Goal: Transaction & Acquisition: Book appointment/travel/reservation

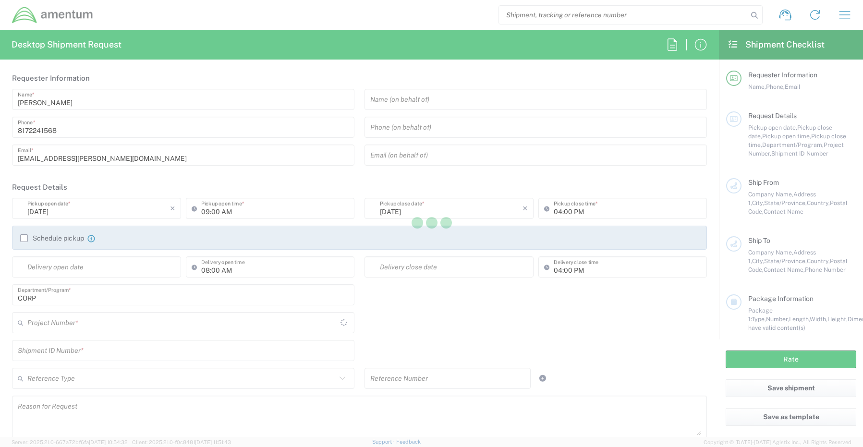
type input "United States"
type input "[GEOGRAPHIC_DATA]"
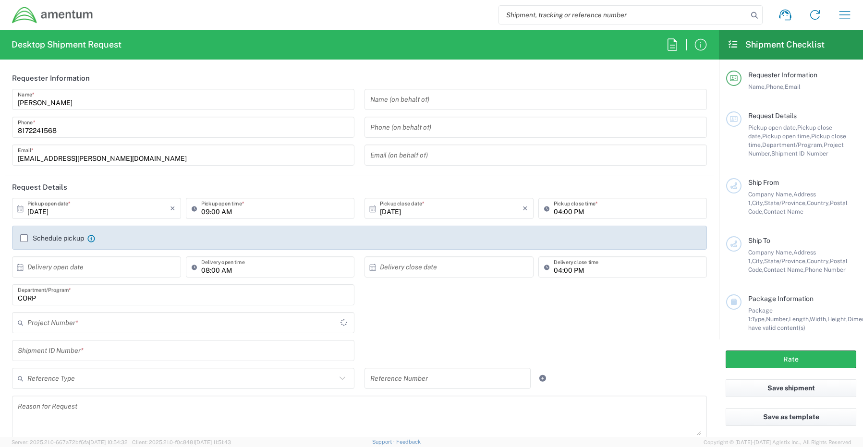
type input "CORP"
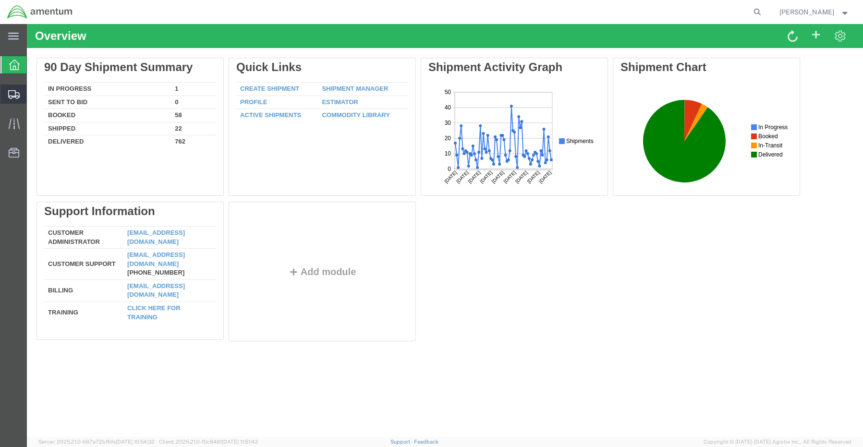
click at [0, 0] on span "Shipment Manager" at bounding box center [0, 0] width 0 height 0
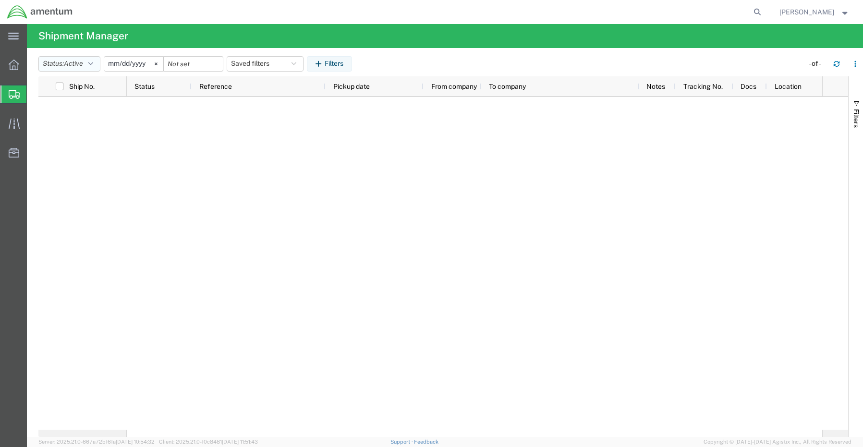
click at [92, 67] on button "Status: Active" at bounding box center [69, 63] width 62 height 15
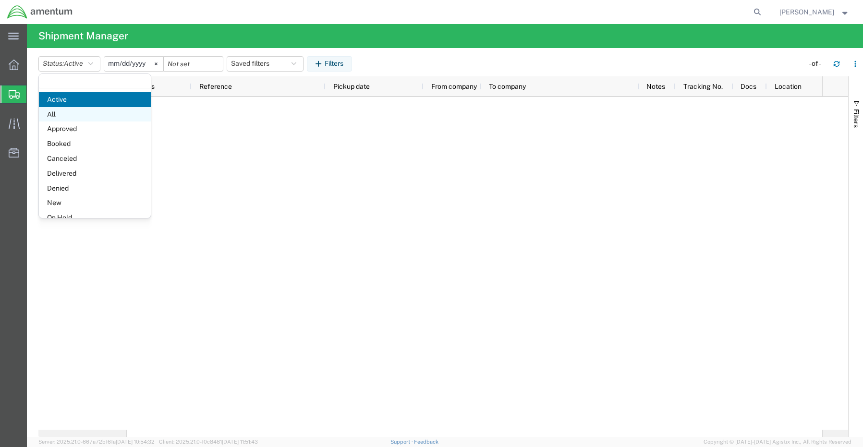
click at [70, 115] on span "All" at bounding box center [95, 114] width 112 height 15
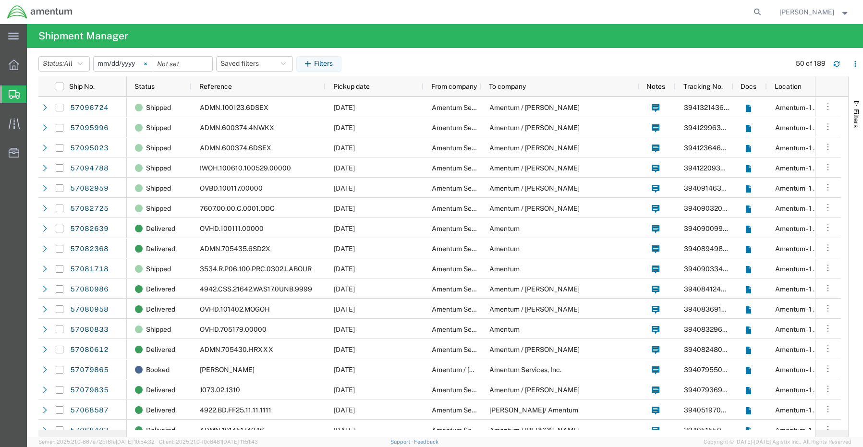
click at [143, 63] on svg-icon at bounding box center [145, 64] width 14 height 14
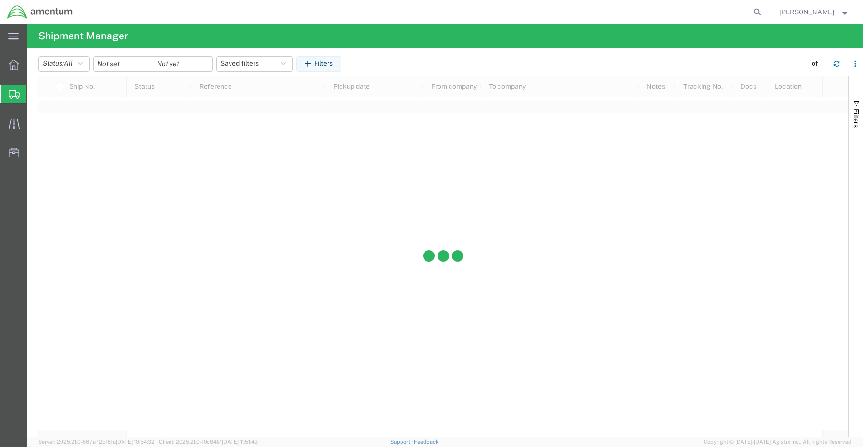
click at [147, 64] on div at bounding box center [123, 63] width 60 height 15
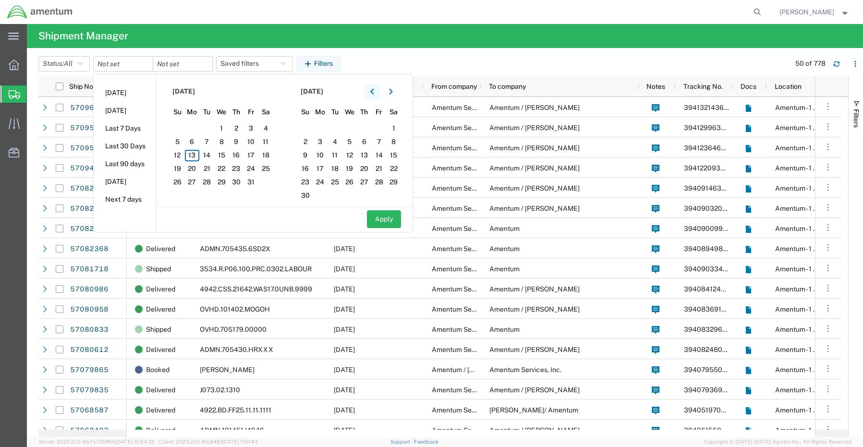
click at [374, 89] on icon "button" at bounding box center [372, 91] width 4 height 7
click at [228, 129] on span "3" at bounding box center [221, 129] width 15 height 12
click at [372, 94] on button "button" at bounding box center [371, 91] width 15 height 15
click at [354, 129] on span "3" at bounding box center [349, 129] width 15 height 12
click at [380, 223] on button "Apply" at bounding box center [384, 219] width 34 height 18
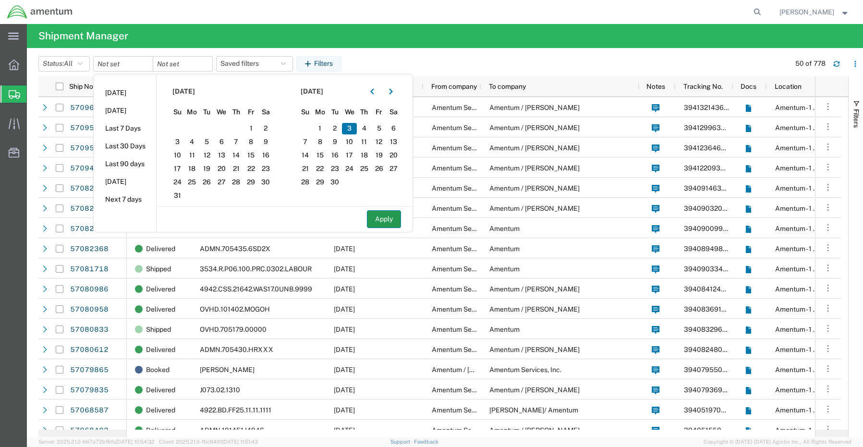
type input "2025-09-03"
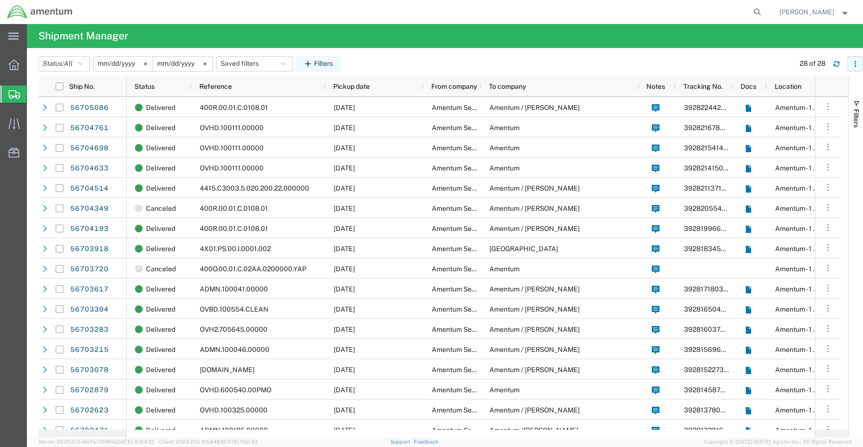
click at [852, 65] on icon "button" at bounding box center [855, 63] width 7 height 7
click at [804, 89] on div "Download" at bounding box center [805, 89] width 53 height 19
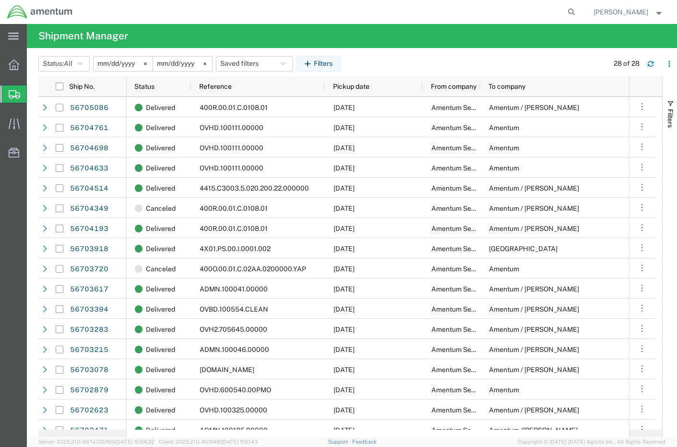
click at [140, 63] on input "2025-09-03" at bounding box center [123, 64] width 59 height 14
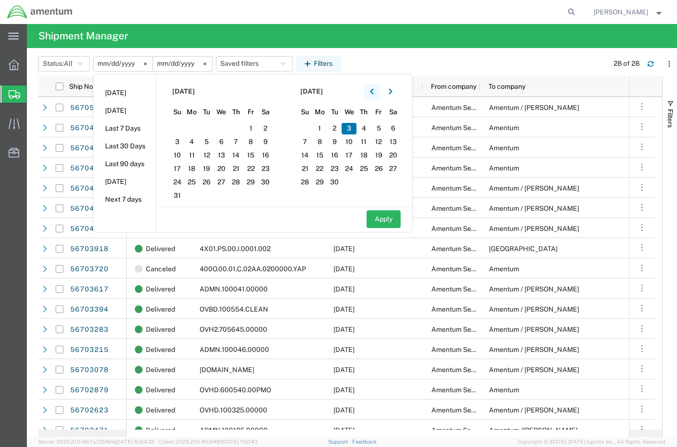
click at [374, 93] on icon "button" at bounding box center [372, 91] width 4 height 7
click at [392, 93] on icon "button" at bounding box center [390, 91] width 3 height 6
click at [242, 128] on span "4" at bounding box center [236, 129] width 15 height 12
click at [373, 91] on icon "button" at bounding box center [371, 91] width 3 height 6
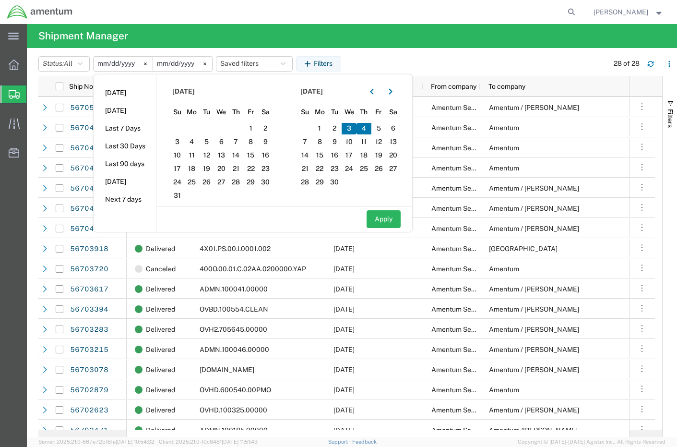
click at [364, 128] on span "4" at bounding box center [364, 129] width 15 height 12
click at [383, 222] on button "Apply" at bounding box center [384, 219] width 34 height 18
type input "2025-09-04"
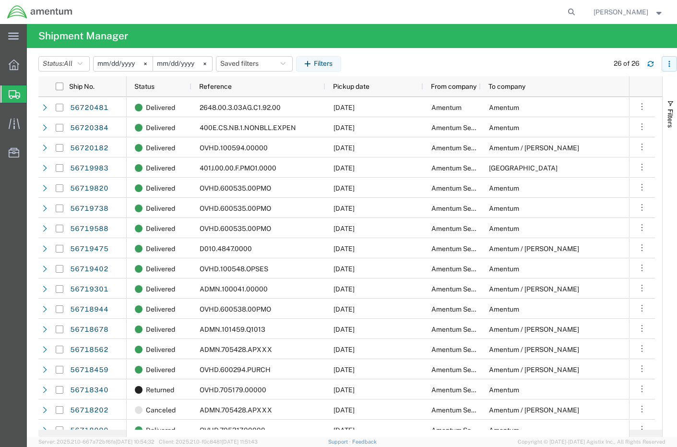
click at [667, 62] on icon "button" at bounding box center [669, 63] width 7 height 7
click at [617, 88] on div "Download" at bounding box center [619, 89] width 53 height 19
click at [131, 59] on input "2025-09-04" at bounding box center [123, 64] width 59 height 14
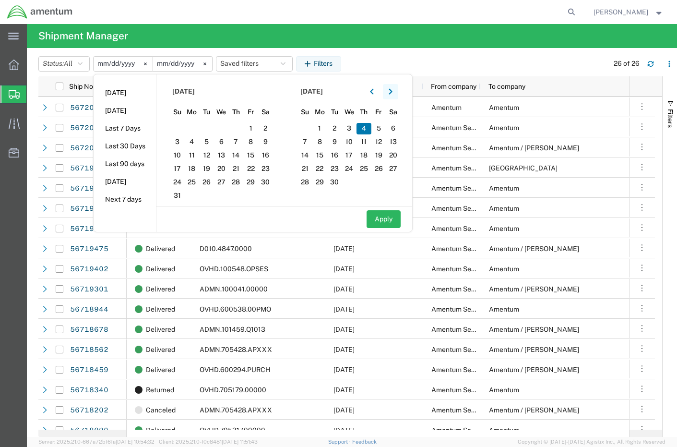
click at [390, 89] on button "button" at bounding box center [390, 91] width 15 height 15
click at [254, 128] on span "5" at bounding box center [250, 129] width 15 height 12
click at [372, 90] on button "button" at bounding box center [371, 91] width 15 height 15
click at [383, 129] on span "5" at bounding box center [379, 129] width 15 height 12
click at [387, 221] on button "Apply" at bounding box center [384, 219] width 34 height 18
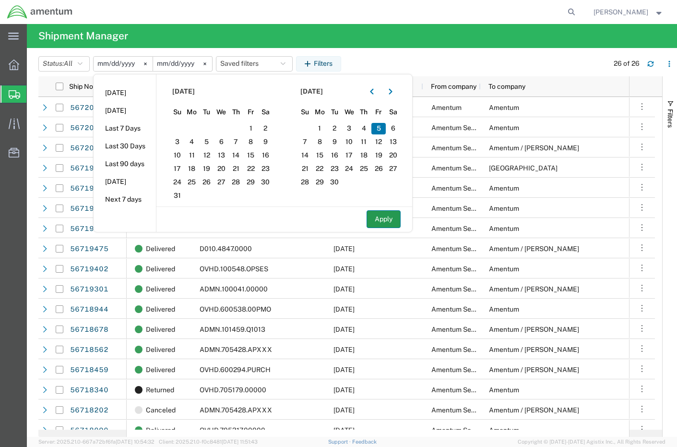
type input "2025-09-05"
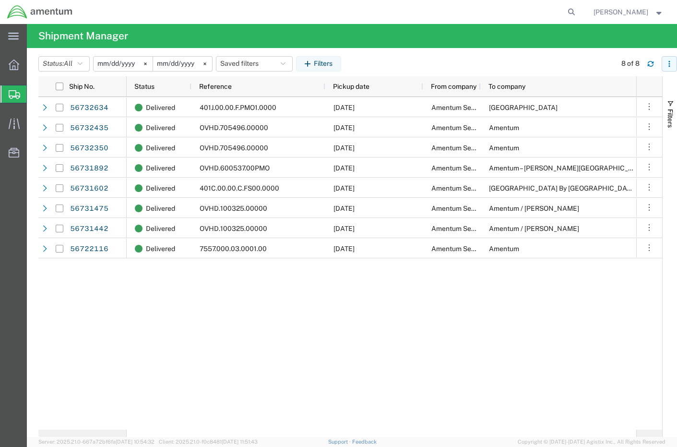
click at [670, 65] on icon "button" at bounding box center [669, 63] width 7 height 7
click at [609, 90] on div "Download" at bounding box center [619, 89] width 53 height 19
click at [120, 62] on input "2025-09-05" at bounding box center [123, 64] width 59 height 14
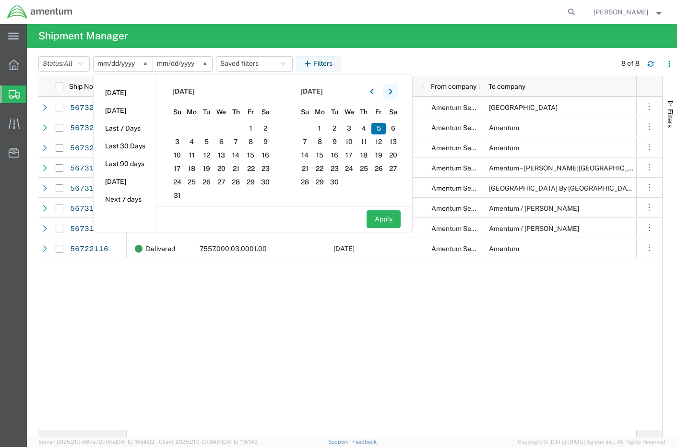
click at [392, 90] on icon "button" at bounding box center [390, 91] width 3 height 6
click at [195, 143] on span "8" at bounding box center [192, 142] width 15 height 12
click at [373, 93] on icon "button" at bounding box center [372, 91] width 4 height 7
click at [321, 142] on span "8" at bounding box center [319, 142] width 15 height 12
click at [398, 220] on button "Apply" at bounding box center [384, 219] width 34 height 18
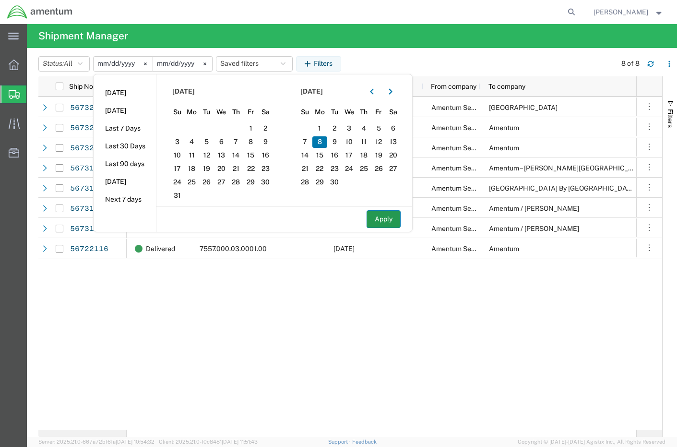
type input "2025-09-08"
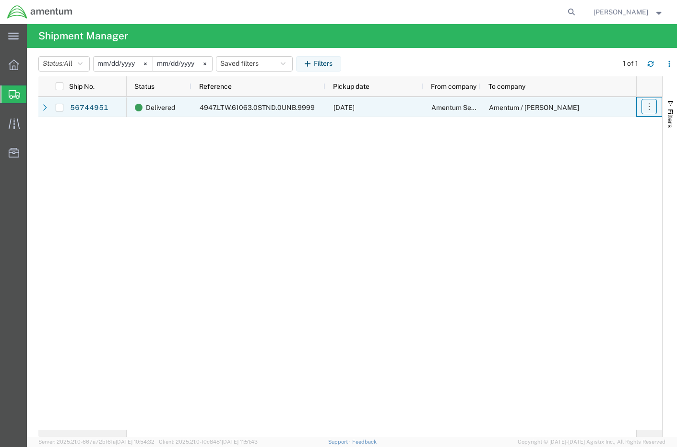
click at [648, 108] on icon "button" at bounding box center [650, 107] width 10 height 10
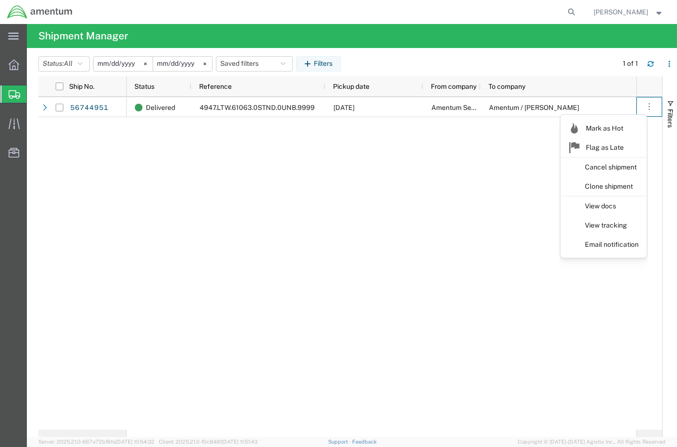
click at [598, 63] on div "Status: All Active All Approved Booked Canceled Delivered Denied New On Hold Pe…" at bounding box center [357, 63] width 639 height 15
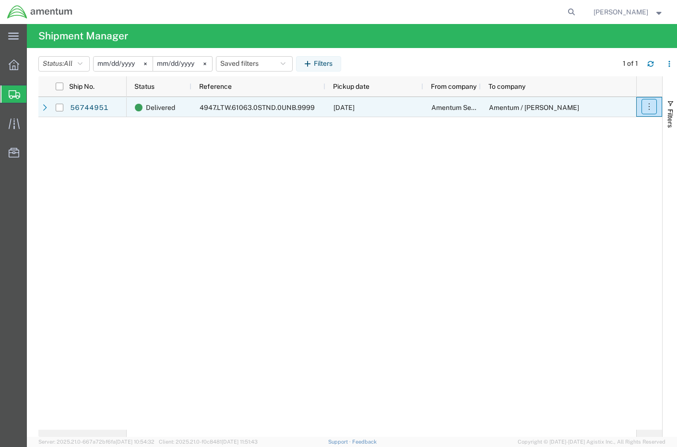
click at [649, 108] on icon "button" at bounding box center [650, 107] width 10 height 10
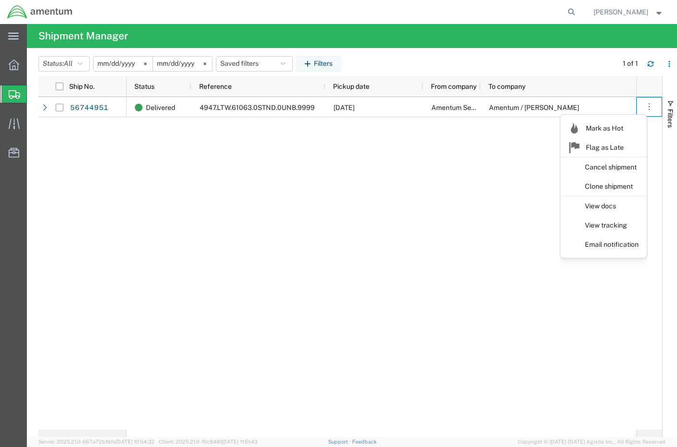
click at [595, 70] on div "Status: All Active All Approved Booked Canceled Delivered Denied New On Hold Pe…" at bounding box center [357, 63] width 639 height 15
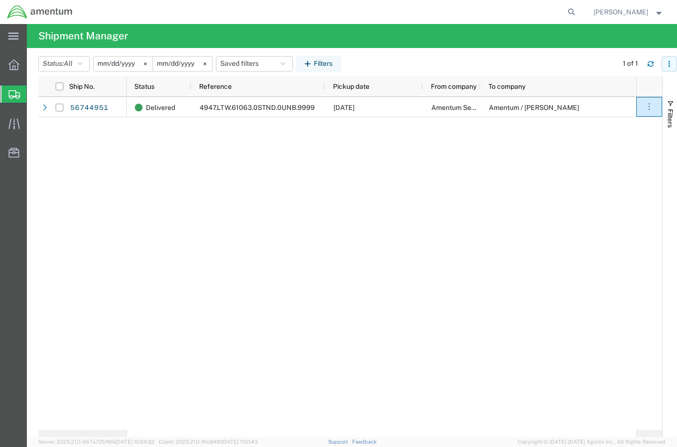
click at [672, 67] on button "button" at bounding box center [669, 63] width 15 height 15
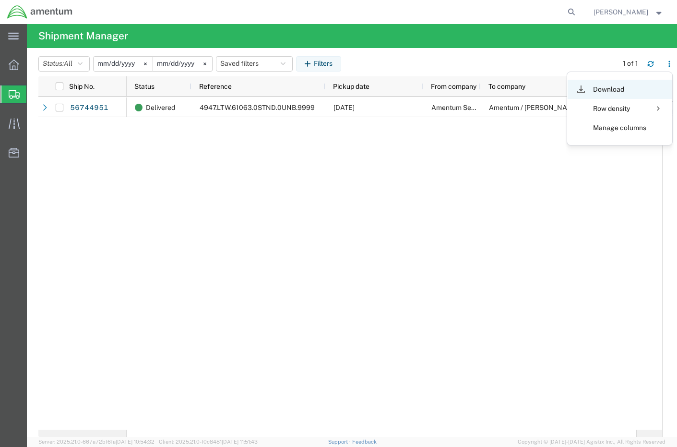
click at [611, 89] on div "Download" at bounding box center [619, 89] width 53 height 19
click at [130, 64] on input "2025-09-08" at bounding box center [123, 64] width 59 height 14
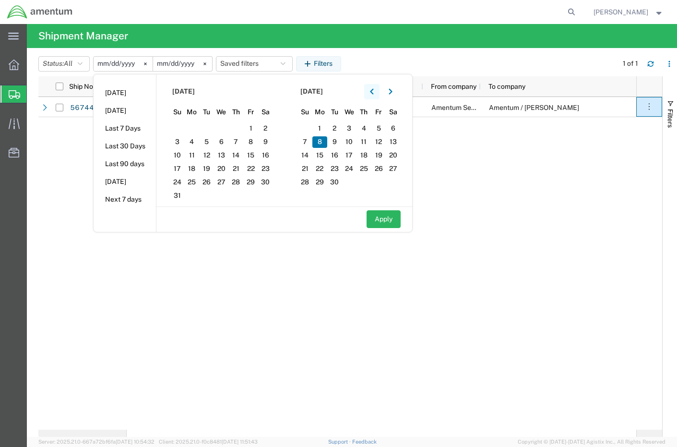
click at [373, 92] on icon "button" at bounding box center [371, 91] width 3 height 6
click at [393, 93] on icon "button" at bounding box center [391, 91] width 4 height 7
click at [211, 144] on span "9" at bounding box center [206, 142] width 15 height 12
click at [374, 92] on icon "button" at bounding box center [372, 91] width 4 height 7
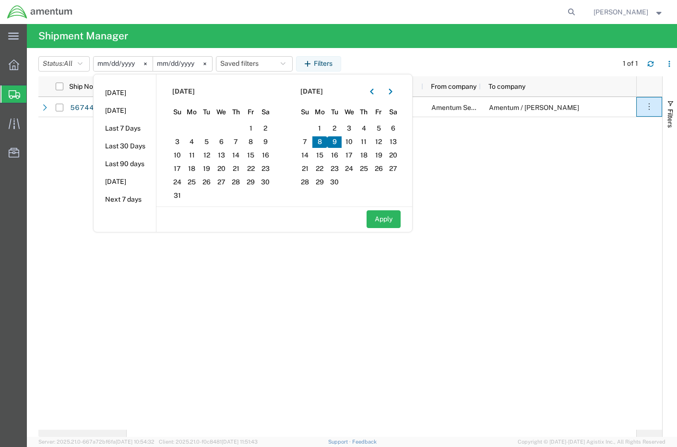
click at [337, 141] on span "9" at bounding box center [334, 142] width 15 height 12
click at [384, 218] on button "Apply" at bounding box center [384, 219] width 34 height 18
type input "2025-09-09"
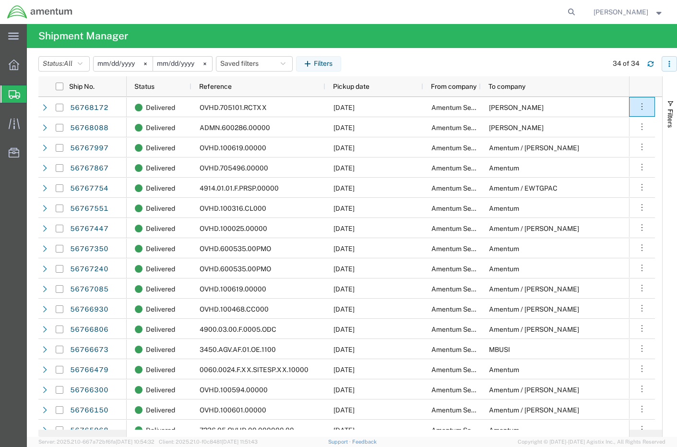
click at [667, 62] on icon "button" at bounding box center [669, 63] width 7 height 7
click at [612, 91] on div "Download" at bounding box center [619, 89] width 53 height 19
click at [135, 64] on input "2025-09-09" at bounding box center [123, 64] width 59 height 14
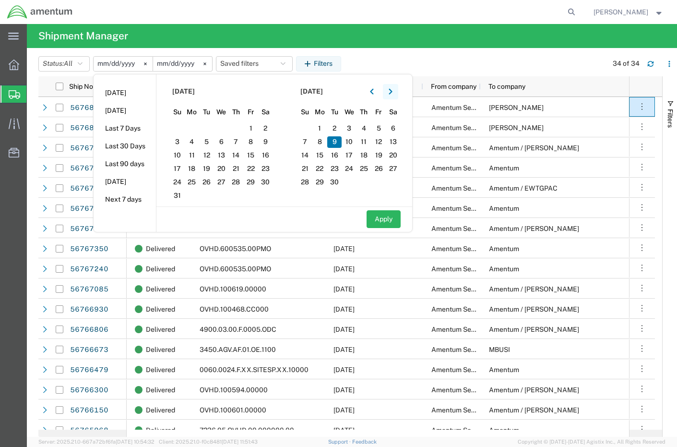
click at [392, 92] on icon "button" at bounding box center [391, 91] width 4 height 7
click at [221, 143] on span "10" at bounding box center [221, 142] width 15 height 12
click at [373, 93] on icon "button" at bounding box center [371, 91] width 3 height 6
click at [353, 140] on span "10" at bounding box center [349, 142] width 15 height 12
click at [390, 221] on button "Apply" at bounding box center [384, 219] width 34 height 18
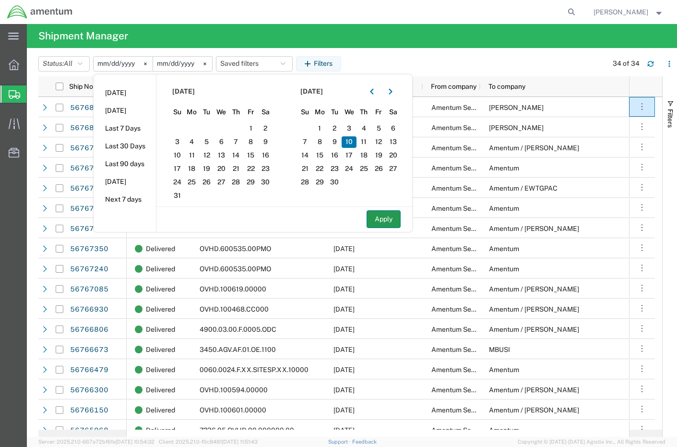
type input "2025-09-10"
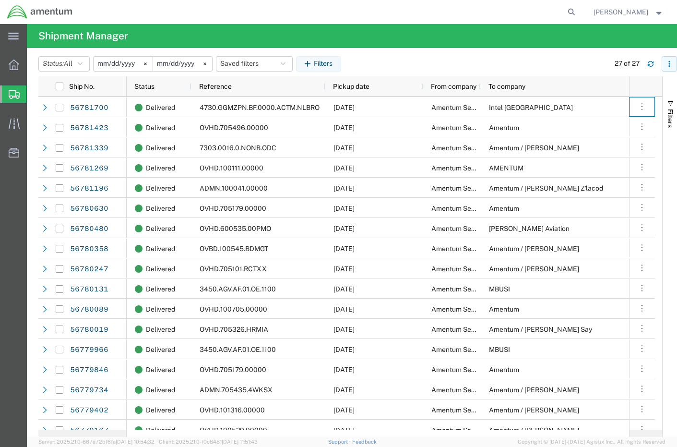
click at [669, 61] on icon "button" at bounding box center [669, 60] width 1 height 1
click at [616, 89] on div "Download" at bounding box center [619, 89] width 53 height 19
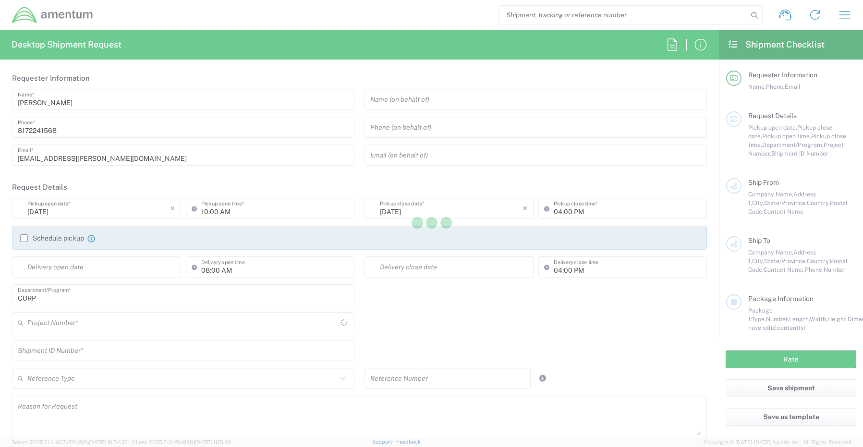
type input "[GEOGRAPHIC_DATA]"
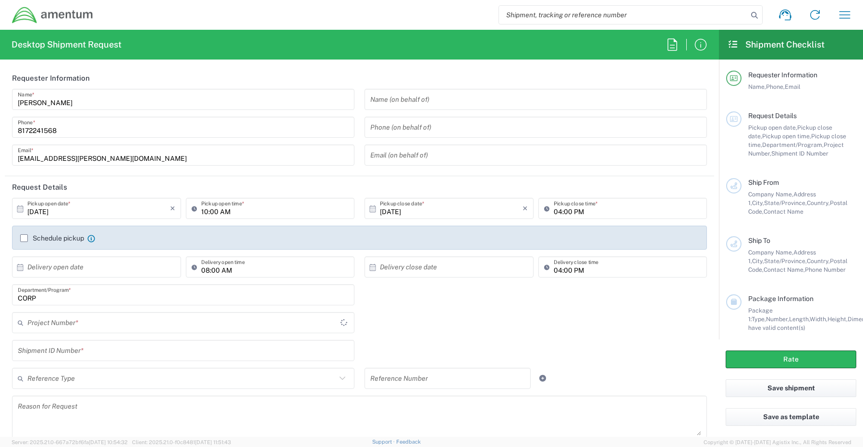
type input "CORP"
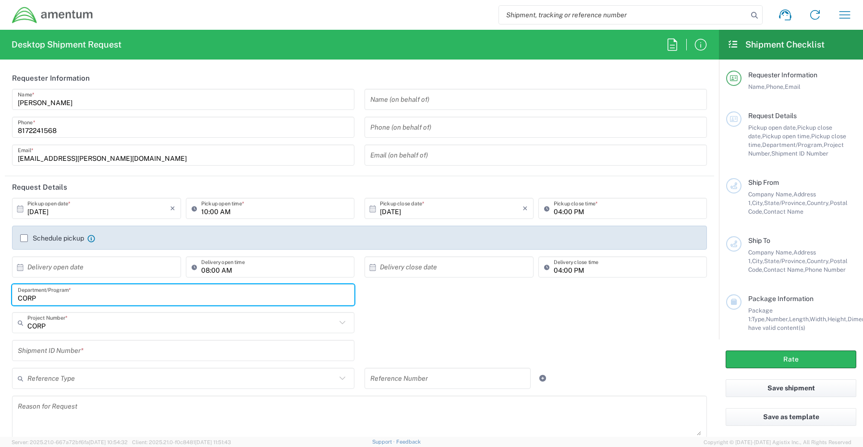
drag, startPoint x: 62, startPoint y: 297, endPoint x: -3, endPoint y: 295, distance: 65.8
click at [0, 295] on html "Shipment request Shipment tracking Shipment estimator Desktop shipment request …" at bounding box center [431, 223] width 863 height 447
paste input "Gregory Preece"
type input "Gregory Preece"
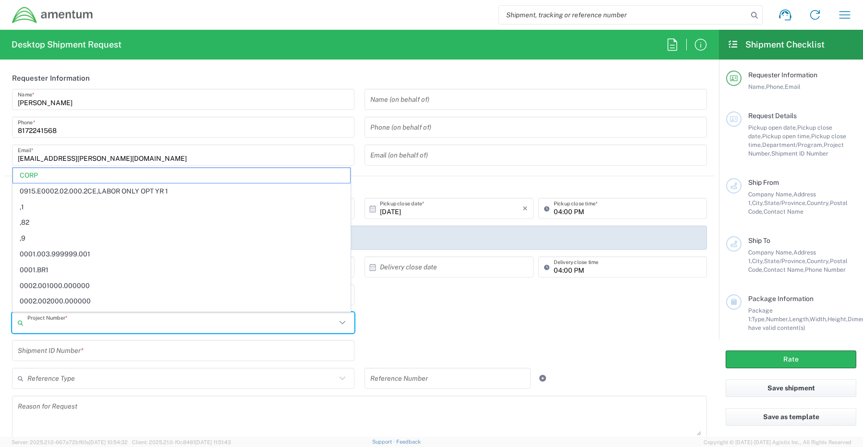
click at [46, 325] on input "text" at bounding box center [181, 322] width 309 height 17
paste input "OVHD.705317.00000"
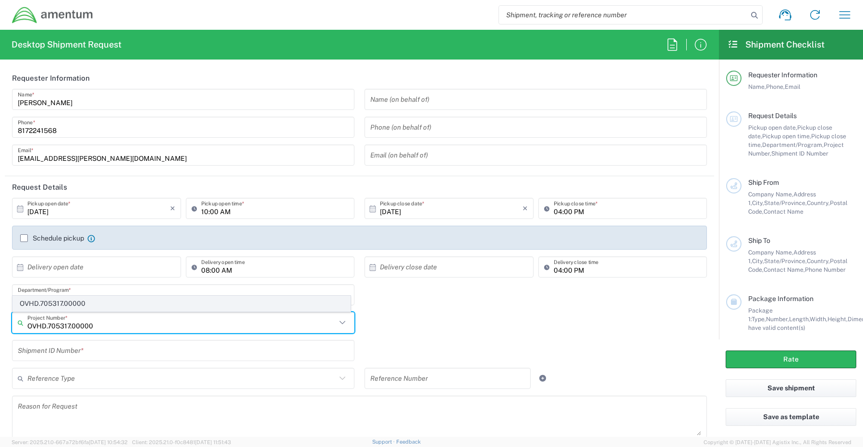
type input "OVHD.705317.00000"
click at [55, 299] on span "OVHD.705317.00000" at bounding box center [181, 303] width 337 height 15
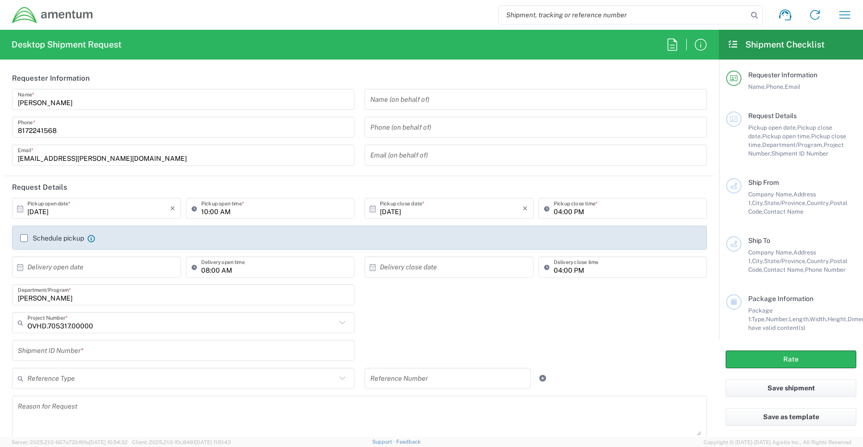
click at [56, 340] on div "Shipment ID Number *" at bounding box center [183, 350] width 342 height 21
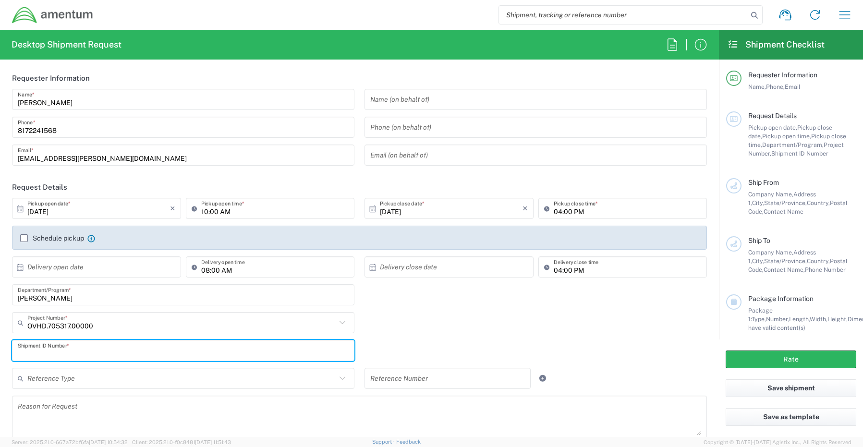
click at [58, 350] on input "text" at bounding box center [183, 350] width 331 height 17
paste input "Troy Moody RITM0255022"
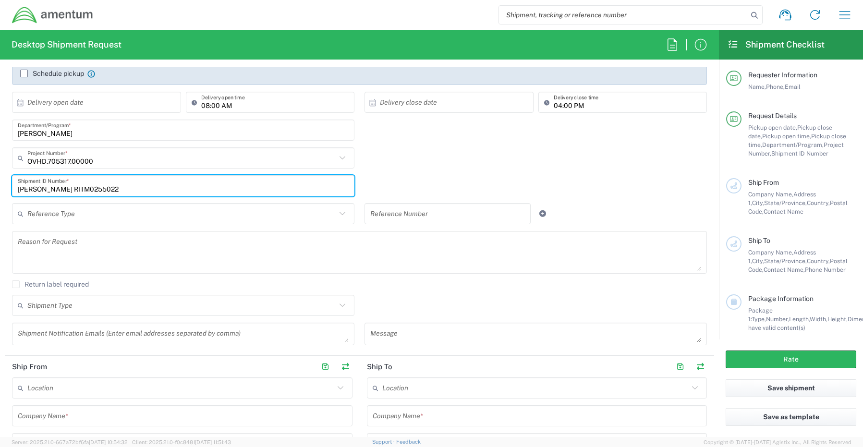
scroll to position [240, 0]
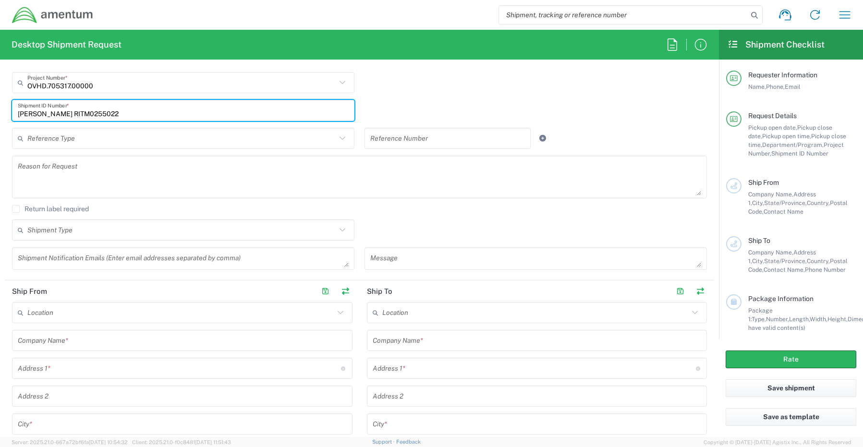
type input "Troy Moody RITM0255022"
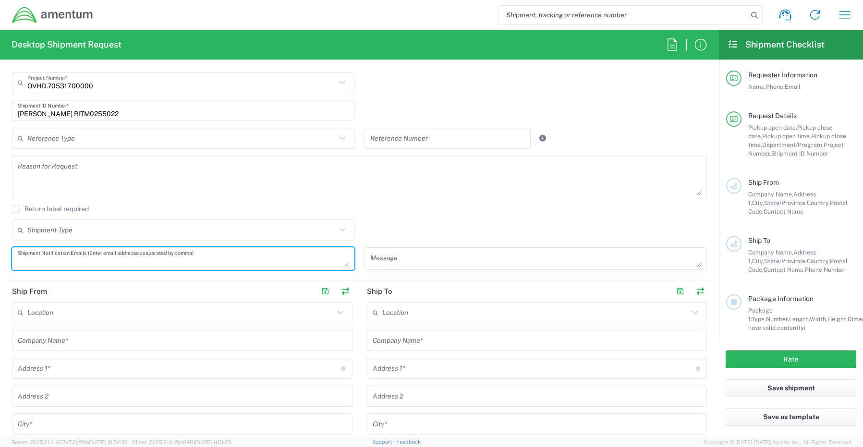
click at [71, 258] on textarea at bounding box center [183, 258] width 331 height 17
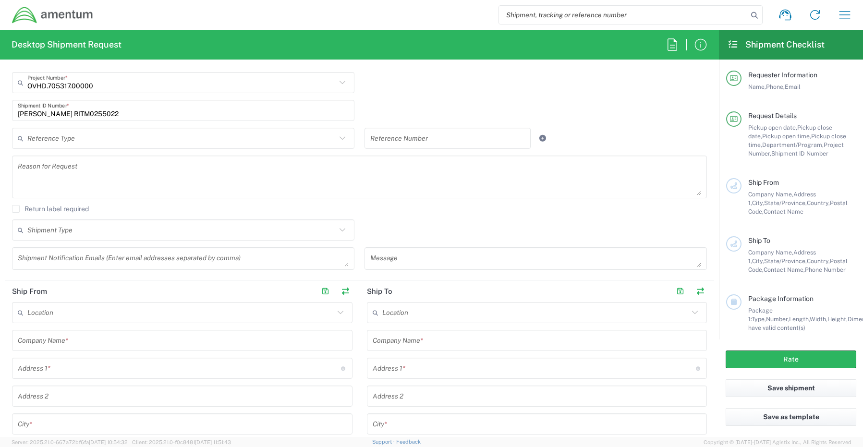
click at [42, 263] on textarea at bounding box center [183, 258] width 331 height 17
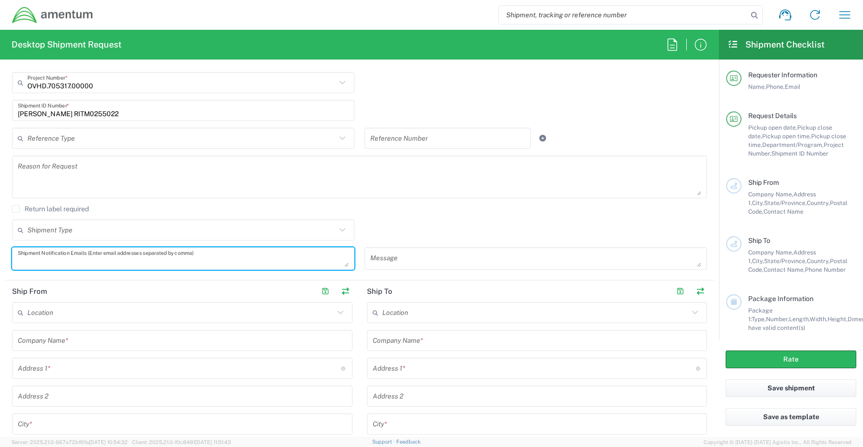
paste textarea "Gregory.Preece@amentum.com"
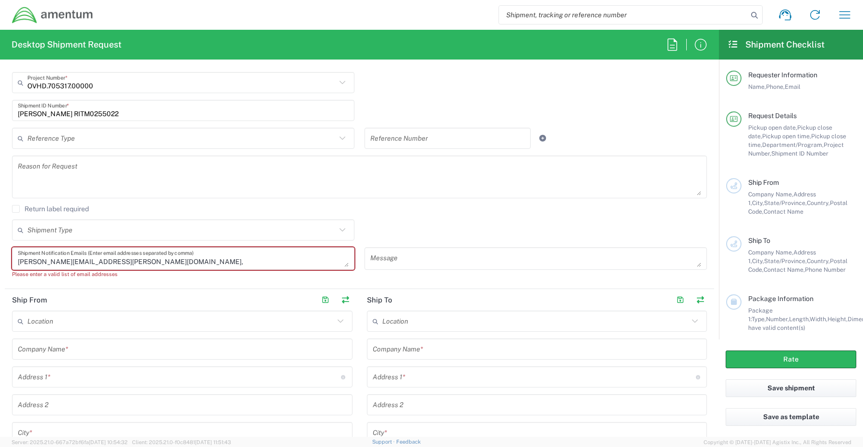
click at [139, 264] on textarea "Gregory.Preece@amentum.com," at bounding box center [183, 258] width 331 height 17
paste textarea "Malivahn.Low@amentum.com"
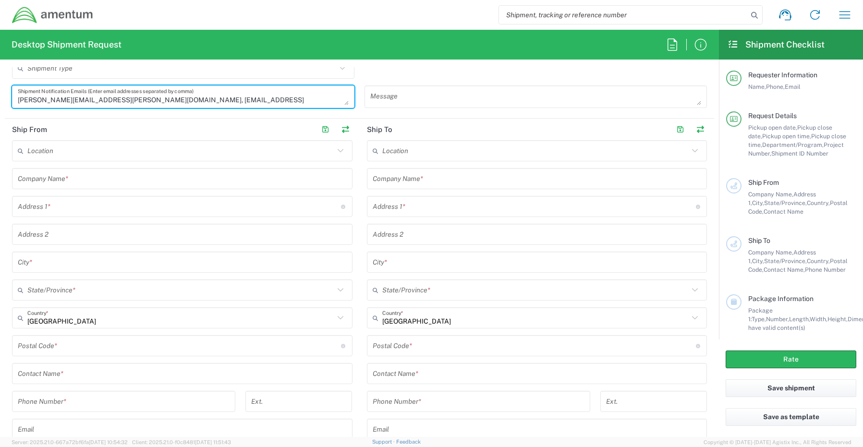
scroll to position [432, 0]
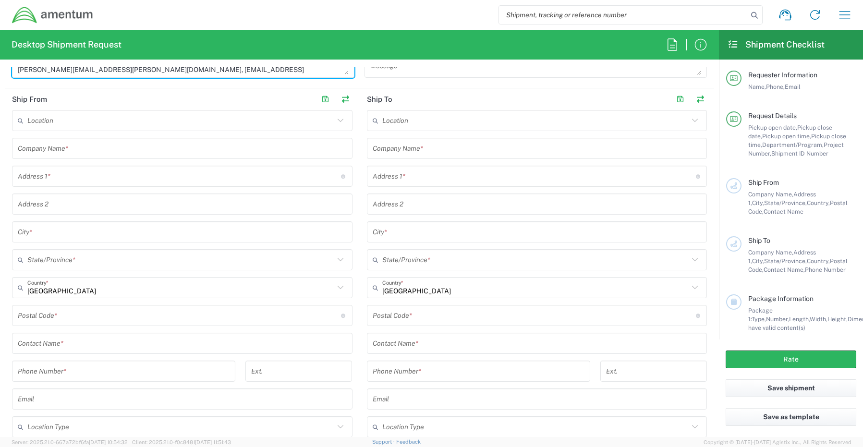
type textarea "Gregory.Preece@amentum.com, Malivahn.Low@amentum.com"
click at [62, 342] on input "text" at bounding box center [182, 343] width 329 height 17
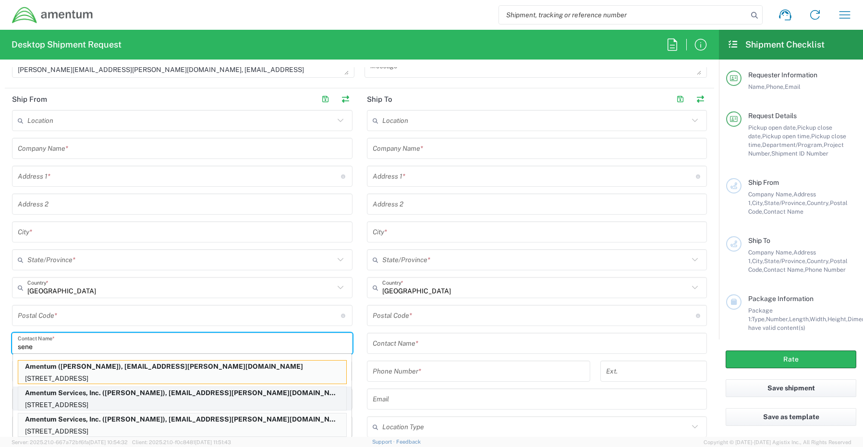
type input "sene"
click at [66, 401] on p "13500 Heritage Parkway, mail room, Fort Worth, TX, 76177, US" at bounding box center [182, 405] width 328 height 12
type input "Amentum Services, Inc."
type input "13500 Heritage Parkway"
type input "Fort Worth"
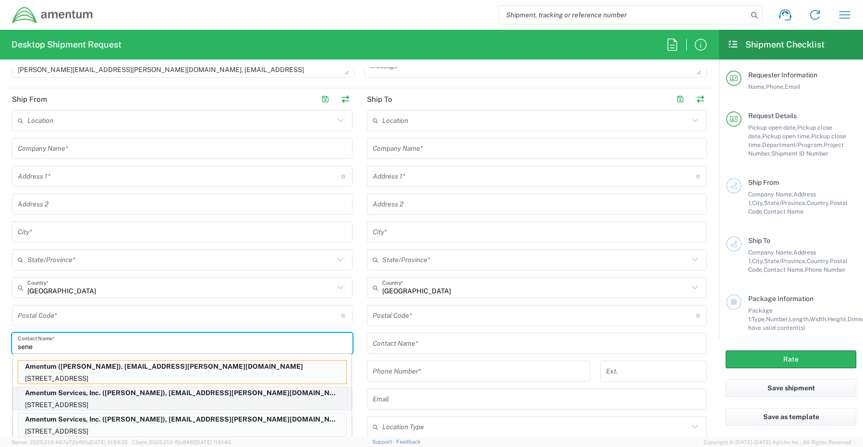
type input "Texas"
type input "76177"
type input "[PERSON_NAME]"
type input "817-224-1568"
type input "senecia.morgan@amentum.com"
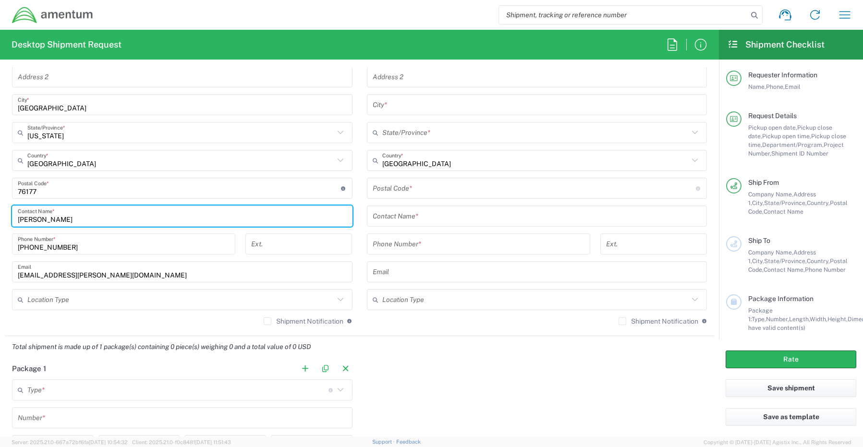
scroll to position [576, 0]
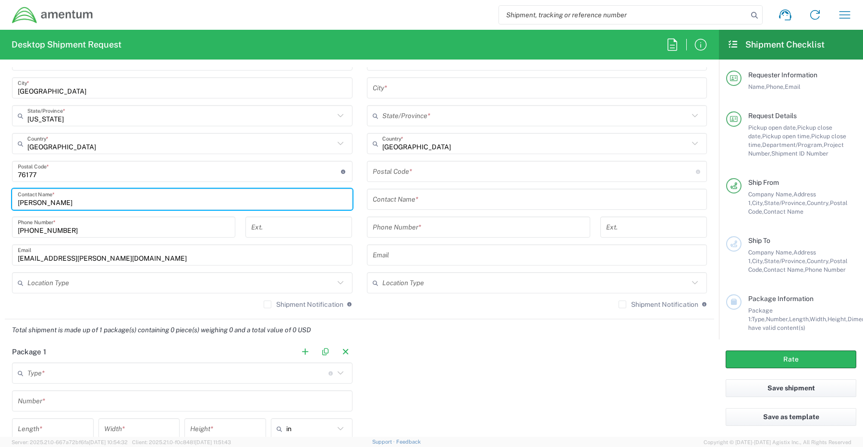
click at [45, 283] on input "text" at bounding box center [180, 283] width 307 height 17
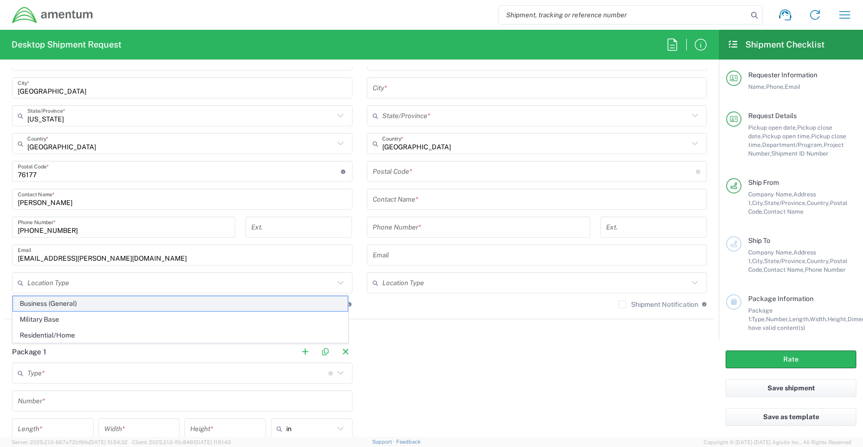
click at [44, 303] on span "Business (General)" at bounding box center [180, 303] width 335 height 15
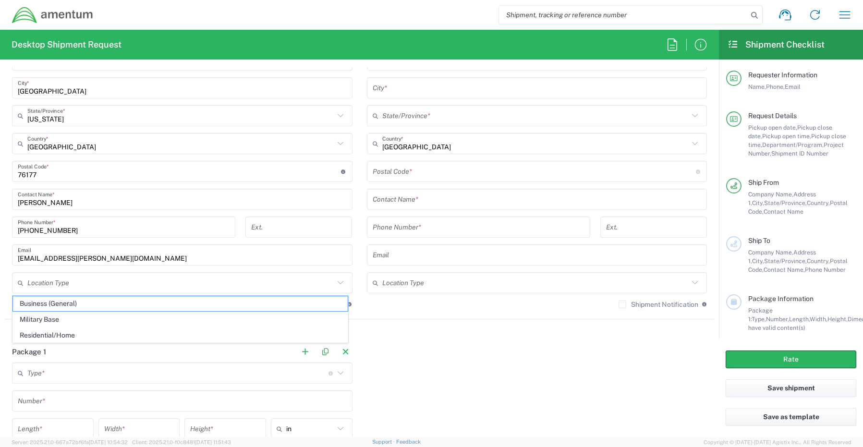
type input "Business (General)"
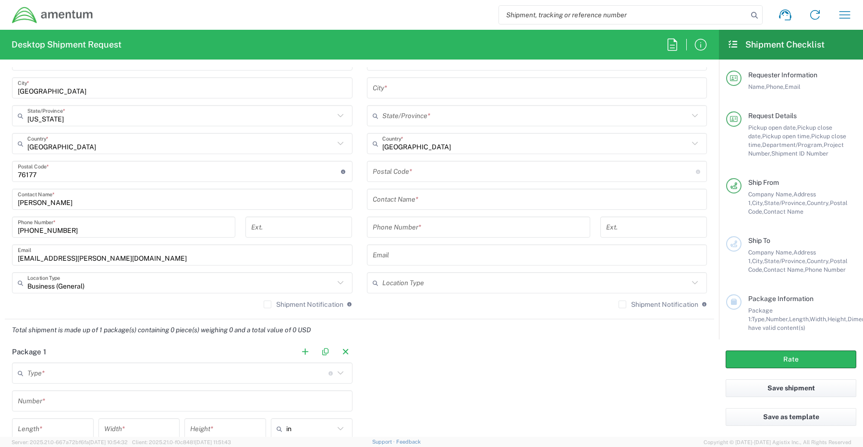
click at [265, 308] on label "Shipment Notification" at bounding box center [304, 304] width 80 height 8
click at [267, 304] on input "Shipment Notification" at bounding box center [267, 304] width 0 height 0
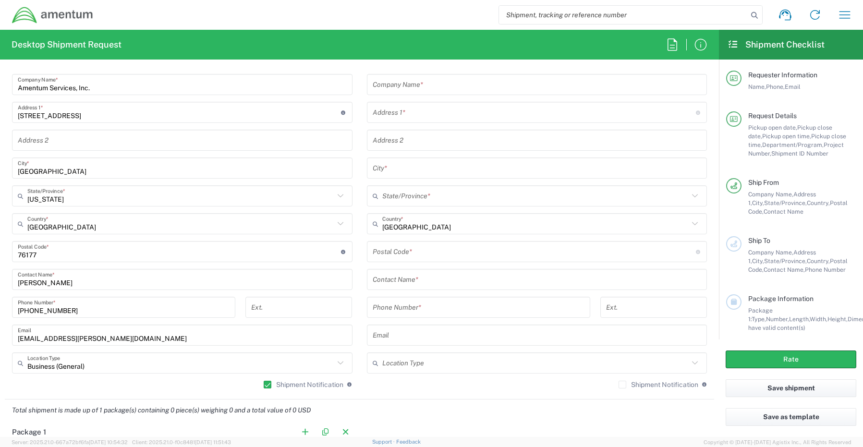
scroll to position [480, 0]
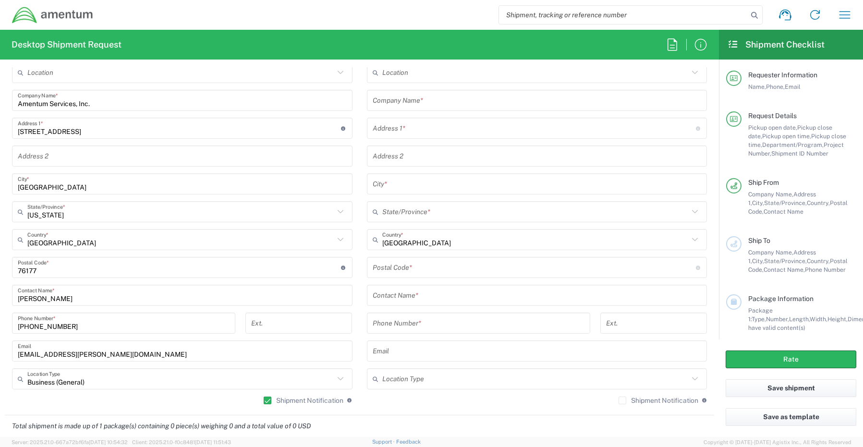
click at [448, 104] on input "text" at bounding box center [536, 100] width 329 height 17
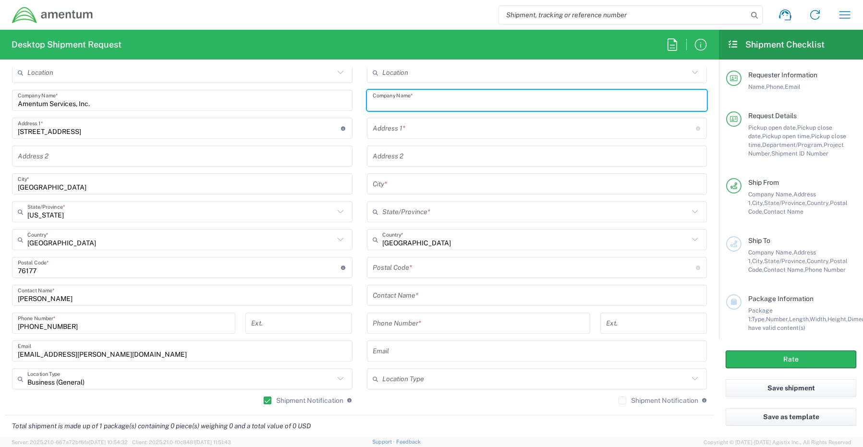
paste input "Amentum"
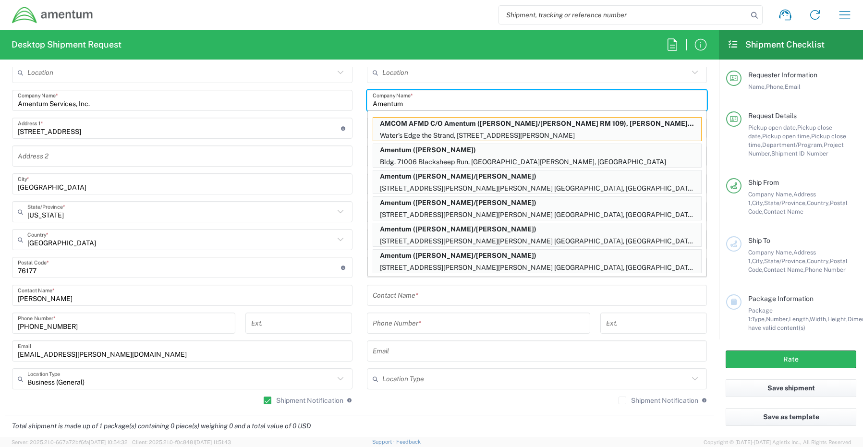
type input "Amentum"
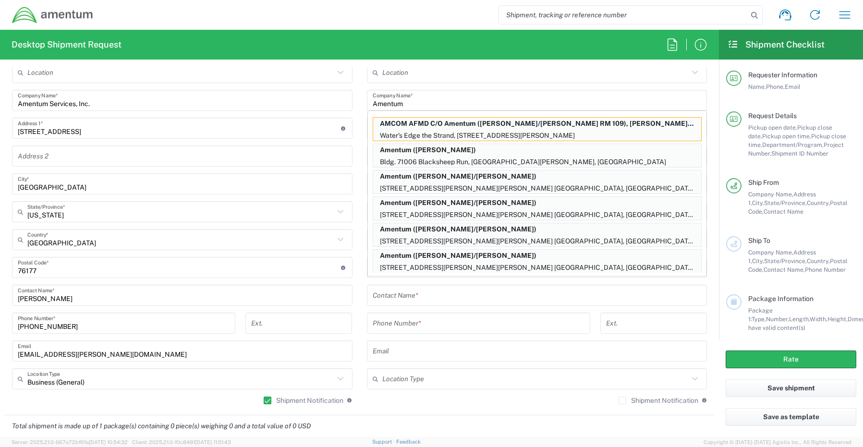
click at [409, 302] on input "text" at bounding box center [536, 295] width 329 height 17
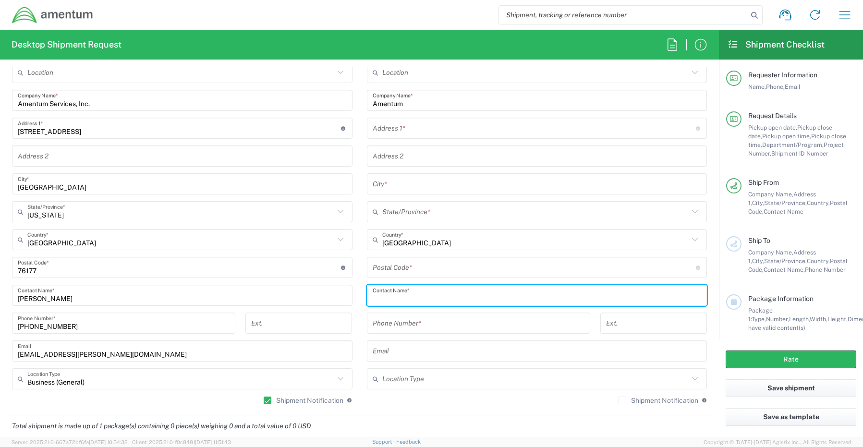
paste input "Attn: Troy Moody"
type input "Attn: Troy Moody"
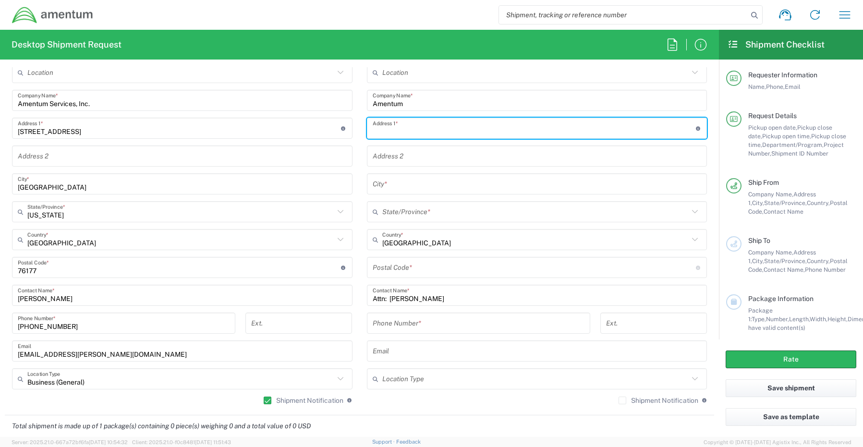
drag, startPoint x: 398, startPoint y: 130, endPoint x: 396, endPoint y: 136, distance: 6.4
click at [396, 135] on input "text" at bounding box center [533, 128] width 323 height 17
paste input "4801 Courthouse St"
type input "4801 Courthouse St"
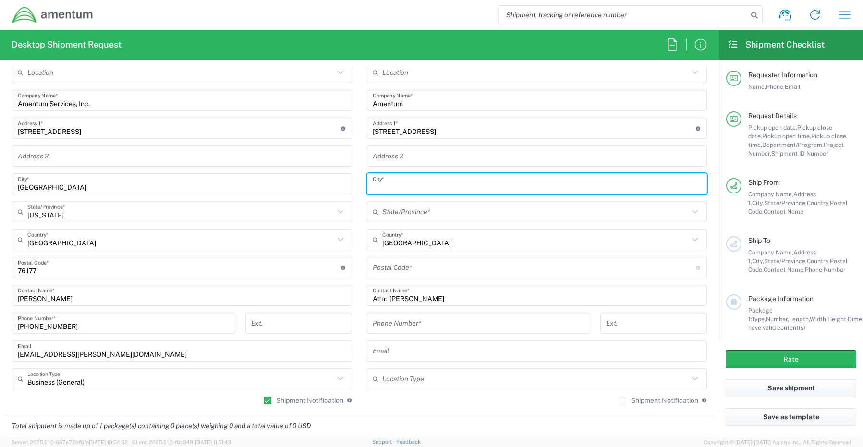
click at [410, 188] on input "text" at bounding box center [536, 184] width 329 height 17
paste input "Suite 306"
type input "Suite 306"
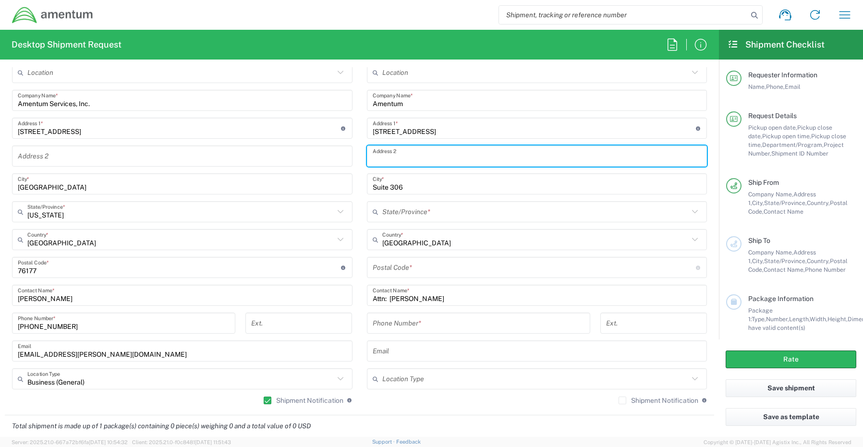
click at [427, 154] on input "text" at bounding box center [536, 156] width 329 height 17
paste input "Suite 306"
type input "Suite 306"
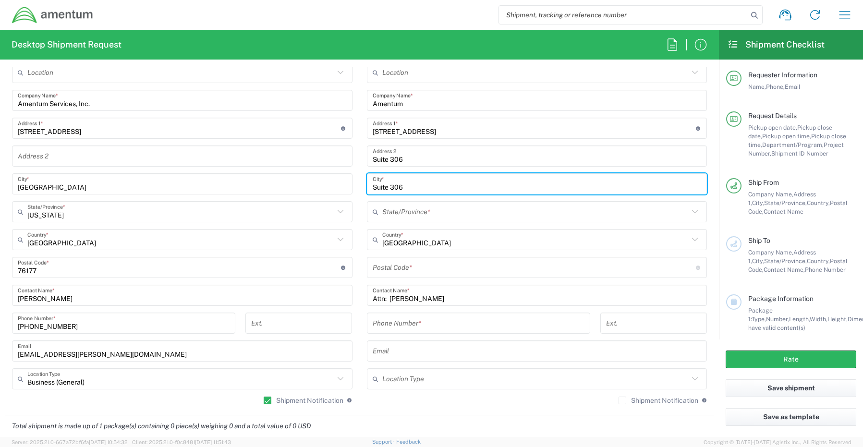
drag, startPoint x: 427, startPoint y: 188, endPoint x: 310, endPoint y: 182, distance: 117.3
click at [314, 182] on div "Ship From Location 1002-4122-6 1006-5256-0 1026-8910-0 1281-0560-3 1369-6441-0 …" at bounding box center [359, 227] width 709 height 375
paste input "Williamsburg,"
type input "Williamsburg"
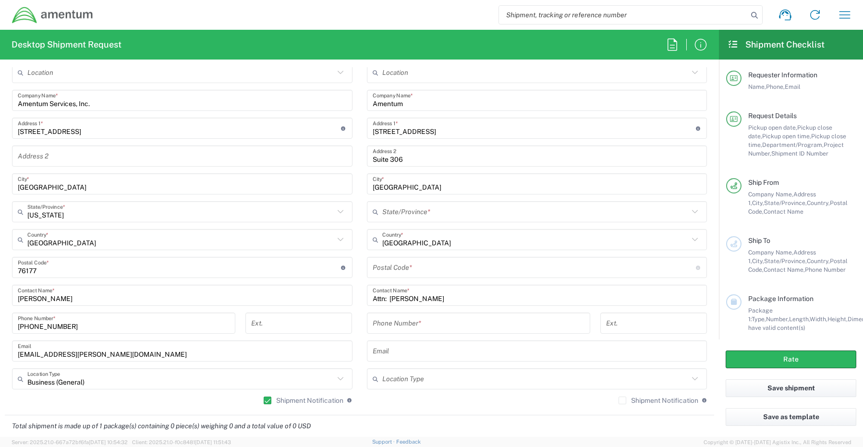
click at [374, 209] on icon at bounding box center [377, 211] width 10 height 15
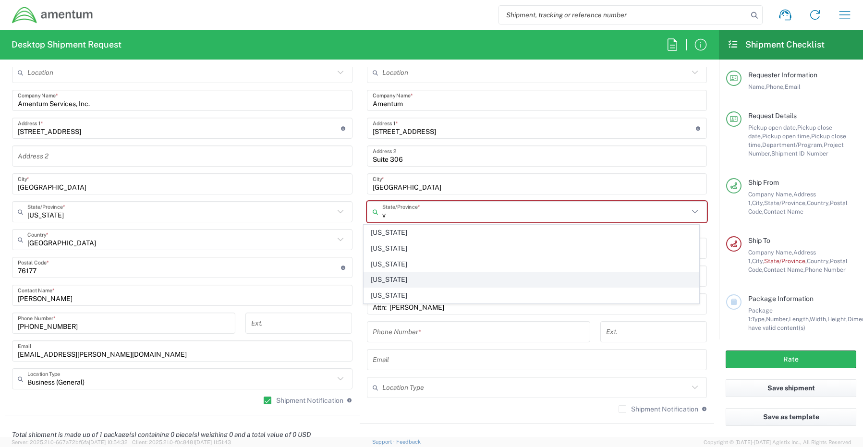
click at [382, 282] on span "Virginia" at bounding box center [531, 279] width 335 height 15
type input "Virginia"
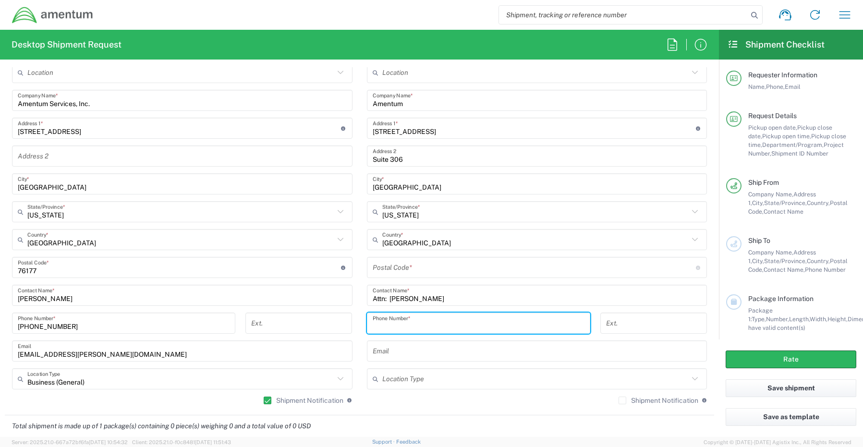
click at [393, 321] on input "tel" at bounding box center [478, 323] width 212 height 17
paste input "757-808-1570"
type input "757-808-1570"
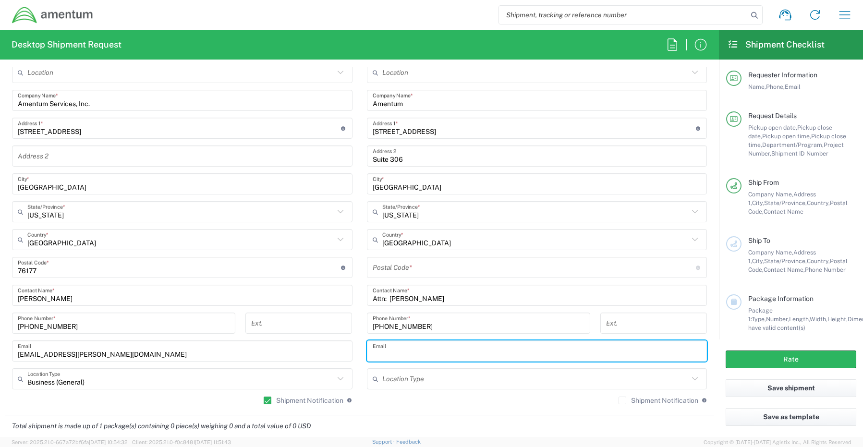
click at [385, 348] on input "text" at bounding box center [536, 351] width 329 height 17
paste input "troy.moody@amentum.com"
type input "troy.moody@amentum.com"
drag, startPoint x: 463, startPoint y: 385, endPoint x: 450, endPoint y: 385, distance: 13.0
click at [462, 386] on input "text" at bounding box center [535, 379] width 307 height 17
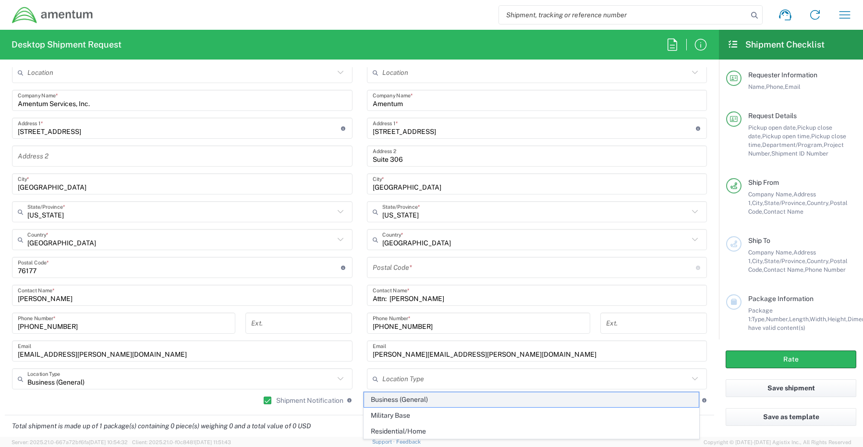
click at [401, 399] on span "Business (General)" at bounding box center [531, 399] width 335 height 15
type input "Business (General)"
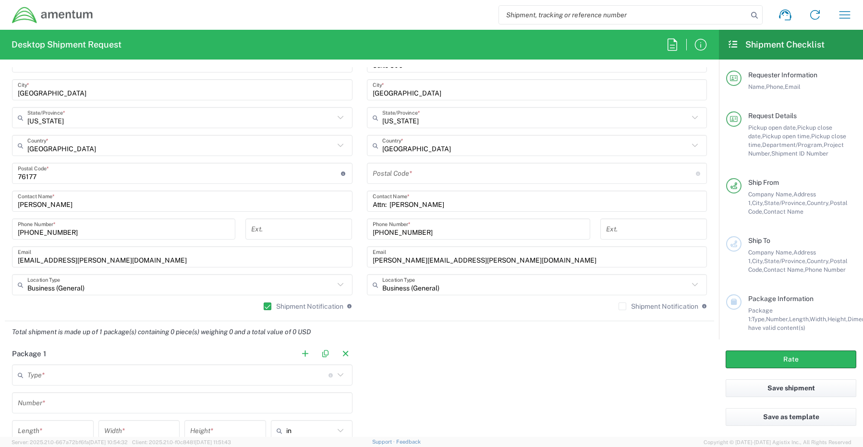
scroll to position [576, 0]
click at [614, 300] on div "Location 1002-4122-6 1006-5256-0 1026-8910-0 1281-0560-3 1369-6441-0 1402-6962-…" at bounding box center [537, 140] width 340 height 349
click at [618, 307] on label "Shipment Notification" at bounding box center [658, 304] width 80 height 8
click at [622, 304] on input "Shipment Notification" at bounding box center [622, 304] width 0 height 0
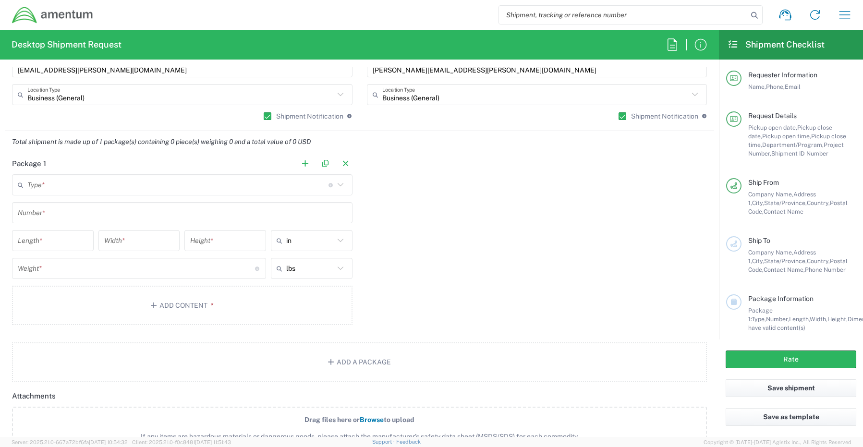
scroll to position [768, 0]
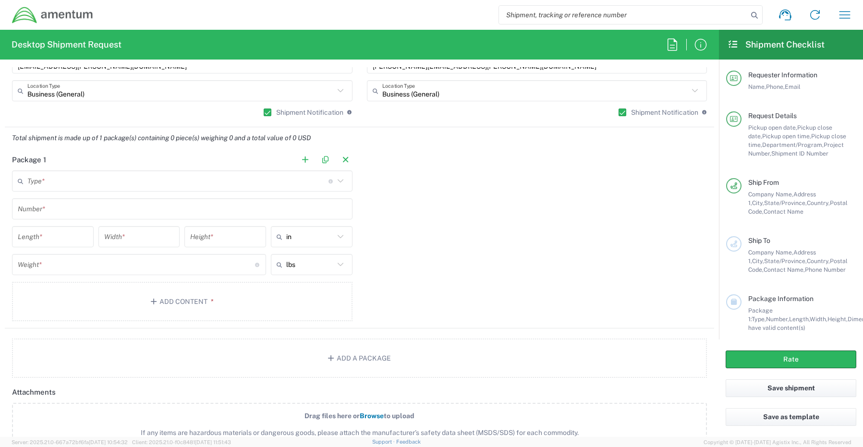
click at [64, 180] on input "text" at bounding box center [177, 181] width 301 height 17
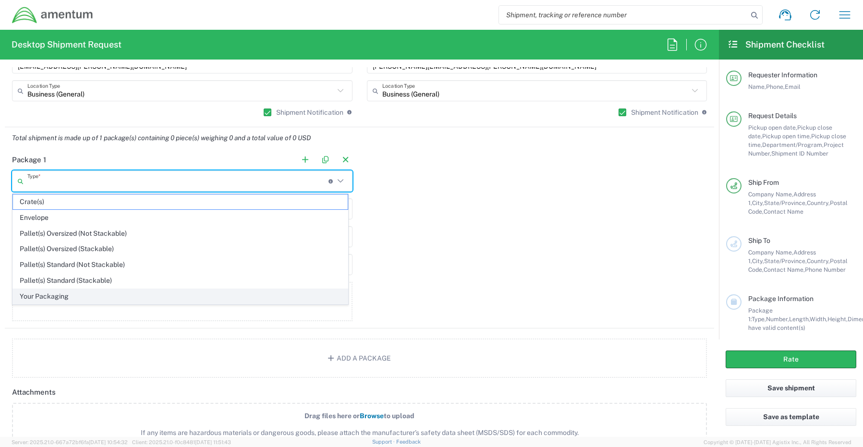
click at [41, 296] on span "Your Packaging" at bounding box center [180, 296] width 335 height 15
type input "Your Packaging"
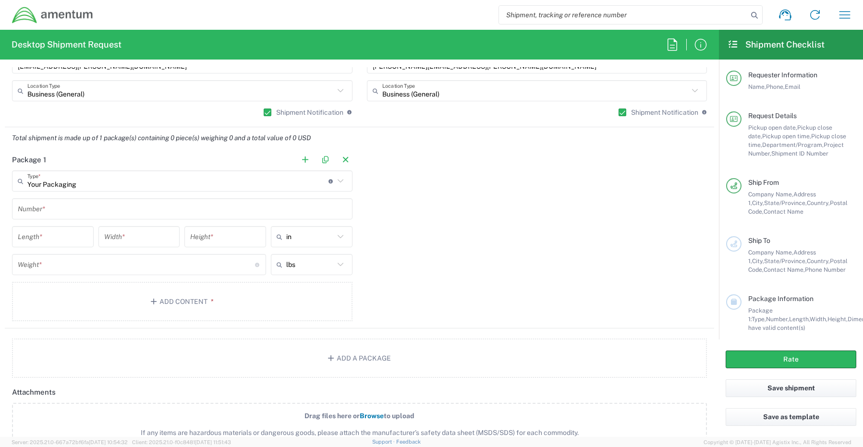
click at [49, 214] on input "text" at bounding box center [182, 209] width 329 height 17
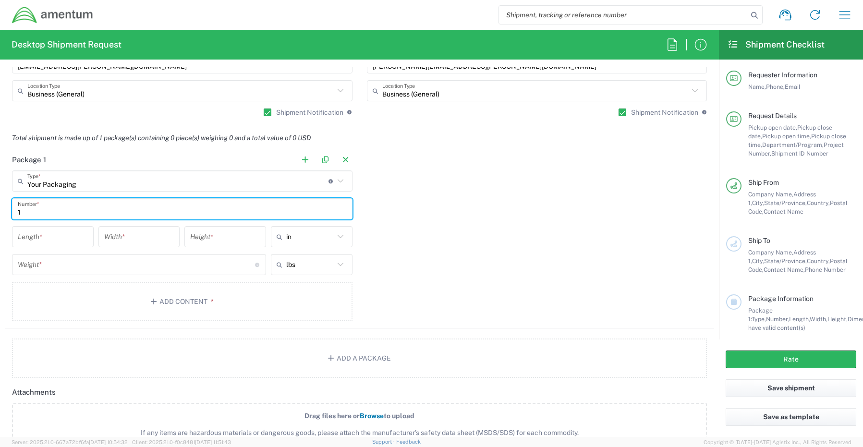
type input "1"
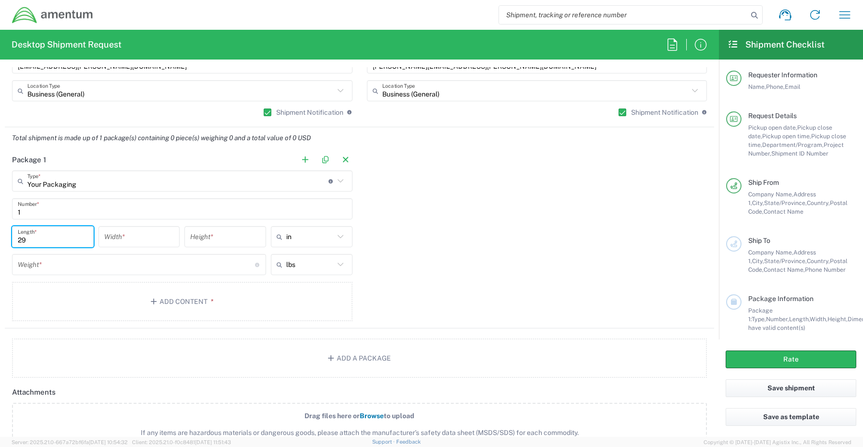
type input "29"
type input "16"
type input "5"
type input "1"
type input "in"
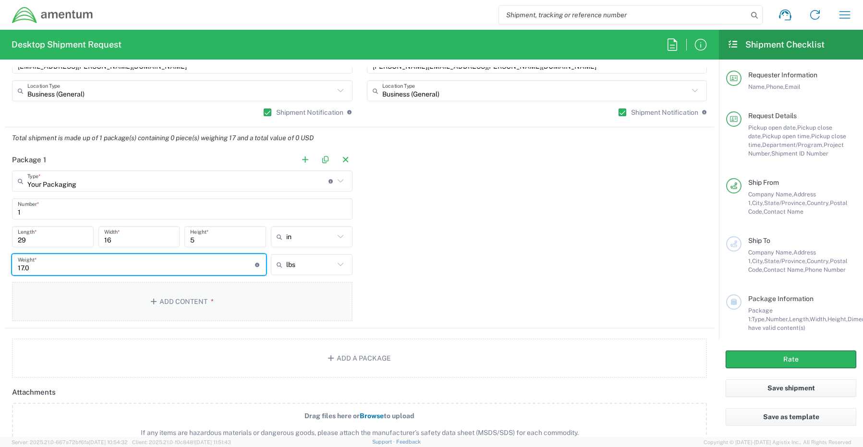
type input "17.0"
click at [171, 300] on button "Add Content *" at bounding box center [182, 301] width 340 height 39
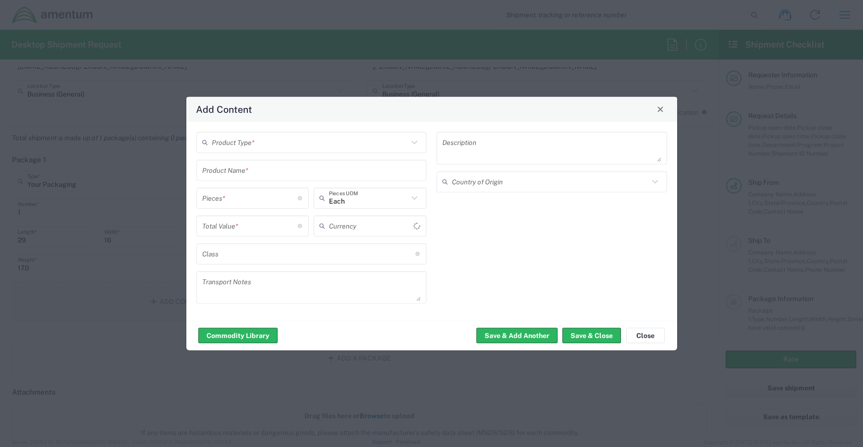
type input "US Dollar"
click at [239, 141] on input "text" at bounding box center [310, 142] width 197 height 17
click at [256, 178] on span "General Commodity" at bounding box center [311, 178] width 228 height 15
type input "General Commodity"
click at [282, 176] on input "text" at bounding box center [311, 170] width 219 height 17
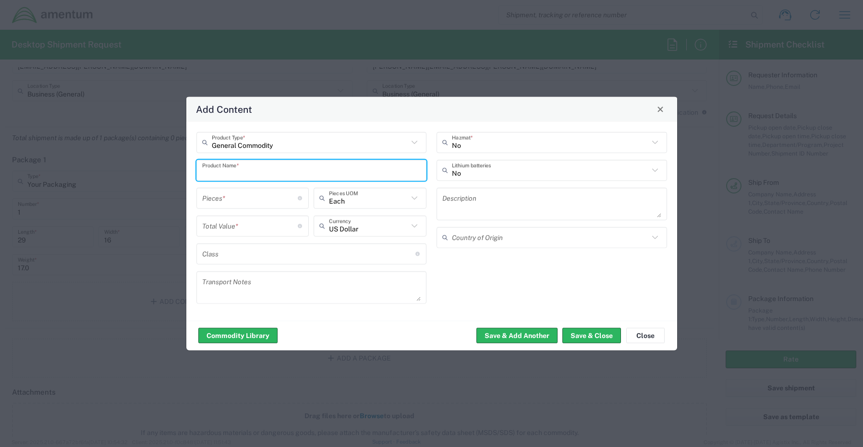
paste input "Monitors x2 (24”): SN’s - 5YQ5W04 & 5YQLV04"
type input "Monitors x2 (24”): SN’s - 5YQ5W04 & 5YQLV04"
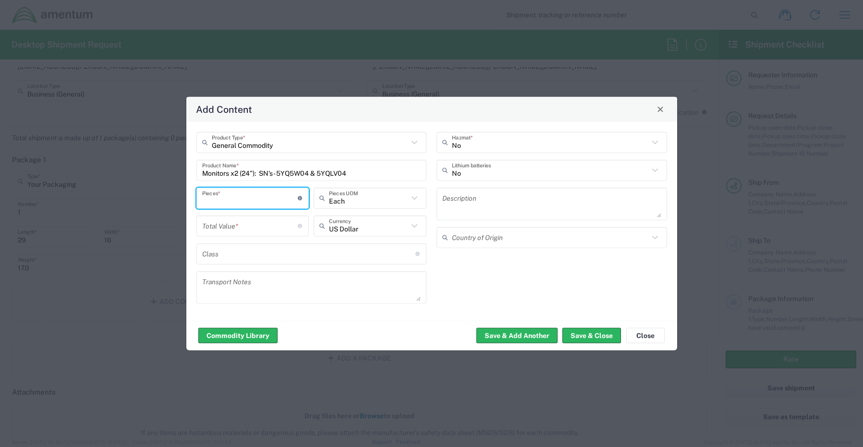
click at [241, 203] on input "number" at bounding box center [250, 198] width 96 height 17
type input "1"
type input "Each"
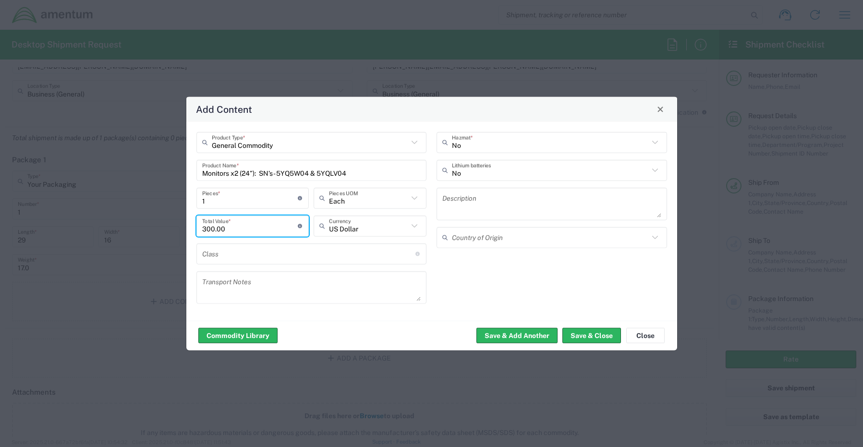
type input "300.00"
drag, startPoint x: 238, startPoint y: 173, endPoint x: 243, endPoint y: 175, distance: 5.6
click at [238, 173] on input "Monitors x2 (24”): SN’s - 5YQ5W04 & 5YQLV04" at bounding box center [311, 170] width 219 height 17
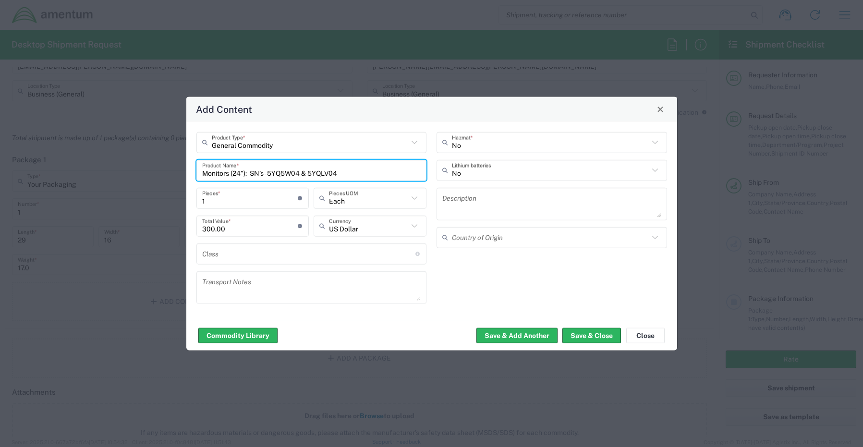
click at [266, 172] on input "Monitors (24”): SN’s - 5YQ5W04 & 5YQLV04" at bounding box center [311, 170] width 219 height 17
type input "Monitors (24”): SN’s - 5YQLV04"
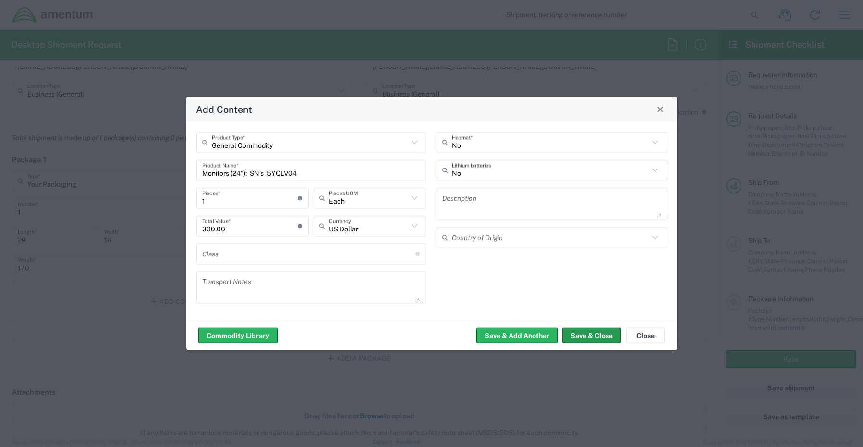
click at [593, 332] on button "Save & Close" at bounding box center [591, 335] width 59 height 15
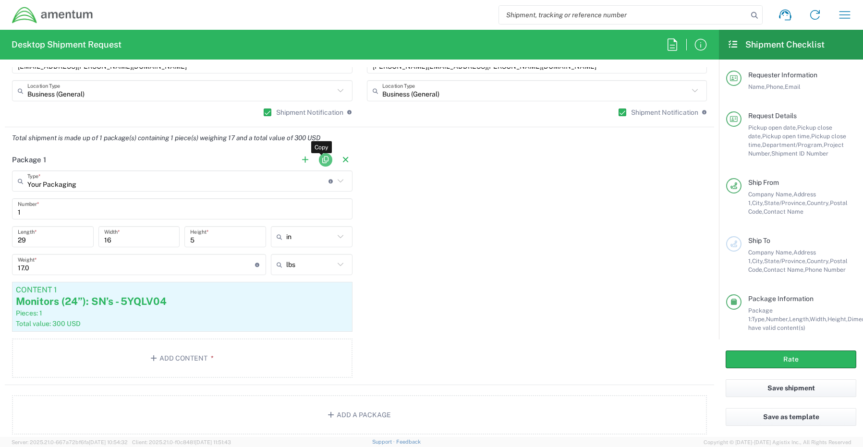
click at [323, 159] on button "button" at bounding box center [325, 159] width 13 height 13
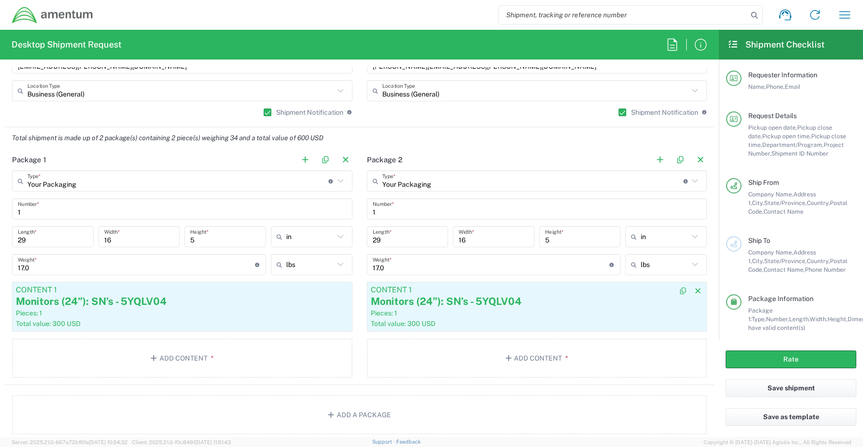
click at [497, 306] on div "Monitors (24”): SN’s - 5YQLV04" at bounding box center [537, 301] width 333 height 14
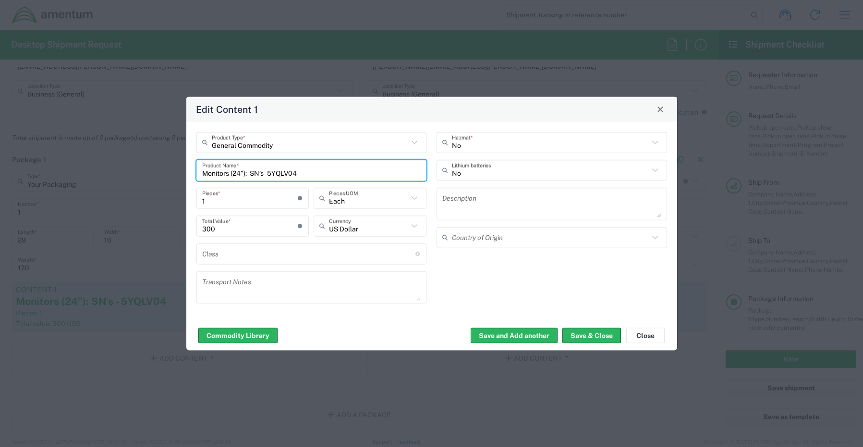
drag, startPoint x: 307, startPoint y: 174, endPoint x: 271, endPoint y: 171, distance: 36.6
click at [271, 171] on input "Monitors (24”): SN’s - 5YQLV04" at bounding box center [311, 170] width 219 height 17
paste input "5YQ5W04"
type input "Monitors (24”): SN’s - 5YQ5W04"
click at [595, 338] on button "Save & Close" at bounding box center [591, 335] width 59 height 15
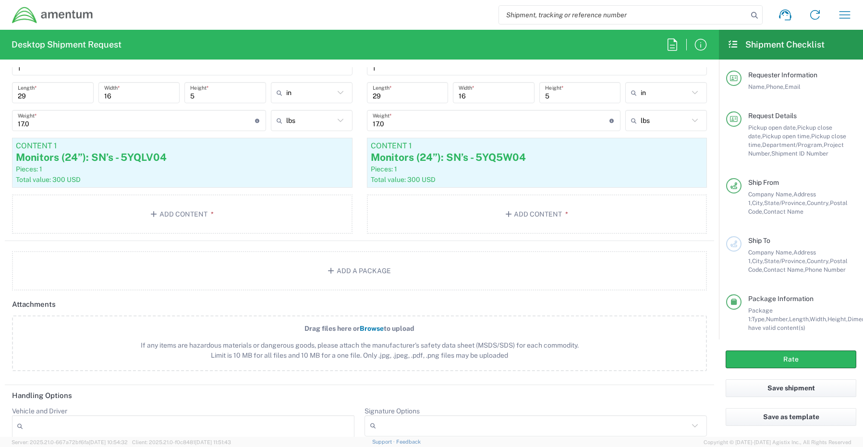
scroll to position [1104, 0]
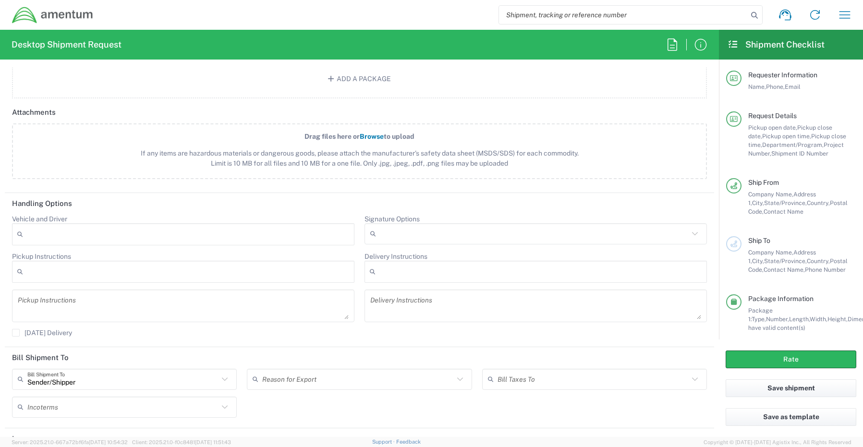
click at [388, 233] on input "Signature Options" at bounding box center [534, 233] width 309 height 15
click at [393, 250] on span "Adult Signature Required" at bounding box center [530, 254] width 337 height 15
type input "Adult Signature Required"
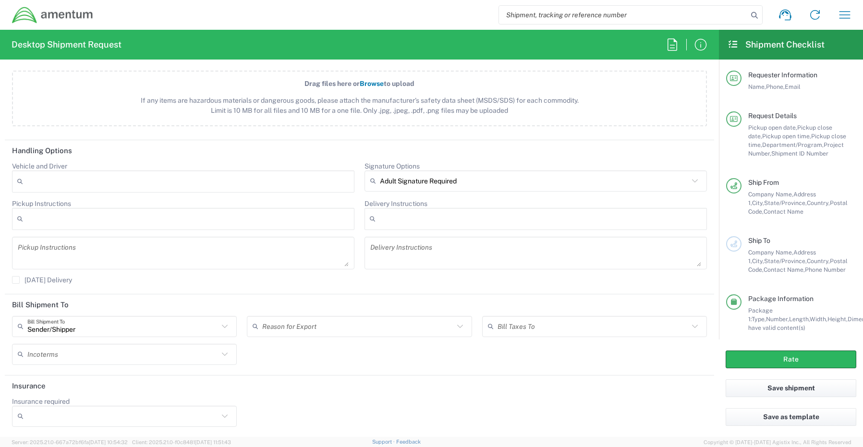
scroll to position [1157, 0]
click at [60, 417] on input "Insurance required" at bounding box center [122, 415] width 191 height 15
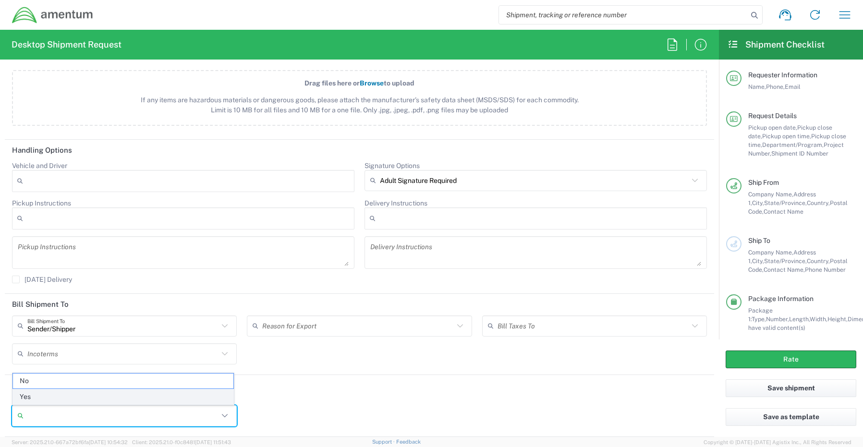
click at [72, 397] on span "Yes" at bounding box center [123, 396] width 220 height 15
type input "Yes"
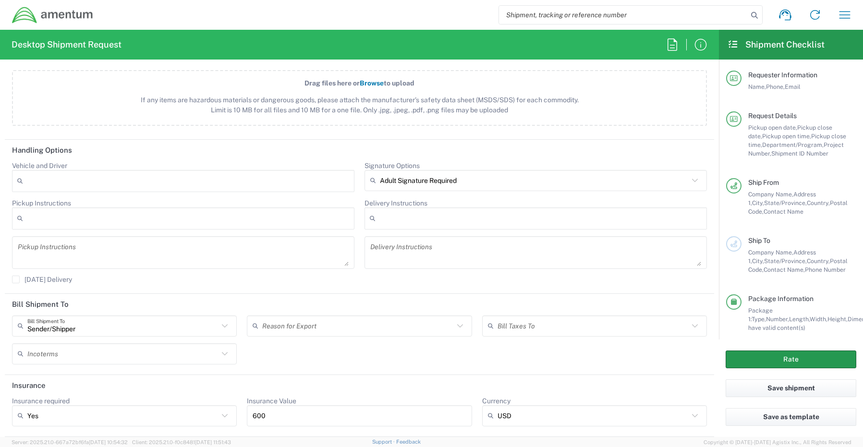
click at [745, 360] on button "Rate" at bounding box center [790, 359] width 131 height 18
type input "CORP"
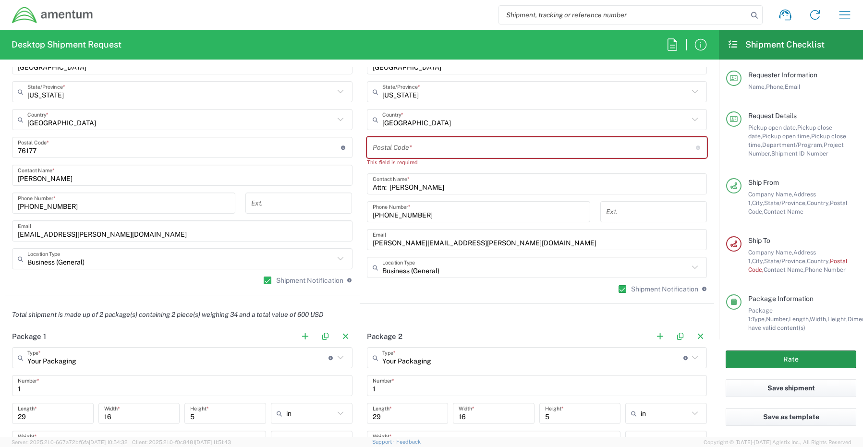
scroll to position [590, 0]
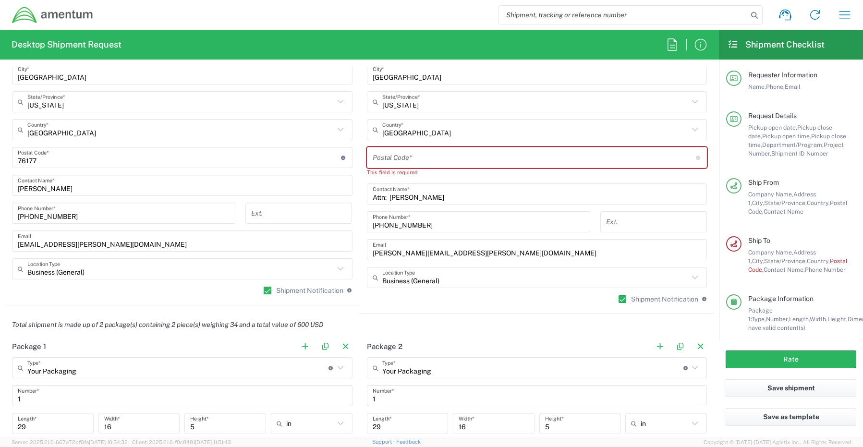
click at [392, 155] on input "undefined" at bounding box center [533, 157] width 323 height 17
paste input "23188"
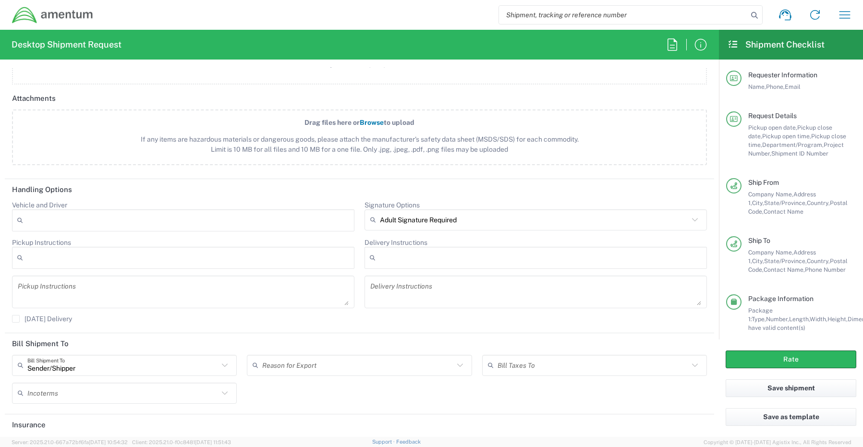
scroll to position [1157, 0]
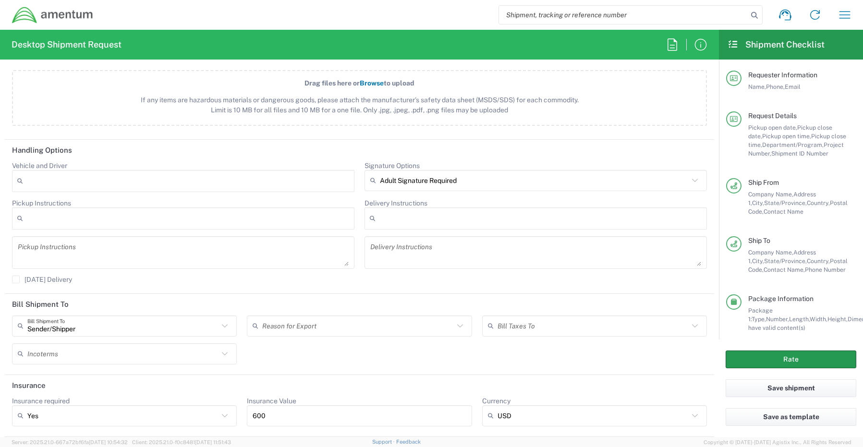
type input "23188"
click at [756, 352] on button "Rate" at bounding box center [790, 359] width 131 height 18
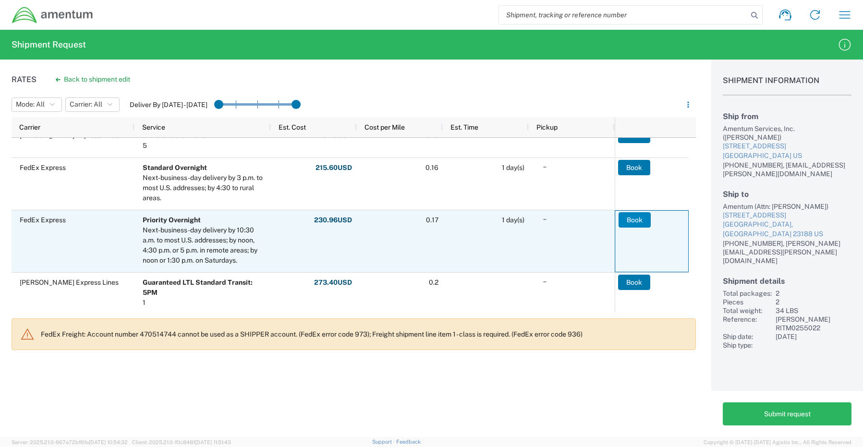
click at [622, 215] on button "Book" at bounding box center [634, 219] width 32 height 15
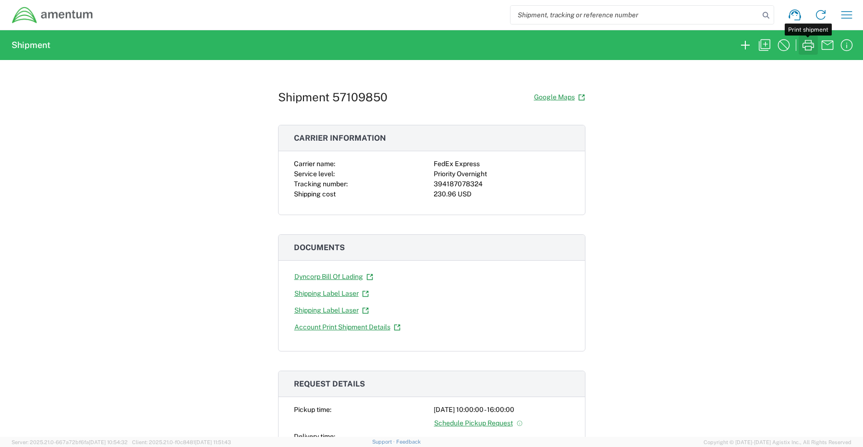
click at [811, 45] on icon "button" at bounding box center [807, 44] width 15 height 15
click at [741, 47] on icon "button" at bounding box center [744, 44] width 15 height 15
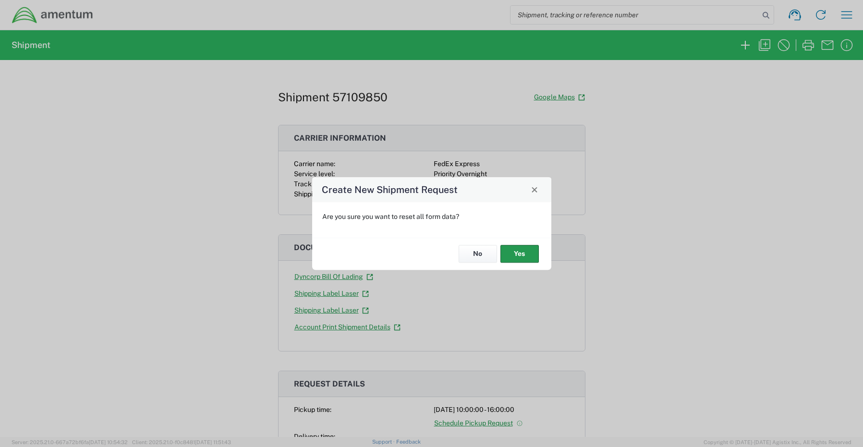
click at [508, 253] on button "Yes" at bounding box center [519, 254] width 38 height 18
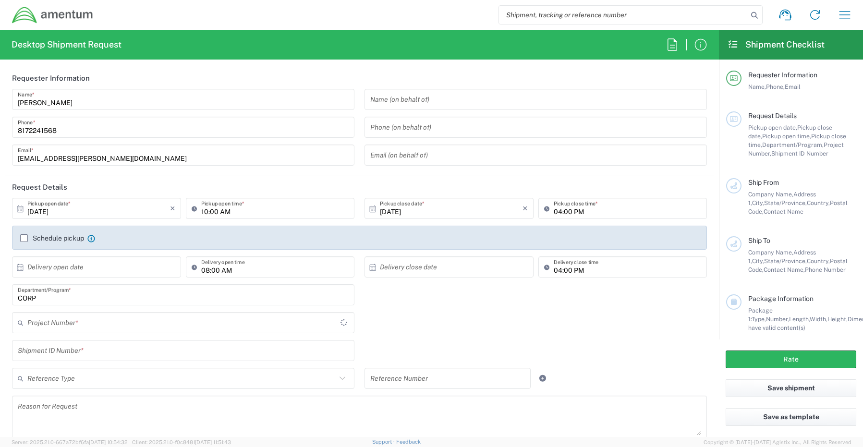
type input "CORP"
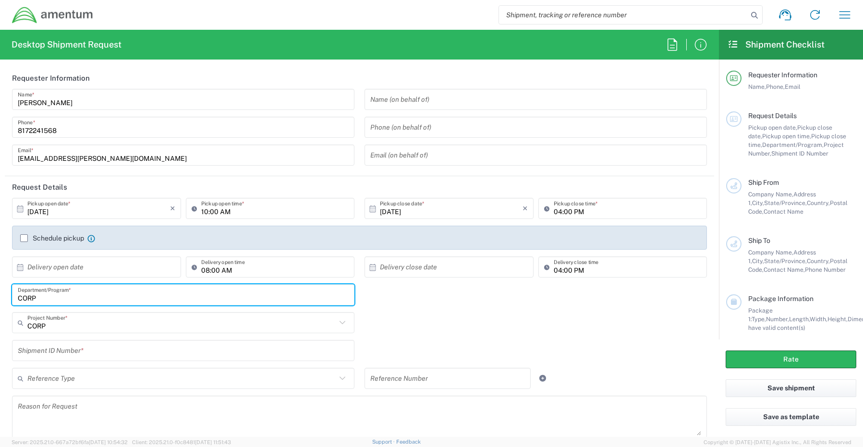
drag, startPoint x: 57, startPoint y: 298, endPoint x: -29, endPoint y: 292, distance: 86.1
click at [0, 292] on html "Shipment request Shipment tracking Shipment estimator Desktop shipment request …" at bounding box center [431, 223] width 863 height 447
paste input "Joshua Sherwood"
type input "Joshua Sherwood"
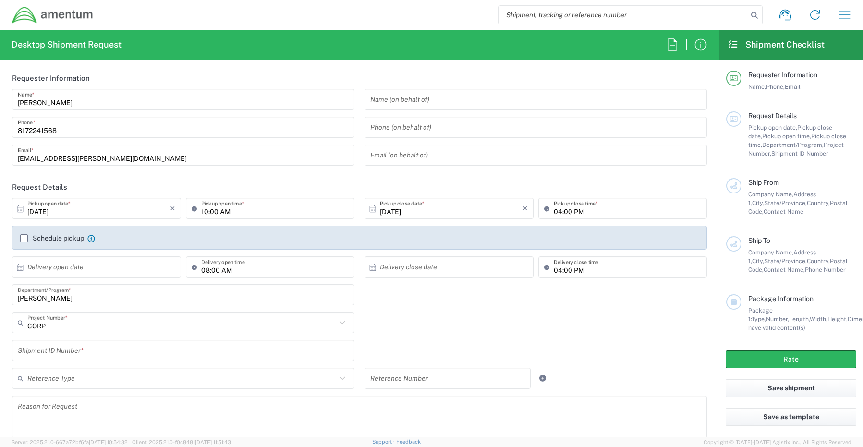
click at [66, 325] on input "CORP" at bounding box center [181, 322] width 309 height 17
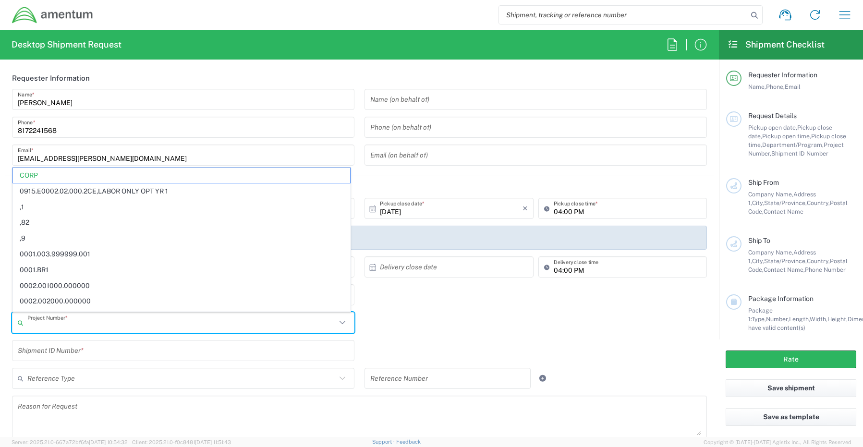
paste input "6119.F0062.04012.AA.02.00.200"
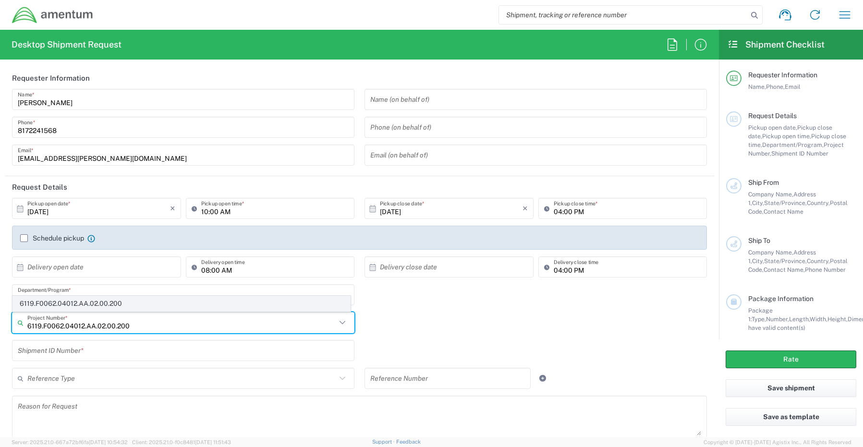
type input "6119.F0062.04012.AA.02.00.200"
click at [54, 304] on span "6119.F0062.04012.AA.02.00.200" at bounding box center [181, 303] width 337 height 15
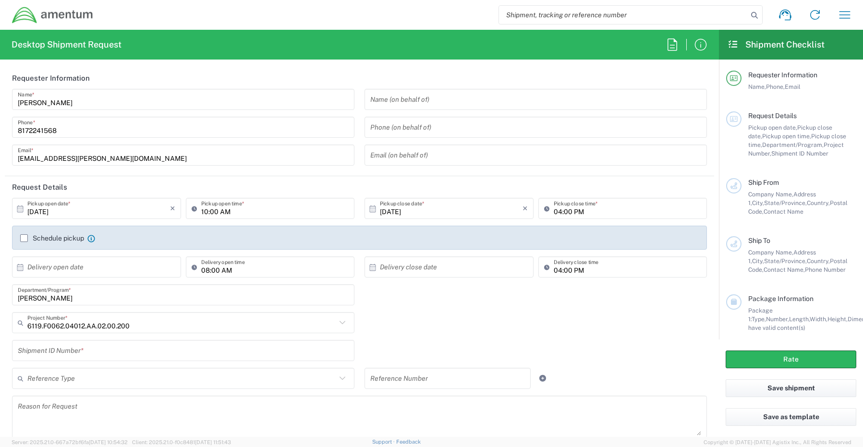
click at [65, 356] on input "text" at bounding box center [183, 350] width 331 height 17
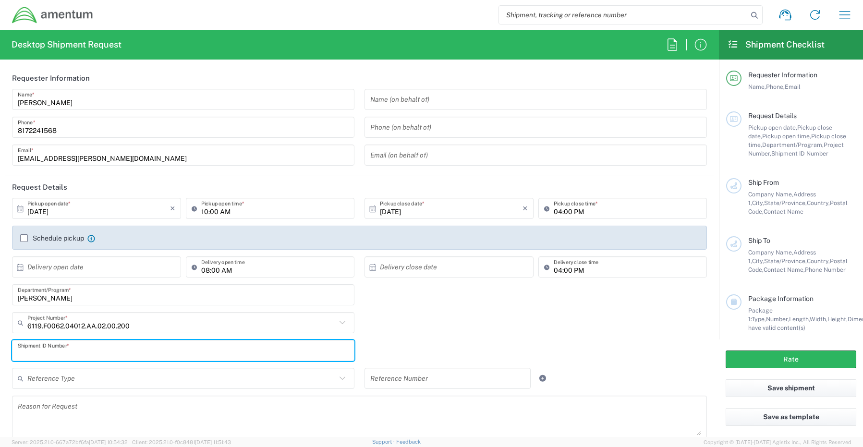
paste input "REQ0242505- Linda Spanier"
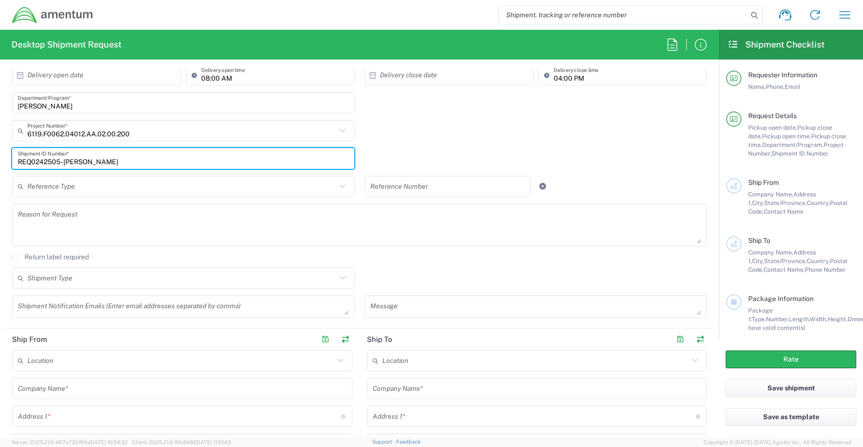
scroll to position [240, 0]
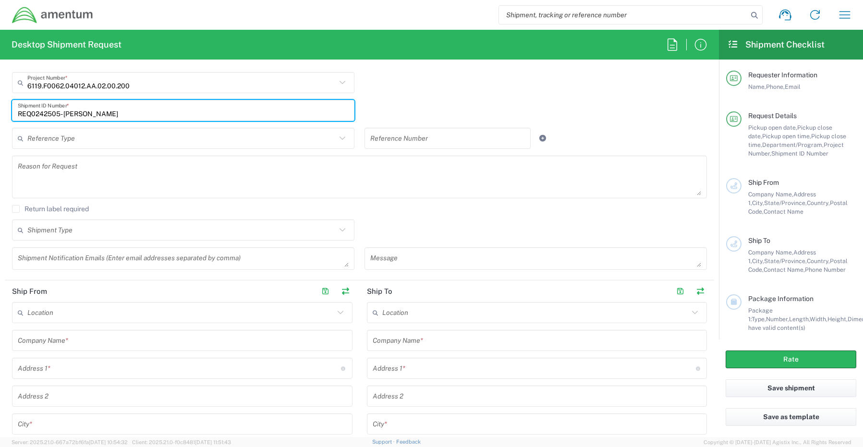
type input "REQ0242505- Linda Spanier"
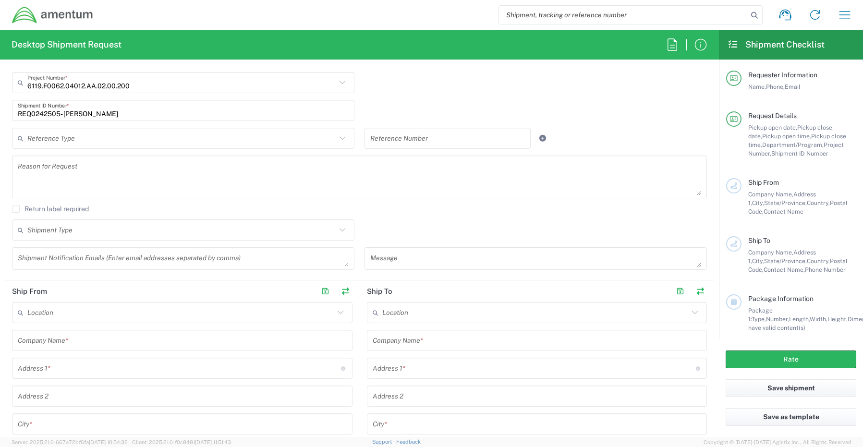
click at [21, 257] on textarea at bounding box center [183, 258] width 331 height 17
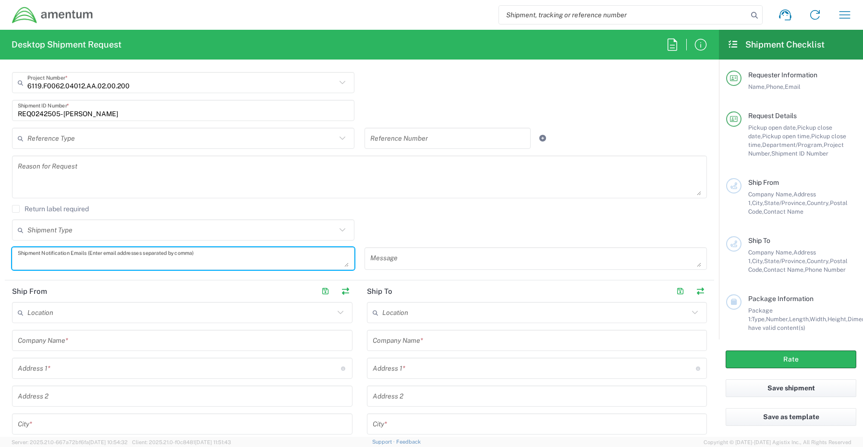
paste textarea "Joshua.Sherwood@Amentum.com"
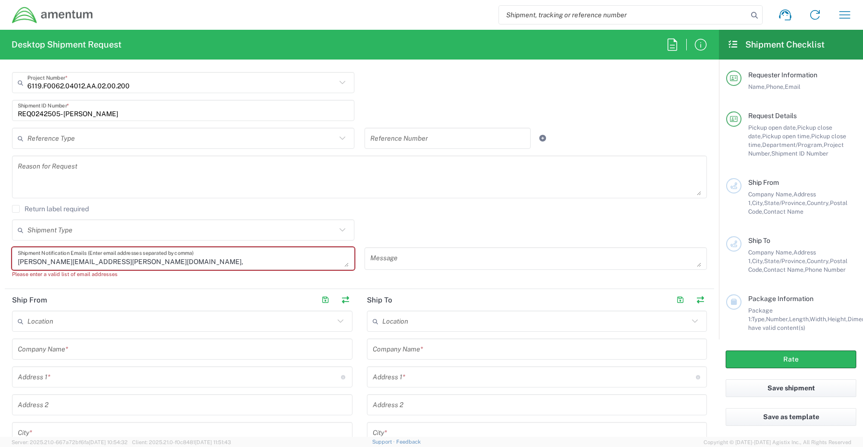
click at [140, 265] on textarea "Joshua.Sherwood@Amentum.com," at bounding box center [183, 258] width 331 height 17
paste textarea "Malivahn.Low@amentum.com"
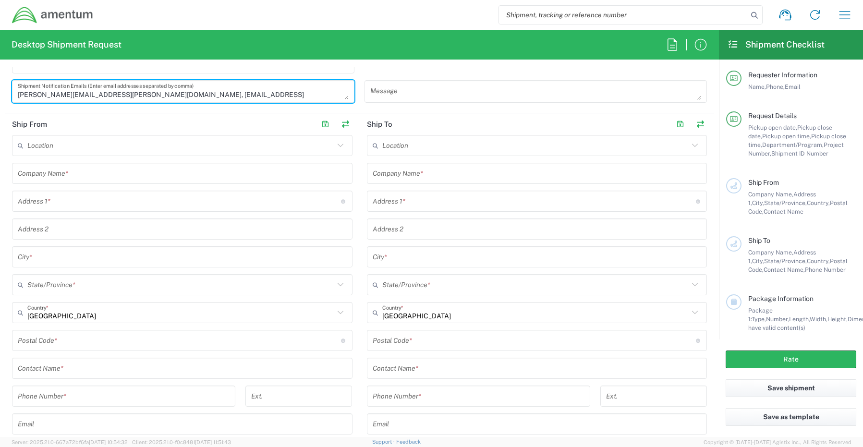
scroll to position [432, 0]
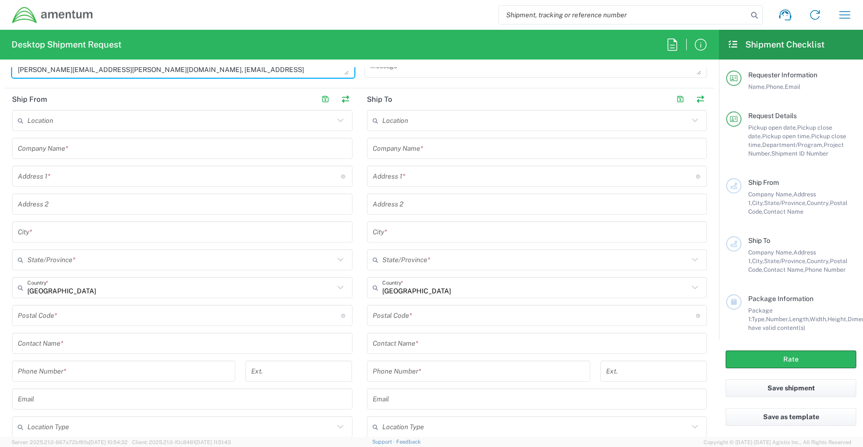
type textarea "Joshua.Sherwood@Amentum.com, Malivahn.Low@amentum.com"
click at [46, 346] on input "text" at bounding box center [182, 343] width 329 height 17
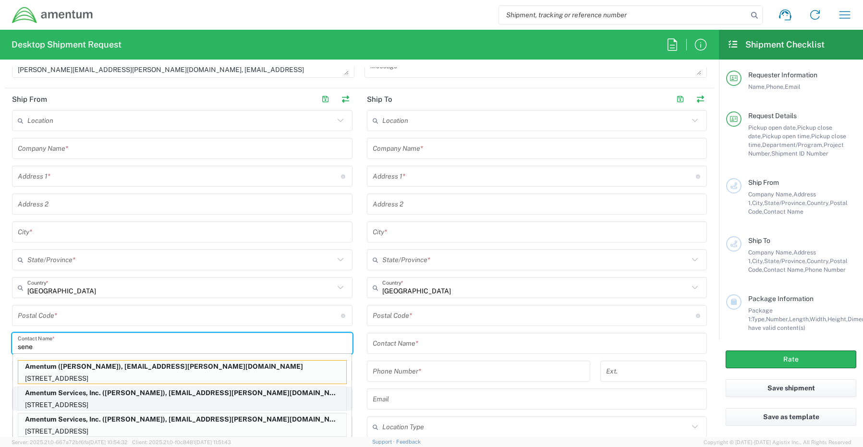
type input "sene"
click at [59, 403] on p "13500 Heritage Parkway, mail room, Fort Worth, TX, 76177, US" at bounding box center [182, 405] width 328 height 12
type input "Amentum Services, Inc."
type input "13500 Heritage Parkway"
type input "Fort Worth"
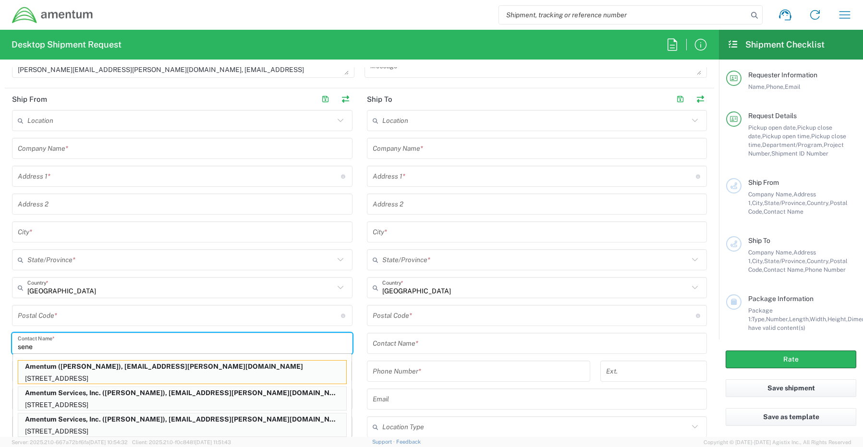
type input "Texas"
type input "76177"
type input "[PERSON_NAME]"
type input "817-224-1568"
type input "senecia.morgan@amentum.com"
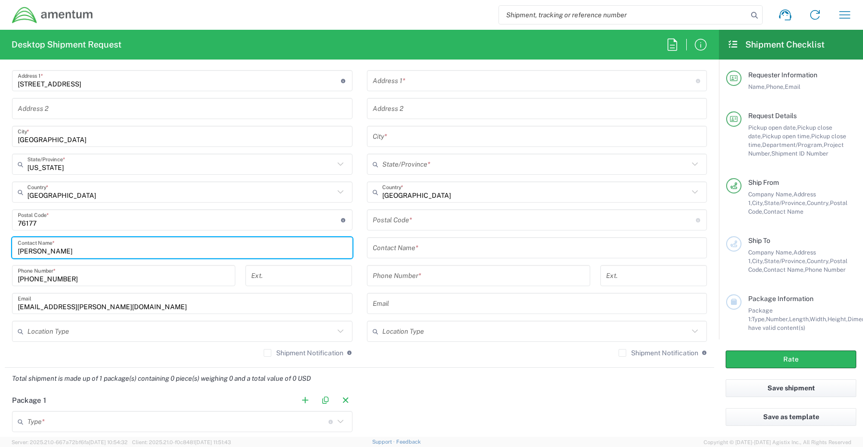
scroll to position [528, 0]
click at [43, 331] on input "text" at bounding box center [180, 331] width 307 height 17
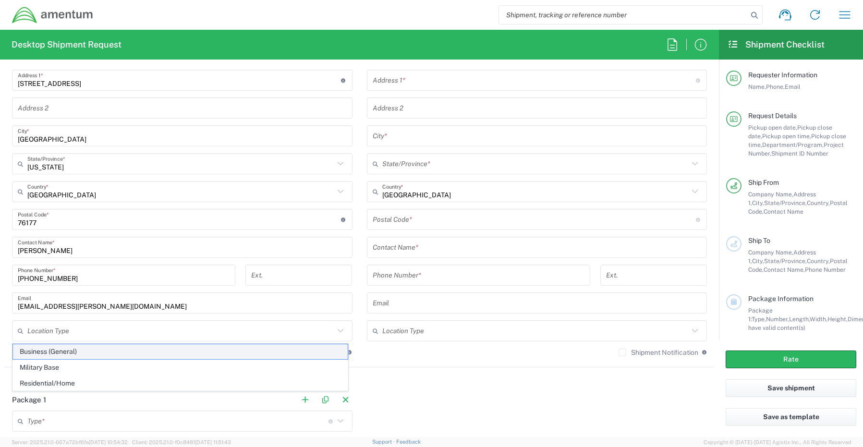
click at [47, 352] on span "Business (General)" at bounding box center [180, 351] width 335 height 15
type input "Business (General)"
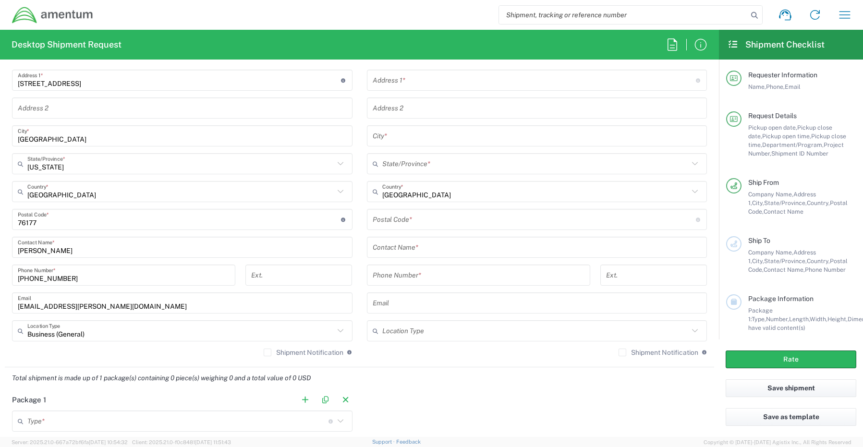
click at [264, 354] on label "Shipment Notification" at bounding box center [304, 352] width 80 height 8
click at [267, 352] on input "Shipment Notification" at bounding box center [267, 352] width 0 height 0
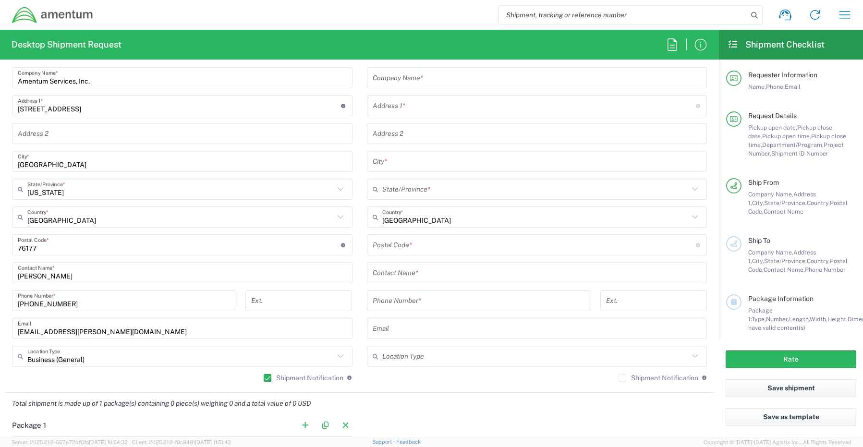
scroll to position [480, 0]
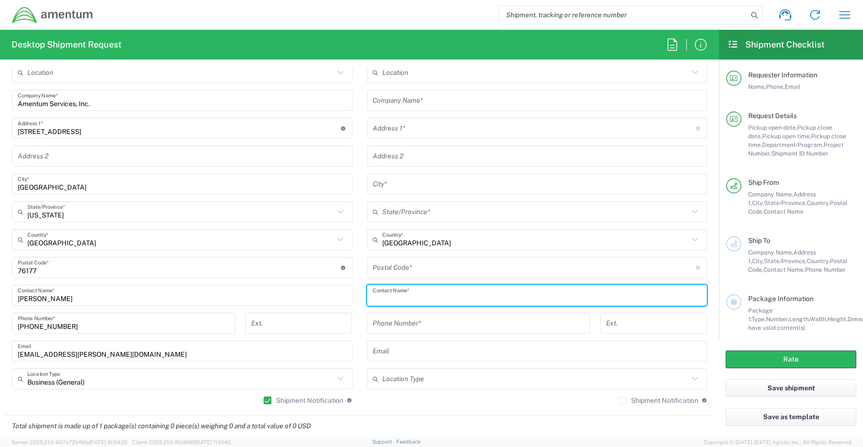
click at [393, 294] on input "text" at bounding box center [536, 295] width 329 height 17
paste input "ATTN To Juana Martinez - IT"
type input "ATTN To Juana Martinez - IT"
click at [403, 95] on input "text" at bounding box center [536, 100] width 329 height 17
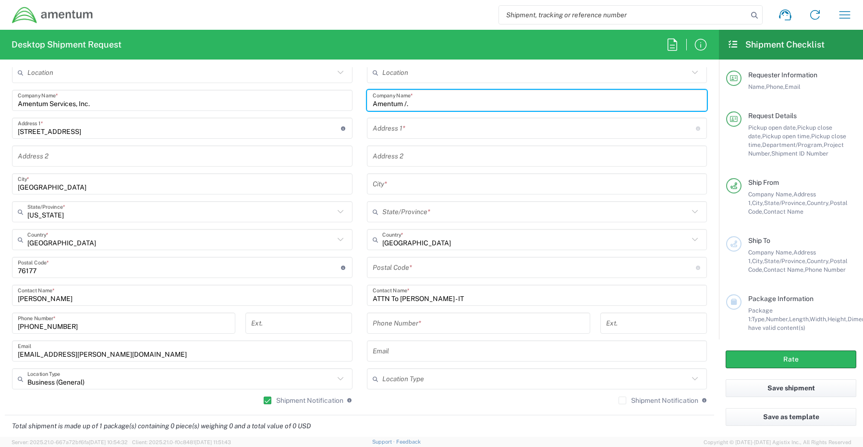
paste input "Linda Spanier"
click at [404, 102] on input "Amentum /. Linda Spanier" at bounding box center [536, 100] width 329 height 17
type input "Amentum / [PERSON_NAME]"
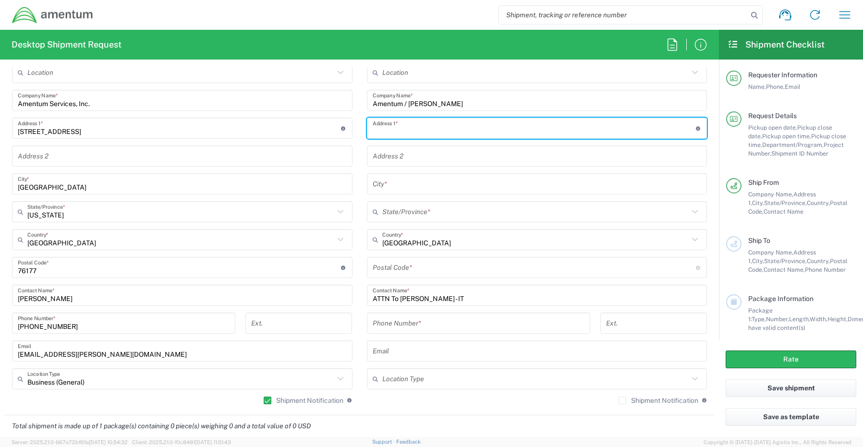
click at [397, 127] on input "text" at bounding box center [533, 128] width 323 height 17
paste input "1 S Maine Ave,"
type input "1 S Maine Ave"
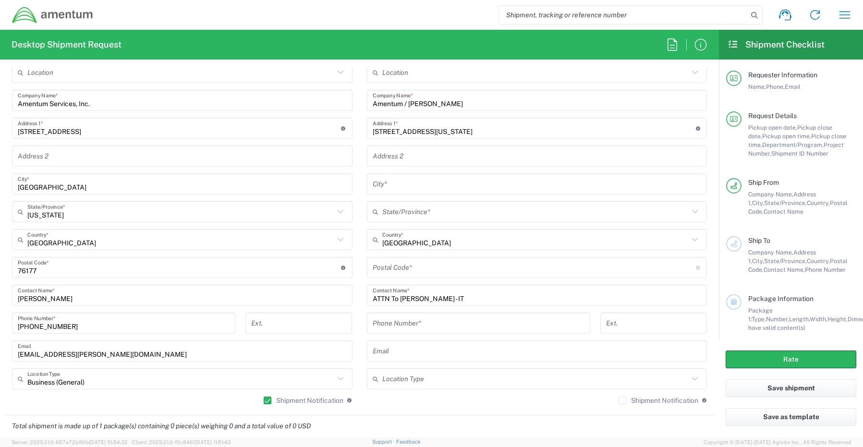
click at [385, 190] on input "text" at bounding box center [536, 184] width 329 height 17
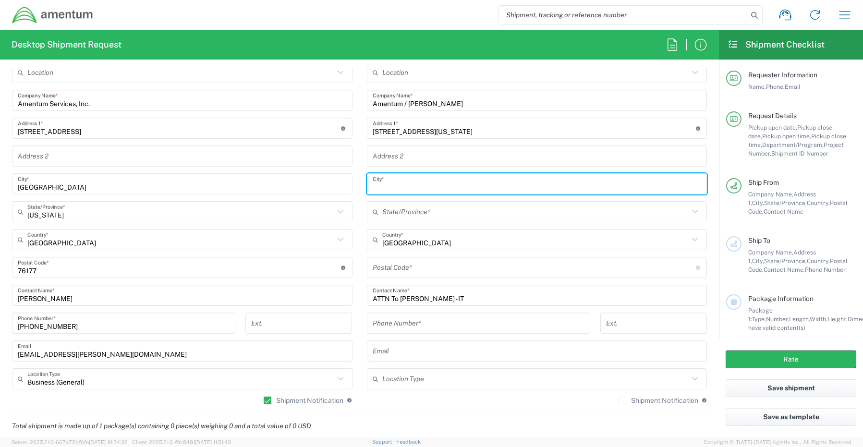
paste input "Hawthorne"
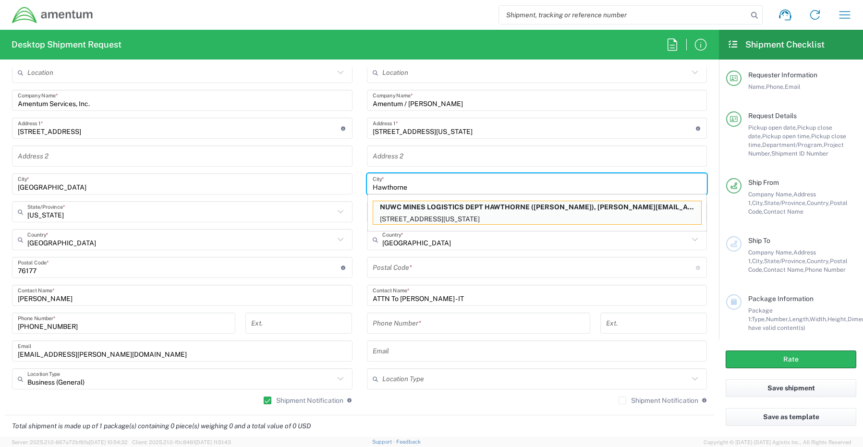
type input "Hawthorne"
click at [417, 156] on input "text" at bounding box center [536, 156] width 329 height 17
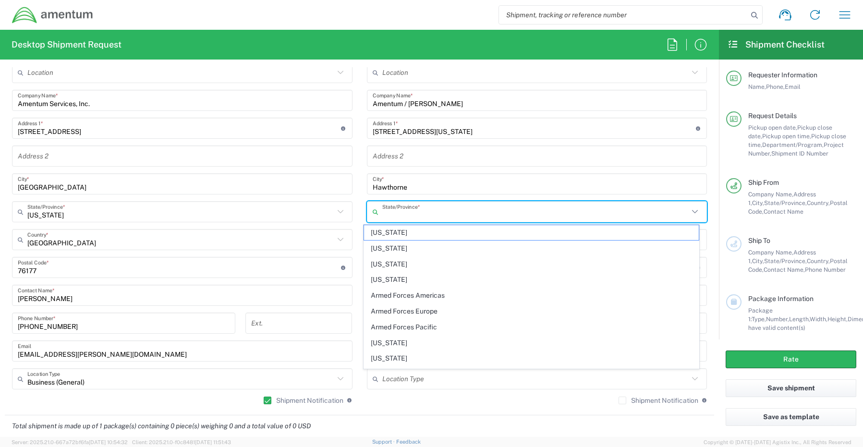
click at [401, 212] on input "text" at bounding box center [535, 212] width 307 height 17
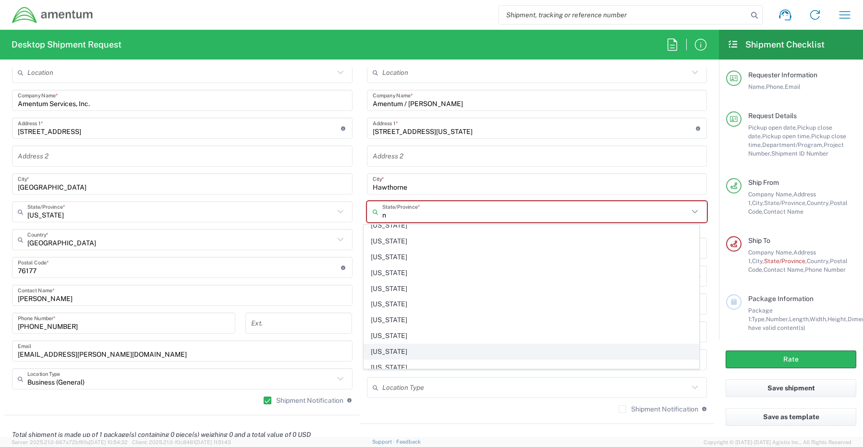
scroll to position [144, 0]
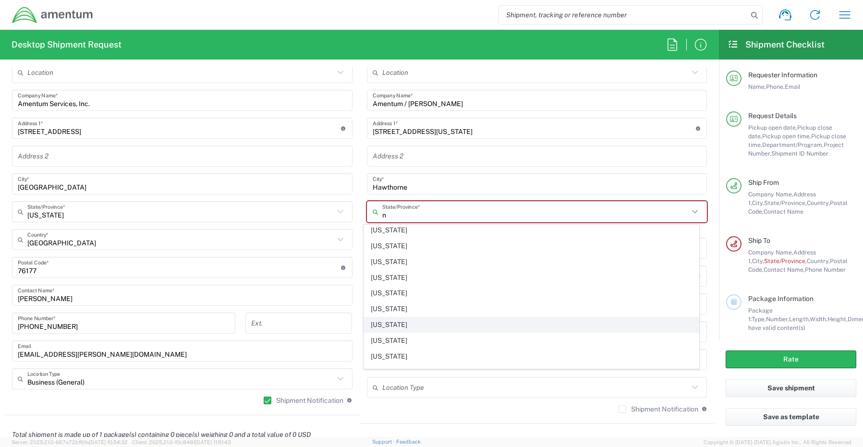
click at [386, 323] on span "Nevada" at bounding box center [531, 324] width 335 height 15
type input "Nevada"
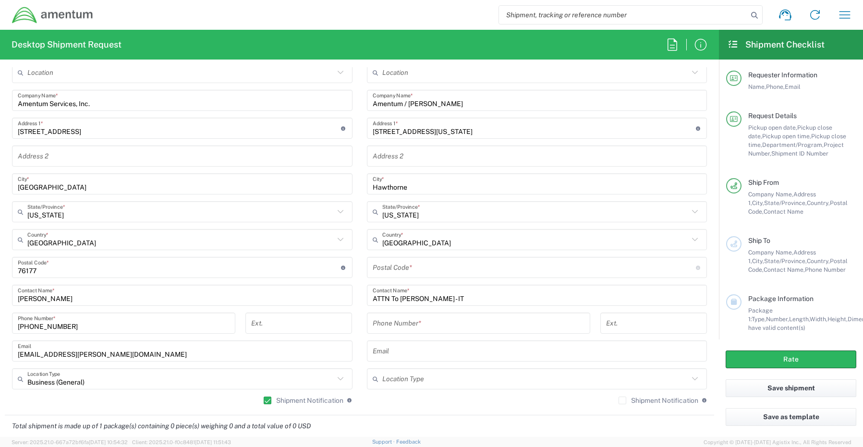
click at [404, 268] on input "undefined" at bounding box center [533, 267] width 323 height 17
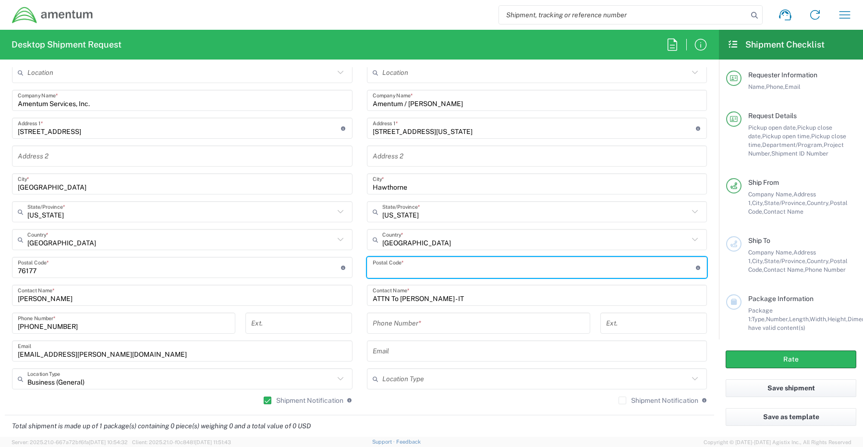
paste input "89415"
type input "89415"
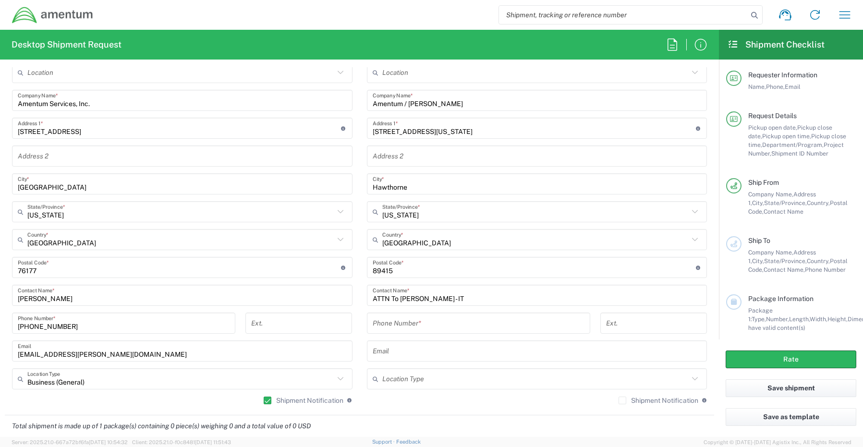
click at [408, 324] on input "tel" at bounding box center [478, 323] width 212 height 17
paste input "775-945-7539"
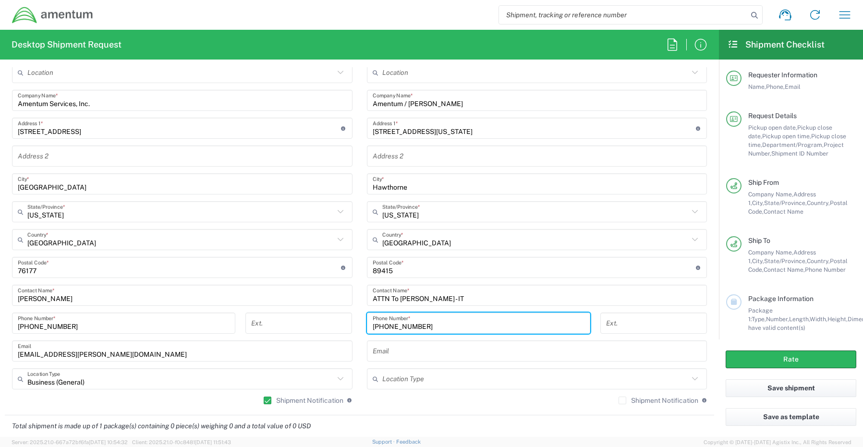
type input "775-945-7539"
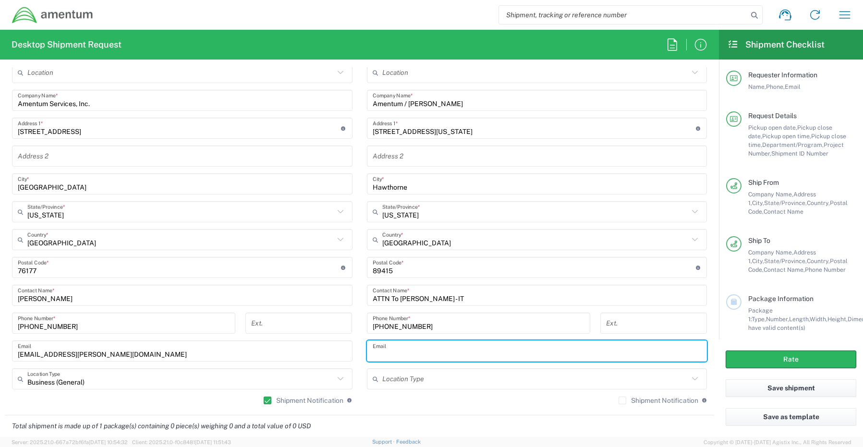
click at [373, 348] on input "text" at bounding box center [536, 351] width 329 height 17
paste input "Linda.Spanier@amentum.com"
type input "Linda.Spanier@amentum.com"
click at [612, 397] on div "Location 1002-4122-6 1006-5256-0 1026-8910-0 1281-0560-3 1369-6441-0 1402-6962-…" at bounding box center [537, 236] width 340 height 349
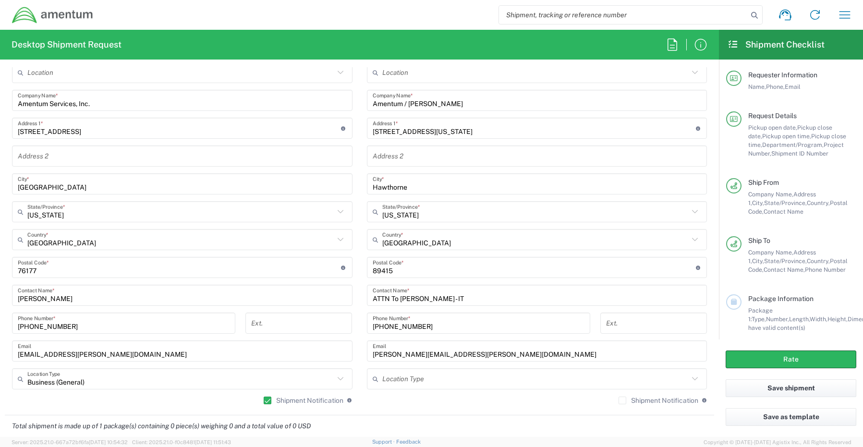
click at [618, 400] on label "Shipment Notification" at bounding box center [658, 400] width 80 height 8
click at [622, 400] on input "Shipment Notification" at bounding box center [622, 400] width 0 height 0
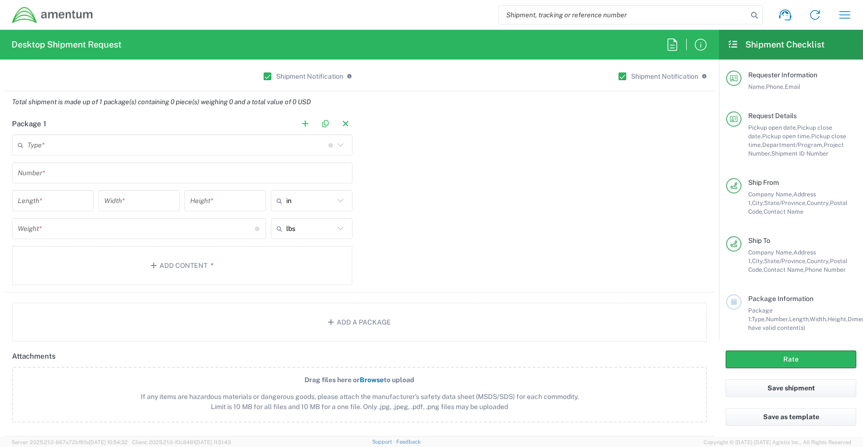
scroll to position [816, 0]
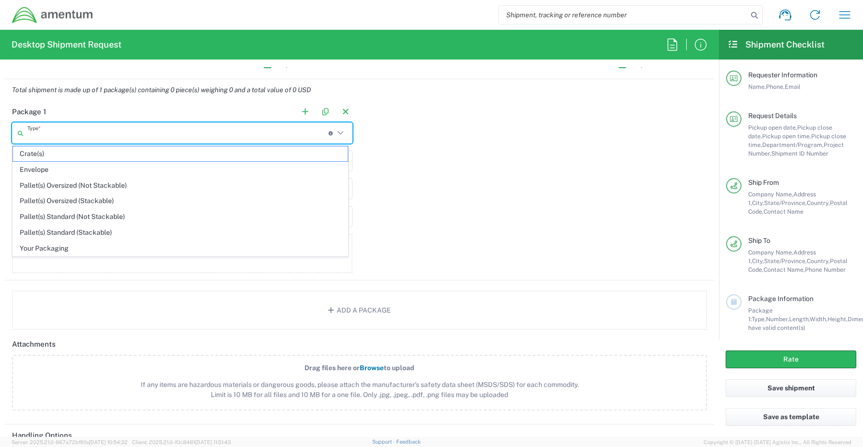
click at [63, 133] on input "text" at bounding box center [177, 133] width 301 height 17
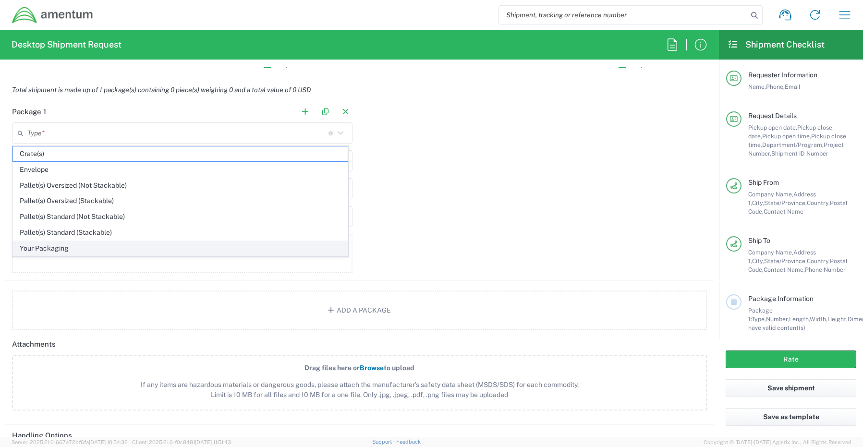
click at [60, 250] on span "Your Packaging" at bounding box center [180, 248] width 335 height 15
type input "Your Packaging"
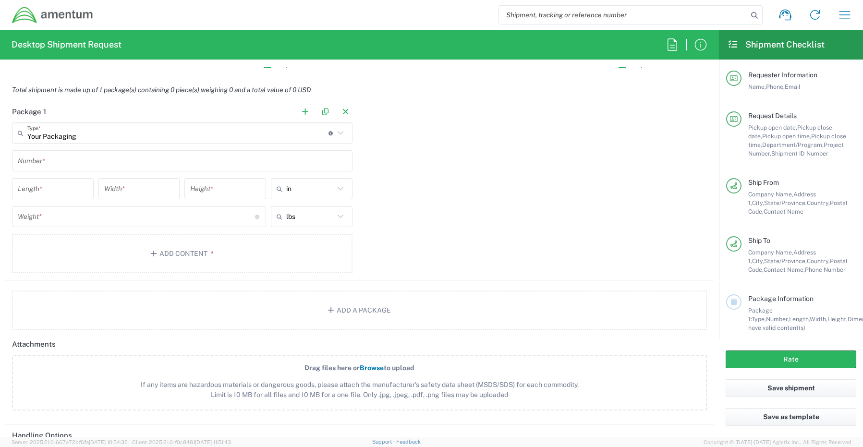
click at [58, 164] on input "text" at bounding box center [182, 161] width 329 height 17
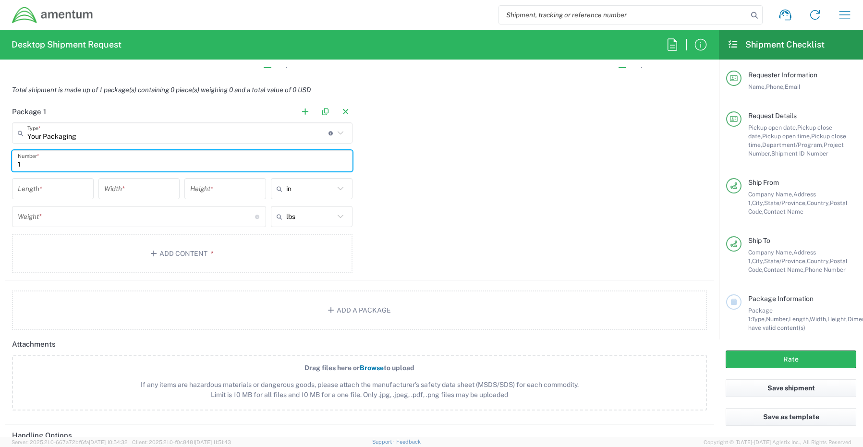
type input "1"
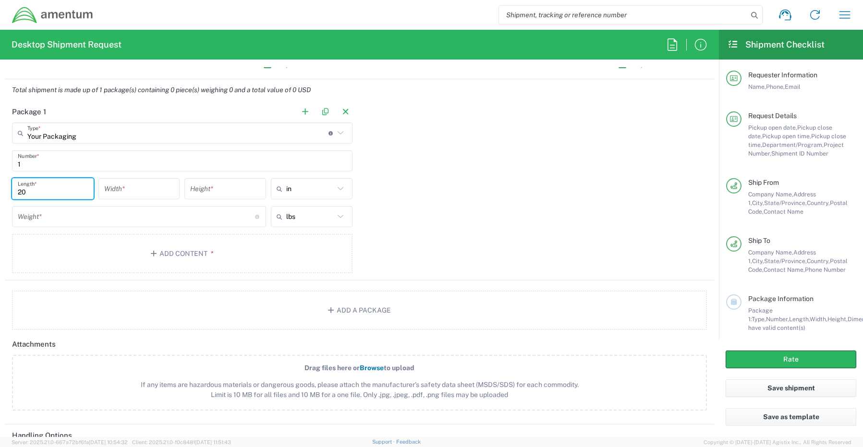
type input "20"
type input "9"
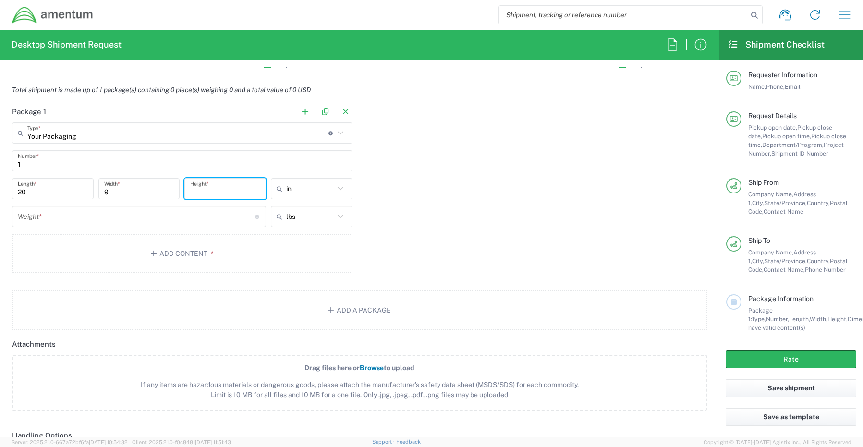
type input "2"
type input "5"
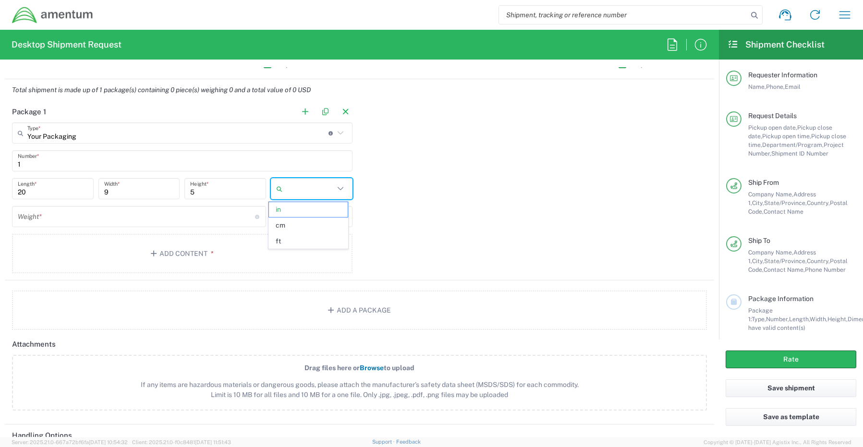
type input "in"
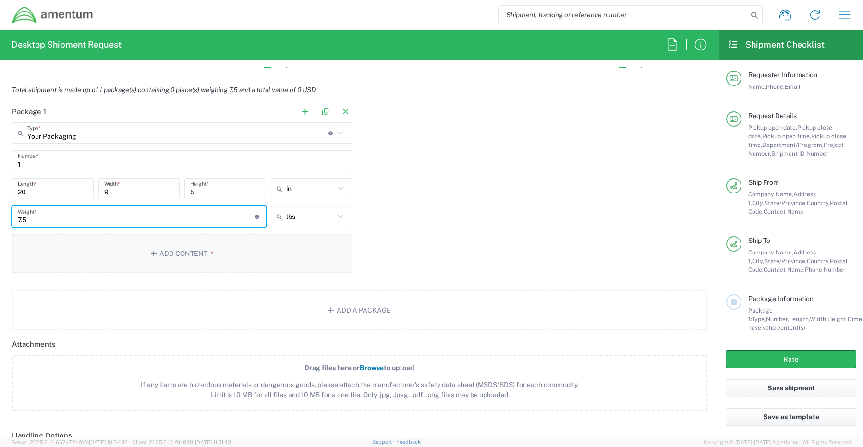
type input "7.5"
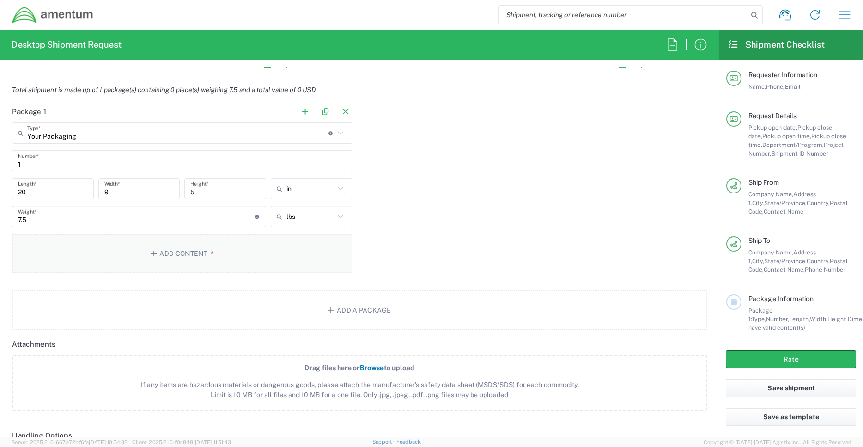
click at [173, 253] on button "Add Content *" at bounding box center [182, 253] width 340 height 39
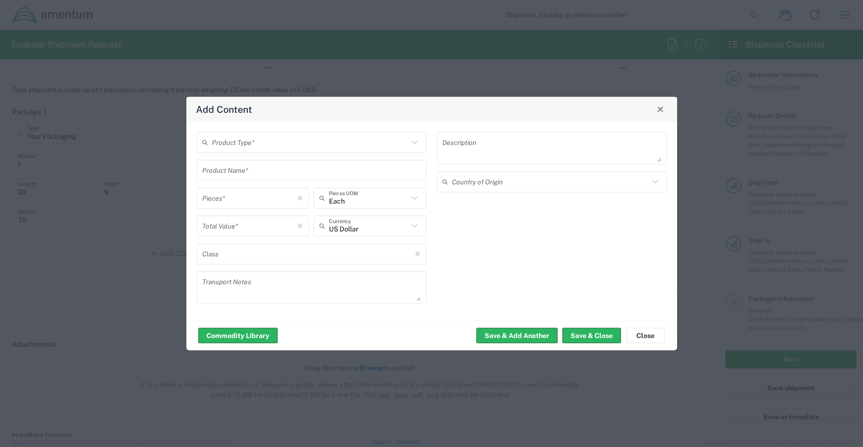
click at [242, 146] on input "text" at bounding box center [310, 142] width 197 height 17
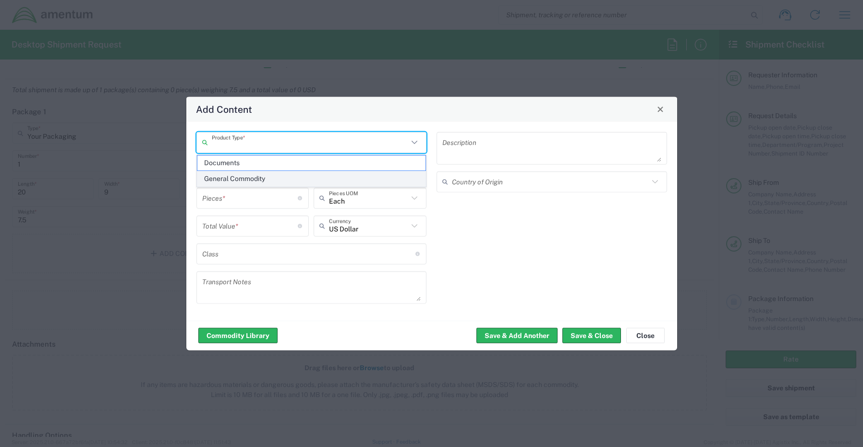
click at [238, 176] on span "General Commodity" at bounding box center [311, 178] width 228 height 15
type input "General Commodity"
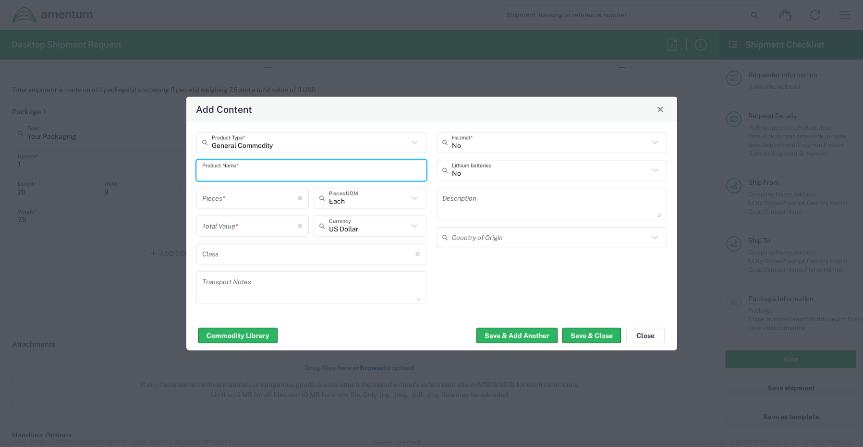
click at [252, 163] on input "text" at bounding box center [311, 170] width 219 height 17
paste input "Desktop- CORP026607 (6K07XB4)"
type input "Desktop- CORP026607 (6K07XB4)"
click at [235, 200] on input "number" at bounding box center [250, 198] width 96 height 17
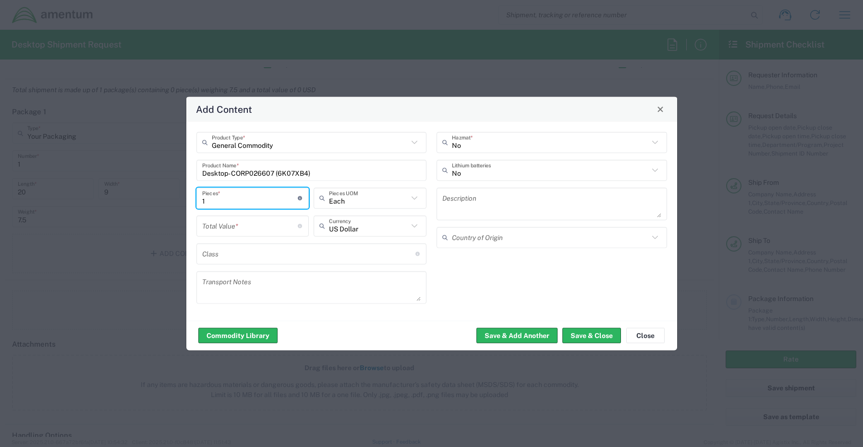
type input "1"
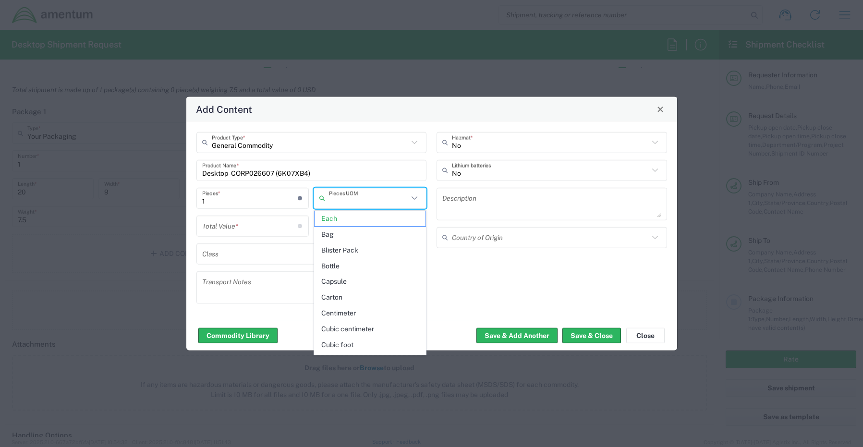
type input "Each"
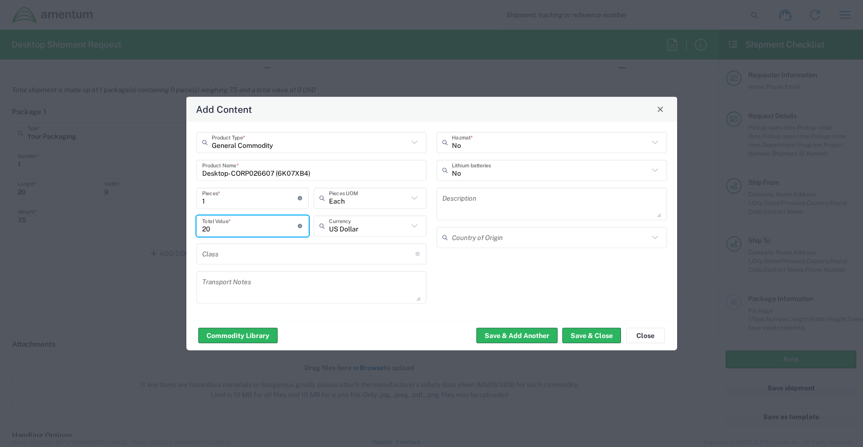
type input "20"
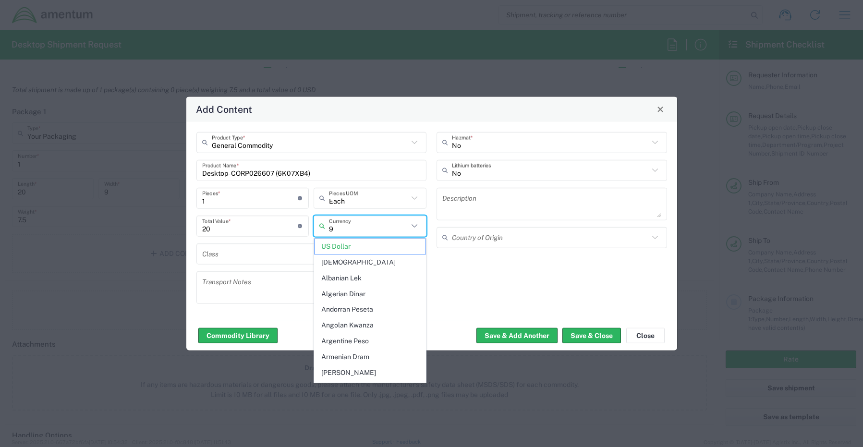
type input "US Dollar"
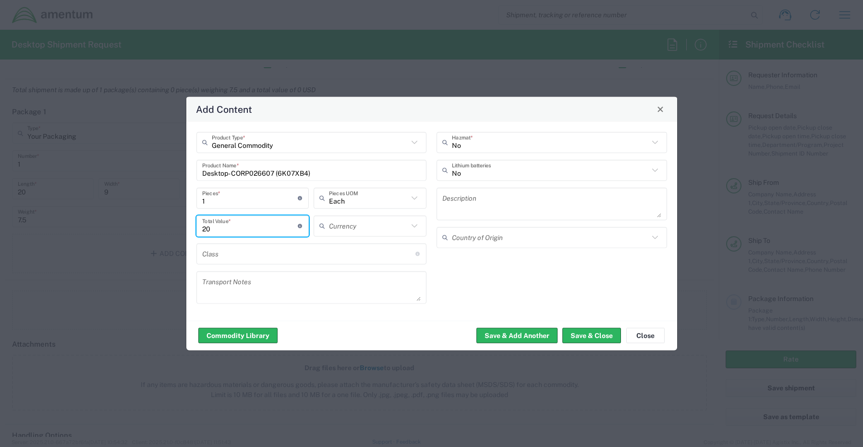
drag, startPoint x: 238, startPoint y: 224, endPoint x: 171, endPoint y: 228, distance: 66.4
click at [171, 228] on div "Add Content General Commodity Product Type * Desktop- CORP026607 (6K07XB4) Prod…" at bounding box center [431, 223] width 863 height 447
type input "1700.00"
click at [592, 334] on button "Save & Close" at bounding box center [591, 335] width 59 height 15
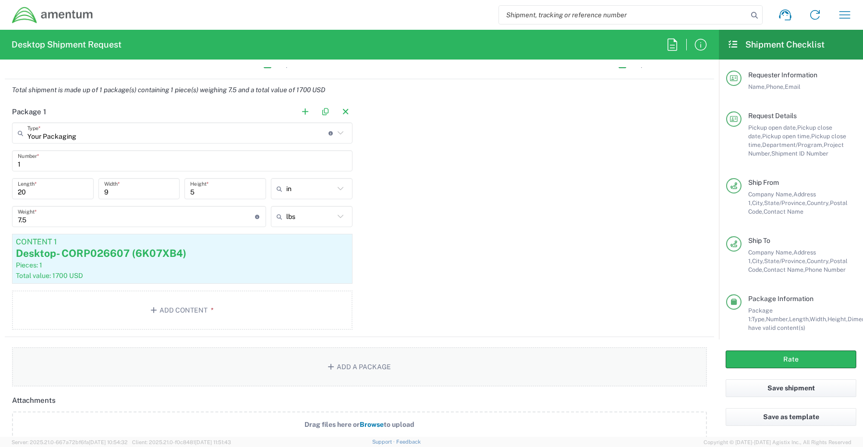
click at [341, 364] on button "Add a Package" at bounding box center [359, 366] width 695 height 39
click at [400, 130] on input "text" at bounding box center [532, 133] width 301 height 17
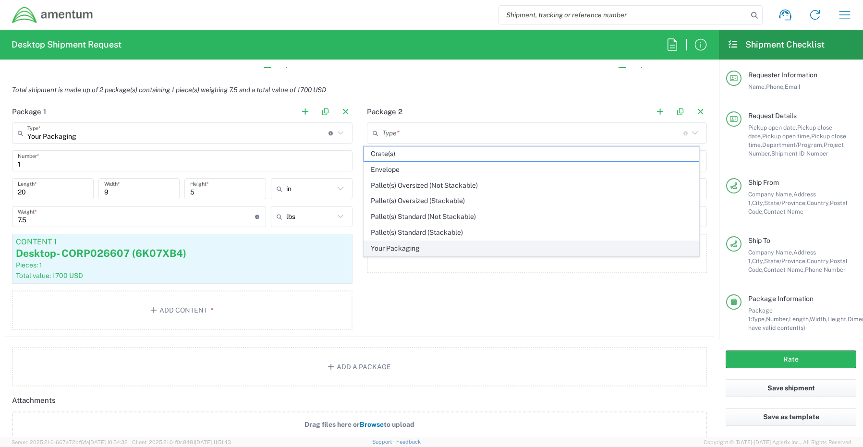
click at [396, 249] on span "Your Packaging" at bounding box center [531, 248] width 335 height 15
type input "Your Packaging"
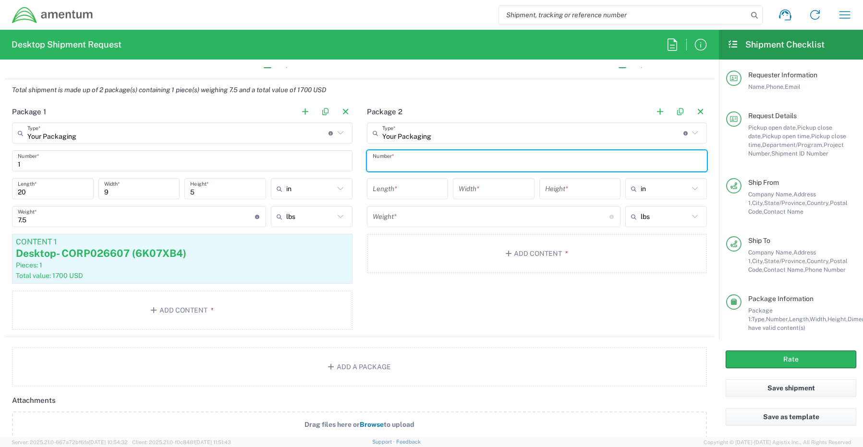
click at [391, 161] on input "text" at bounding box center [536, 161] width 329 height 17
type input "1"
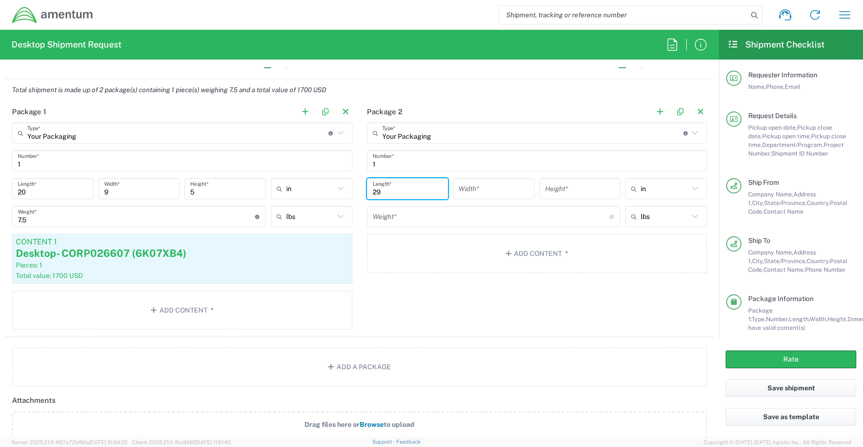
type input "29"
type input "16"
type input "5"
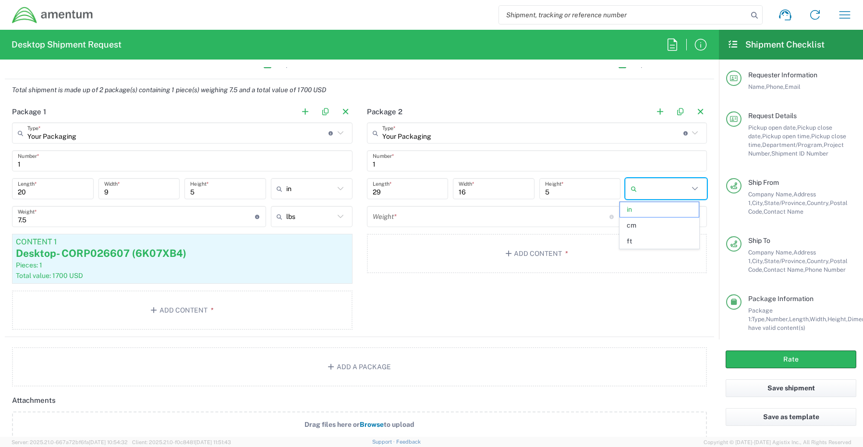
type input "in"
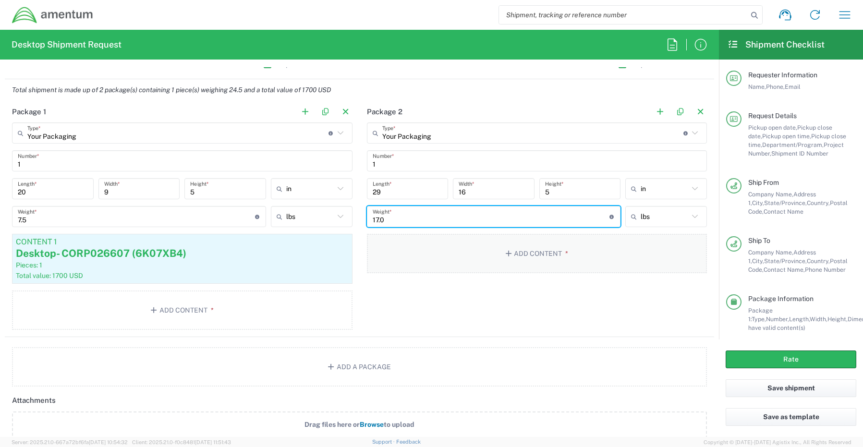
type input "17.0"
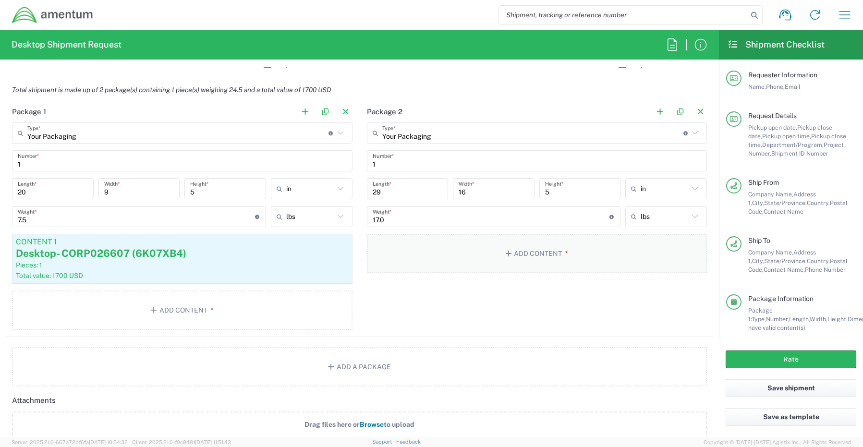
click at [546, 256] on button "Add Content *" at bounding box center [537, 253] width 340 height 39
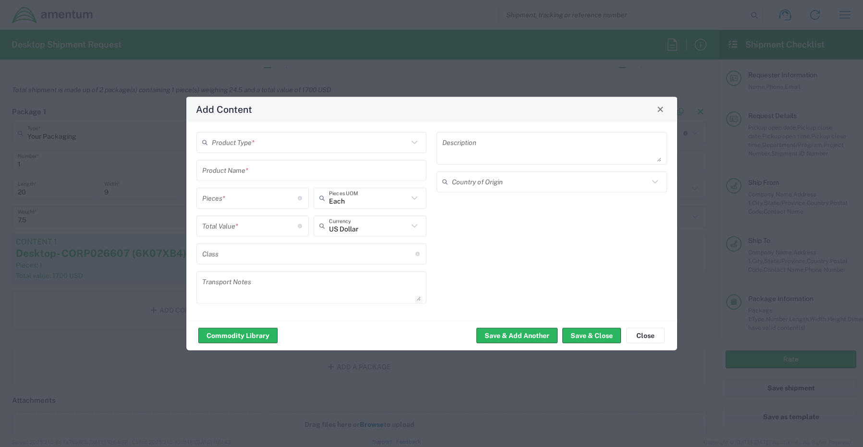
click at [220, 141] on input "text" at bounding box center [310, 142] width 197 height 17
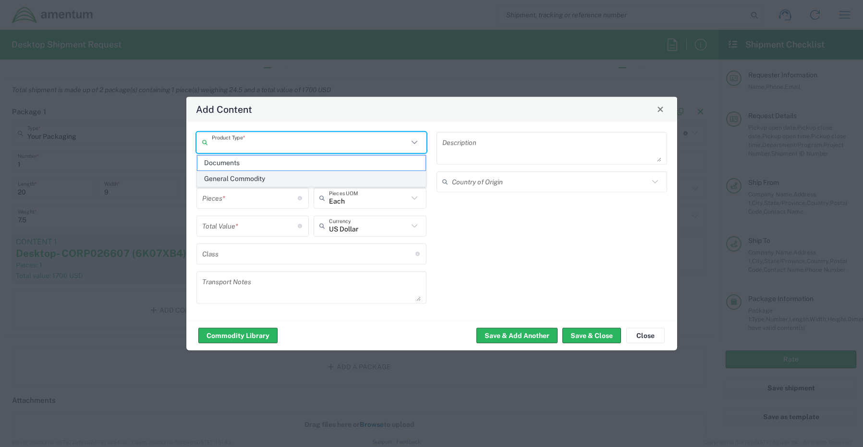
click at [233, 182] on span "General Commodity" at bounding box center [311, 178] width 228 height 15
type input "General Commodity"
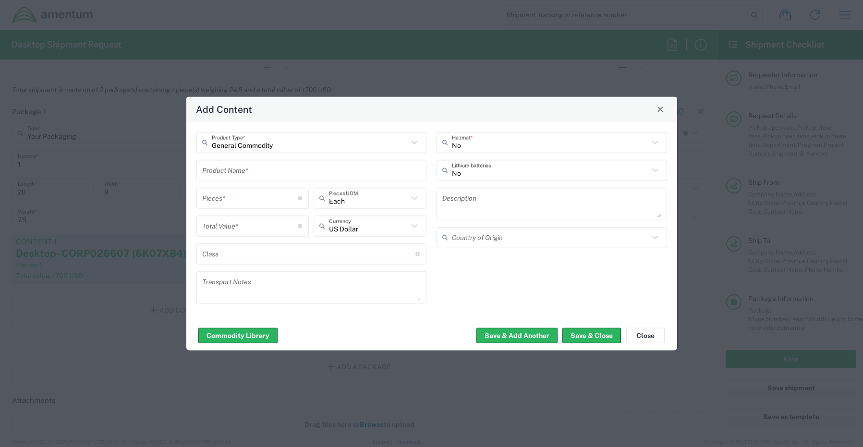
click at [221, 173] on input "text" at bounding box center [311, 170] width 219 height 17
paste input "Monitor- 5YMTV04"
type input "Monitor- 5YMTV04"
type input "1"
type input "Each"
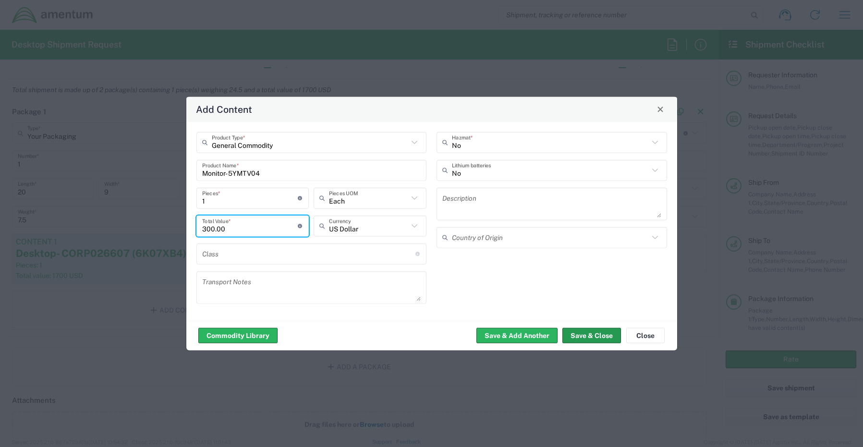
type input "300.00"
click at [575, 330] on button "Save & Close" at bounding box center [591, 335] width 59 height 15
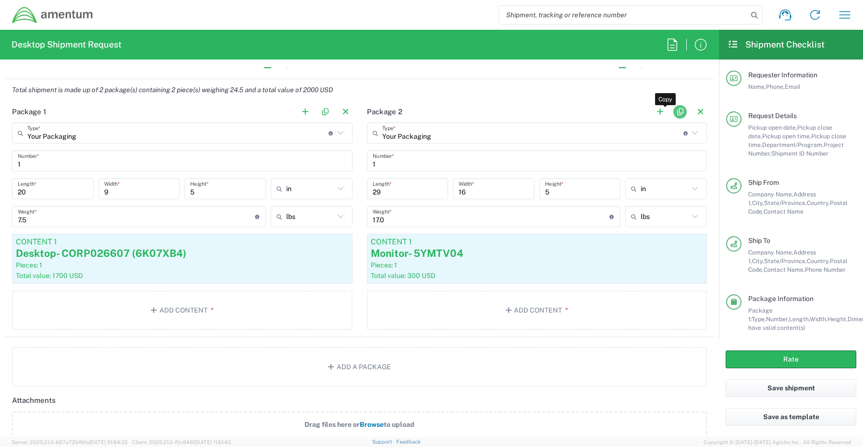
click at [676, 113] on button "button" at bounding box center [679, 111] width 13 height 13
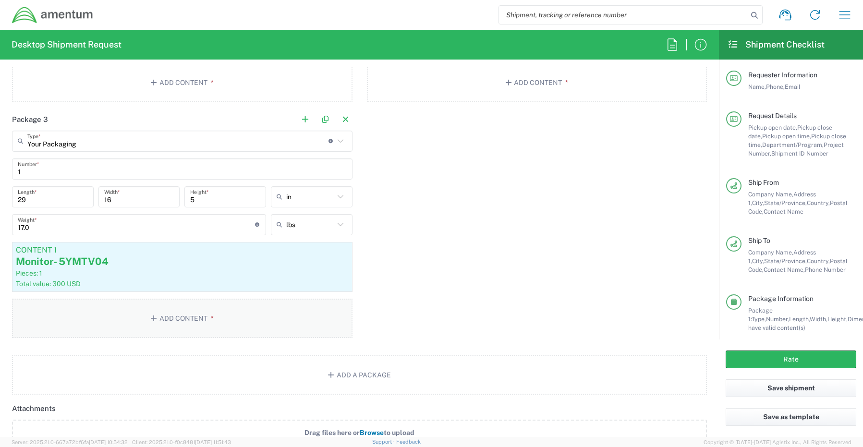
scroll to position [1056, 0]
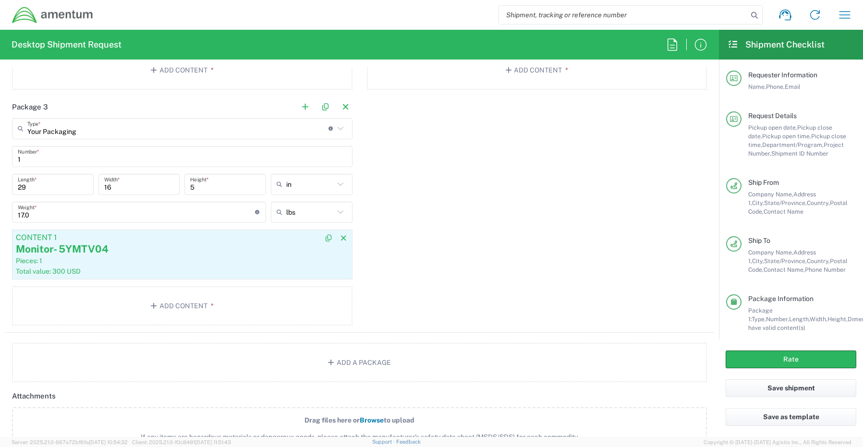
click at [137, 252] on div "Monitor- 5YMTV04" at bounding box center [182, 249] width 333 height 14
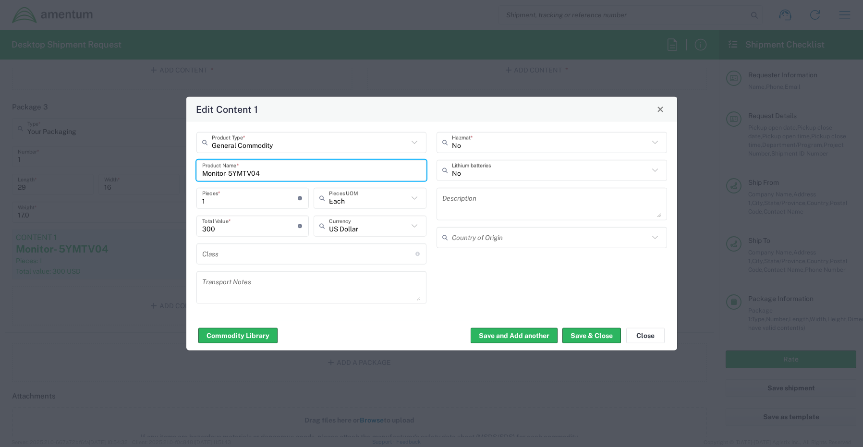
drag, startPoint x: 289, startPoint y: 174, endPoint x: 181, endPoint y: 169, distance: 108.1
click at [186, 170] on div "General Commodity Product Type * Monitor- 5YMTV04 Product Name * 1 Pieces * Num…" at bounding box center [431, 220] width 491 height 199
paste input "R6W"
type input "Monitor- 5YR6W04"
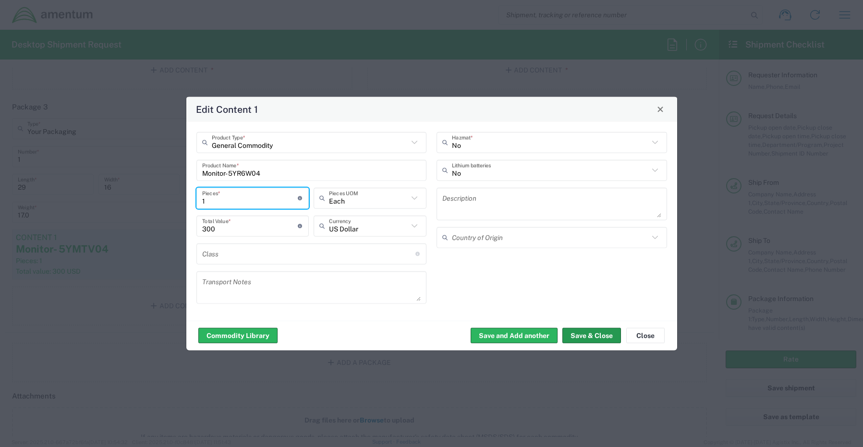
click at [588, 331] on button "Save & Close" at bounding box center [591, 335] width 59 height 15
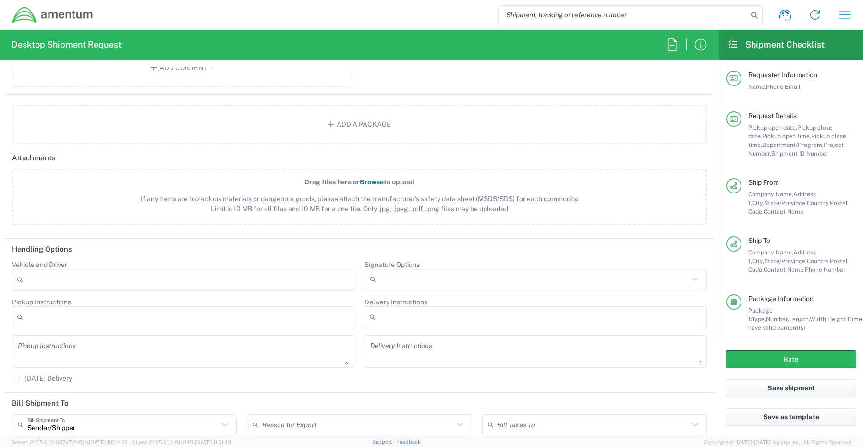
scroll to position [1296, 0]
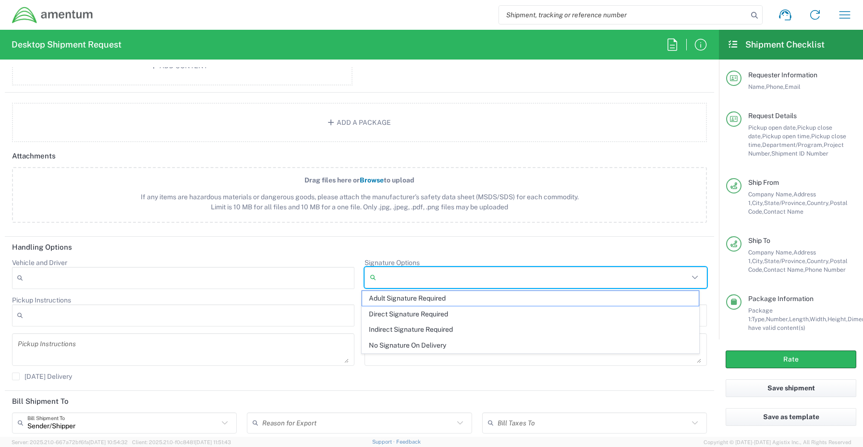
click at [382, 276] on input "Signature Options" at bounding box center [534, 277] width 309 height 15
click at [393, 293] on span "Adult Signature Required" at bounding box center [530, 298] width 337 height 15
type input "Adult Signature Required"
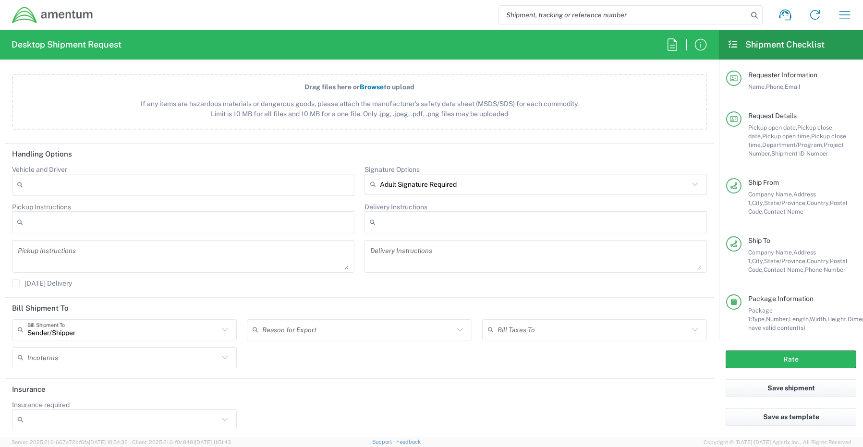
scroll to position [1393, 0]
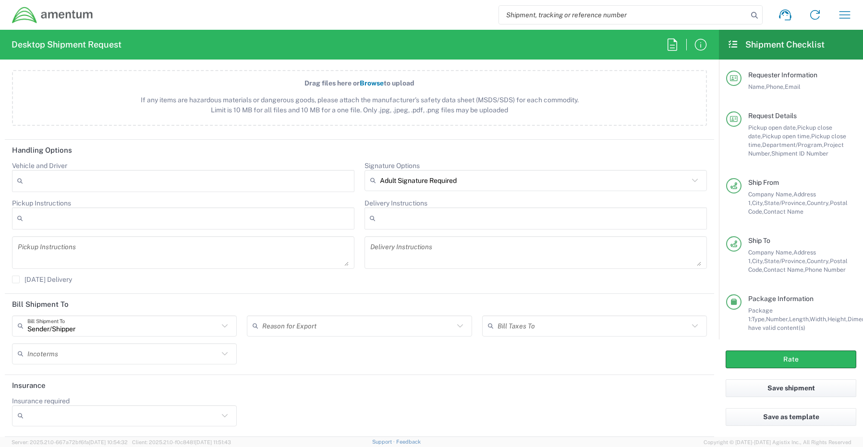
click at [49, 422] on input "Insurance required" at bounding box center [122, 415] width 191 height 15
click at [45, 397] on span "Yes" at bounding box center [123, 396] width 220 height 15
type input "Yes"
click at [760, 363] on button "Rate" at bounding box center [790, 359] width 131 height 18
type input "CORP"
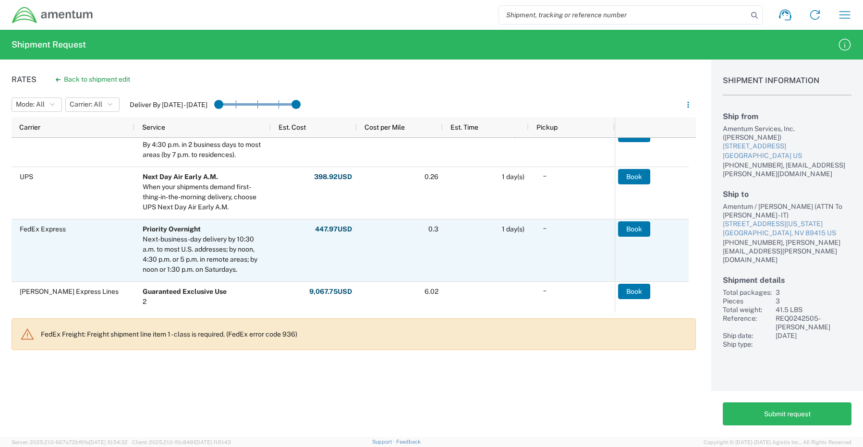
scroll to position [425, 0]
click at [642, 227] on button "Book" at bounding box center [634, 227] width 32 height 15
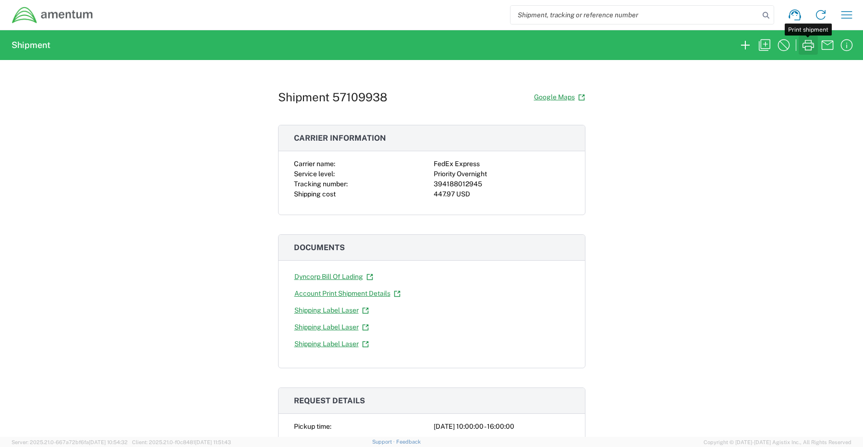
click at [806, 46] on icon "button" at bounding box center [807, 44] width 15 height 15
click at [741, 43] on icon "button" at bounding box center [744, 44] width 15 height 15
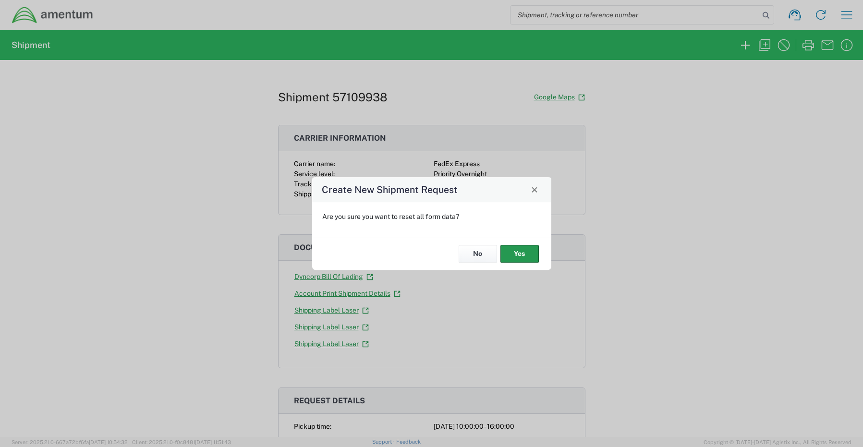
click at [521, 256] on button "Yes" at bounding box center [519, 254] width 38 height 18
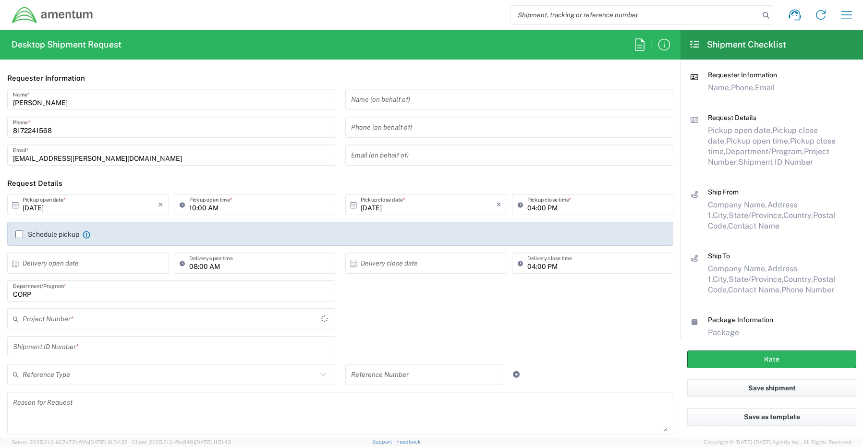
type input "CORP"
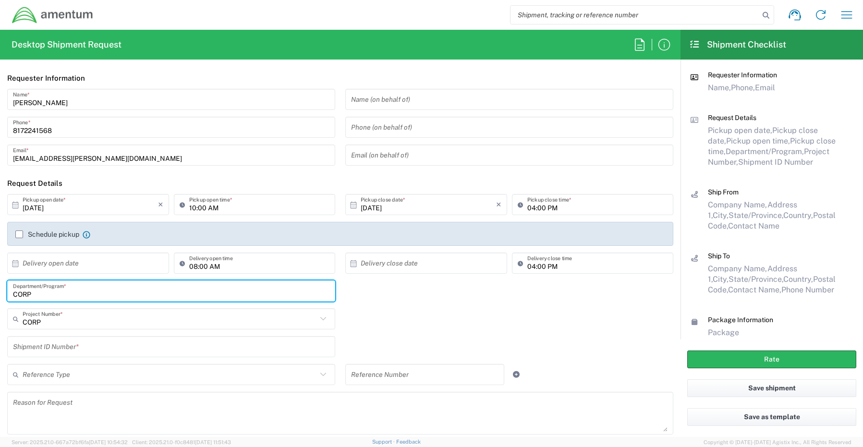
drag, startPoint x: 23, startPoint y: 292, endPoint x: -30, endPoint y: 291, distance: 52.3
click at [0, 291] on html "Shipment request Shipment tracking Shipment estimator Desktop shipment request …" at bounding box center [431, 223] width 863 height 447
paste input "Joshua Sherwood"
type input "Joshua Sherwood"
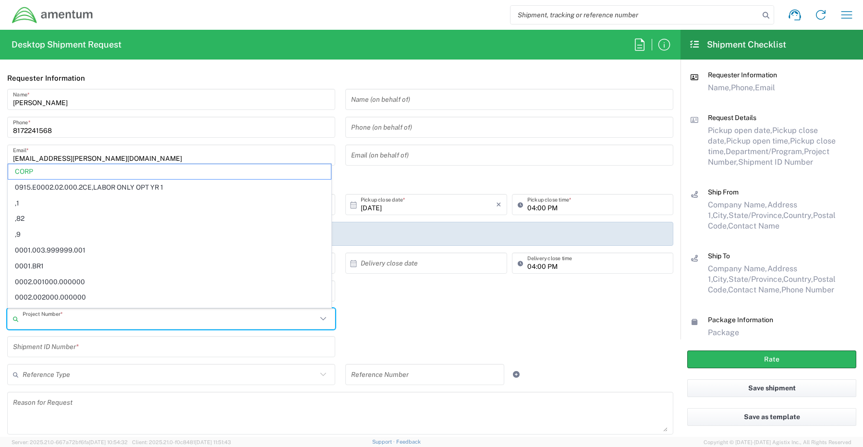
click at [41, 321] on input "text" at bounding box center [170, 319] width 294 height 17
paste input "OVBD.100831.BDITL"
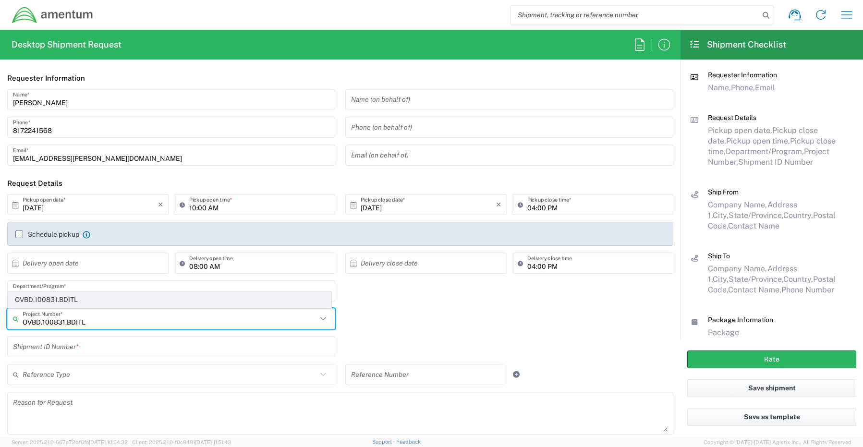
type input "OVBD.100831.BDITL"
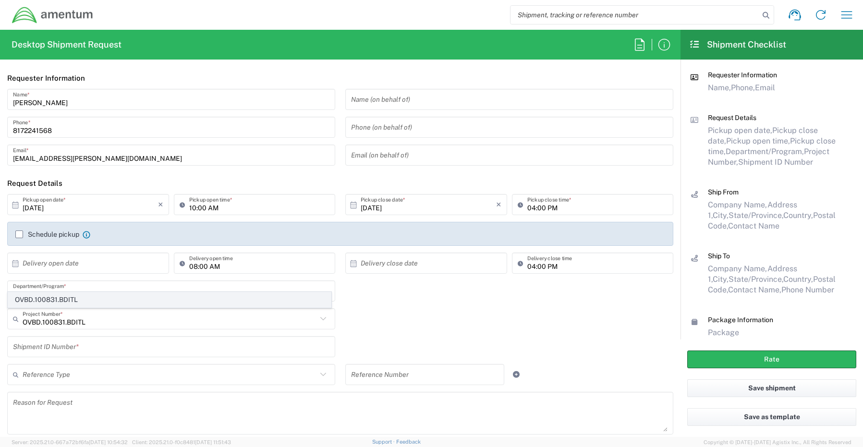
click at [66, 298] on span "OVBD.100831.BDITL" at bounding box center [169, 299] width 323 height 15
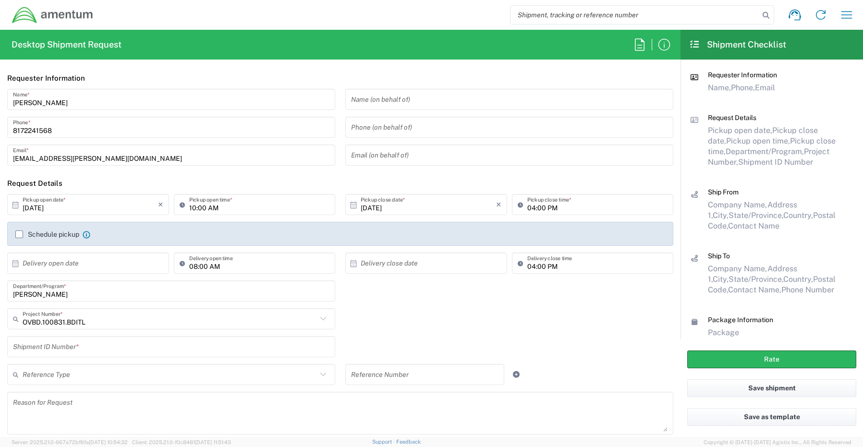
click at [36, 344] on input "text" at bounding box center [171, 346] width 316 height 17
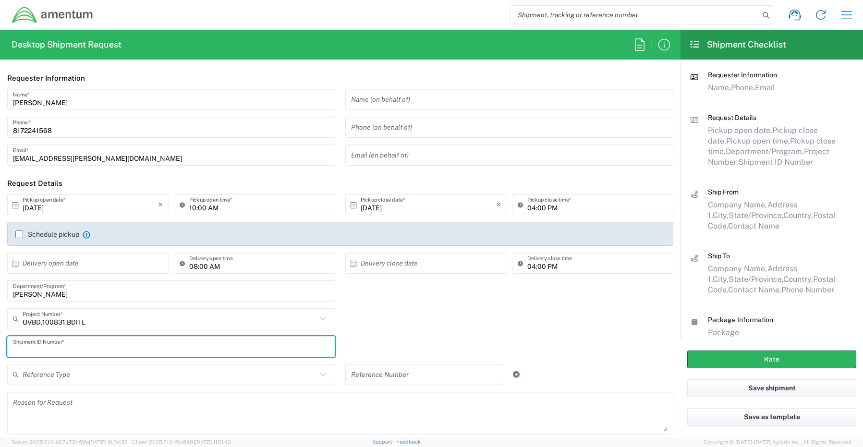
paste input "REQ0231034- John Gibson"
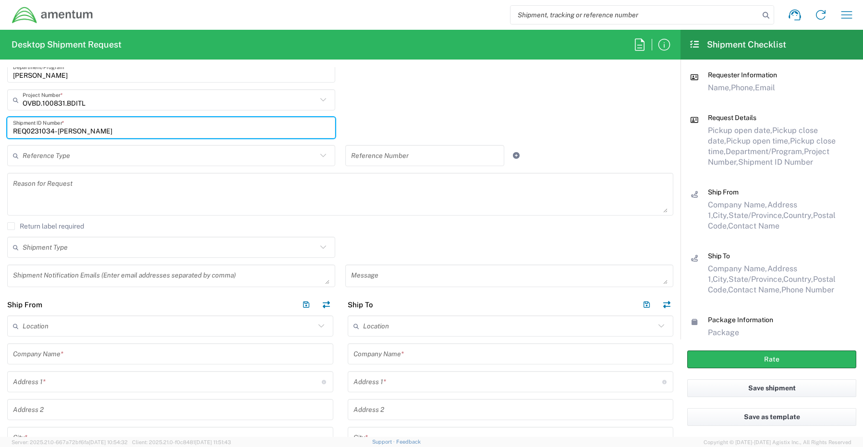
scroll to position [240, 0]
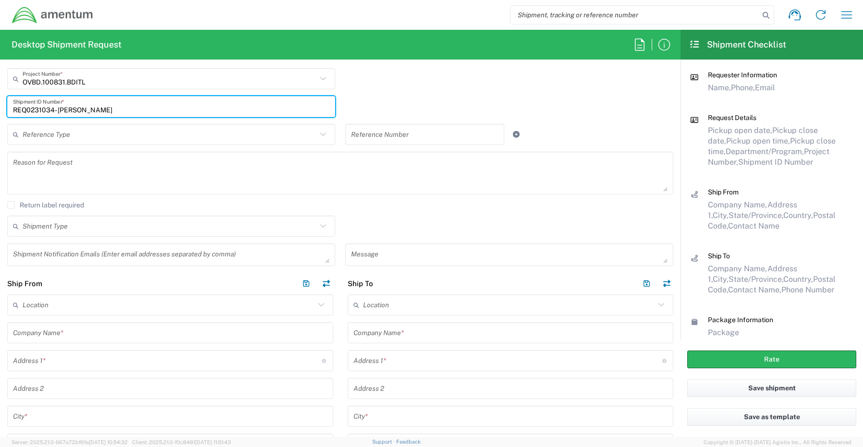
type input "REQ0231034- John Gibson"
click at [53, 254] on textarea at bounding box center [171, 254] width 316 height 17
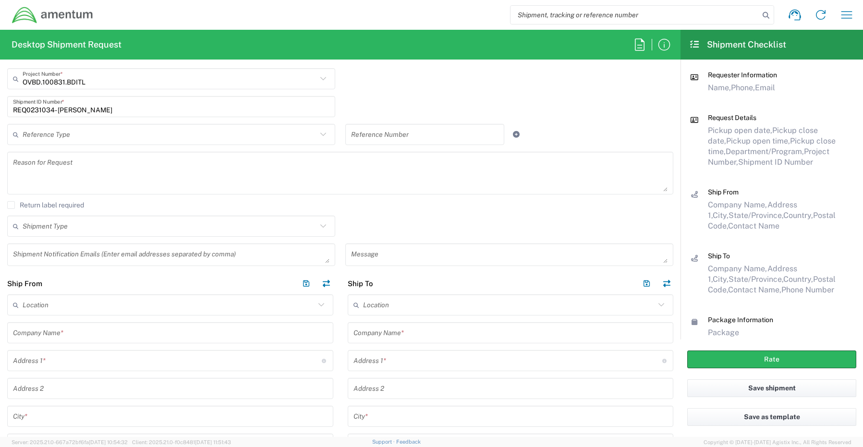
click at [42, 252] on textarea at bounding box center [171, 254] width 316 height 17
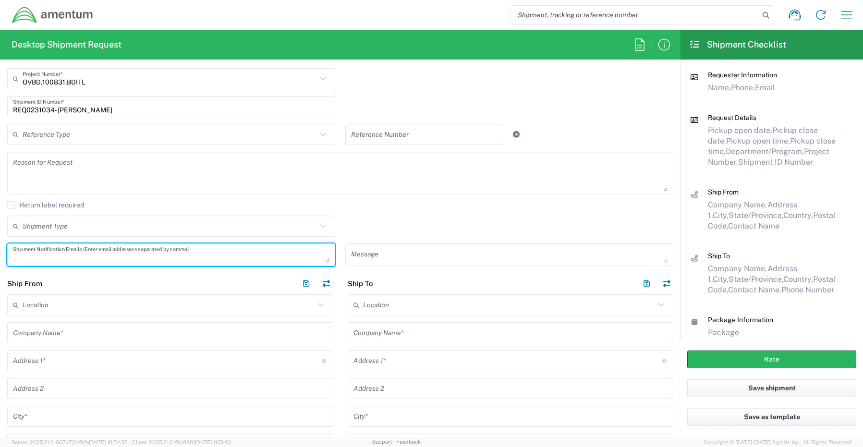
paste textarea "Joshua.Sherwood@Amentum.com"
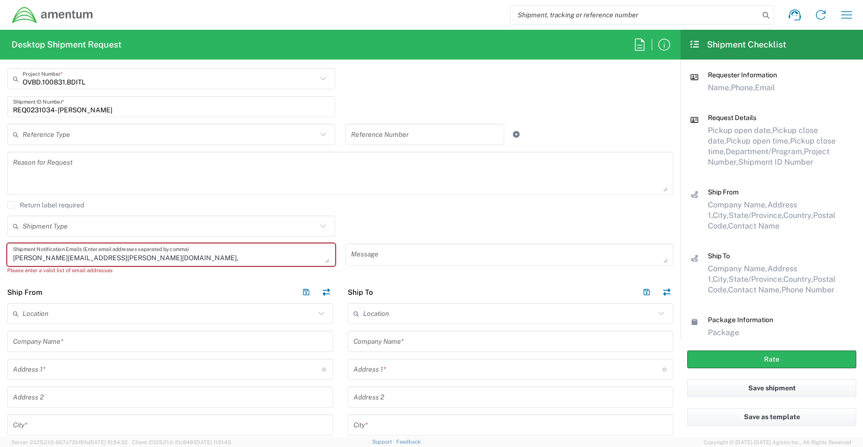
click at [163, 254] on textarea "Joshua.Sherwood@Amentum.com," at bounding box center [171, 254] width 316 height 17
paste textarea "Malivahn.Low@amentum.com"
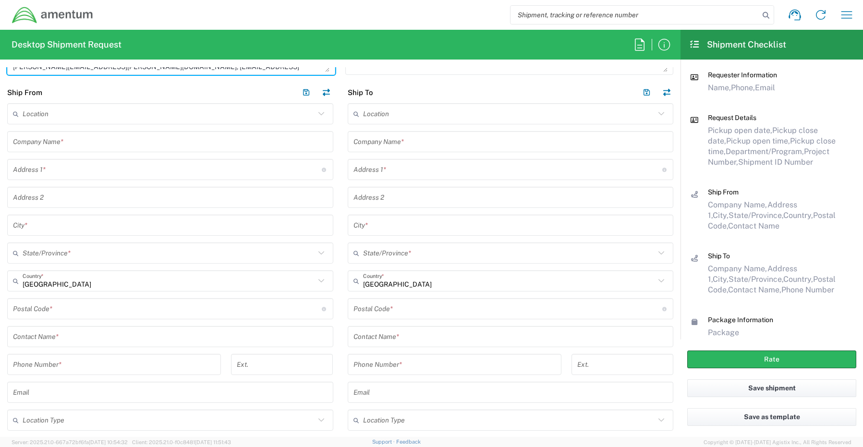
scroll to position [432, 0]
type textarea "Joshua.Sherwood@Amentum.com, Malivahn.Low@amentum.com"
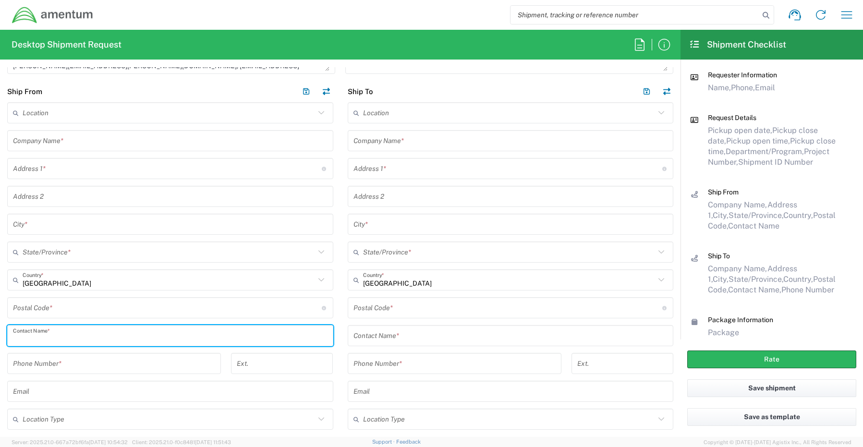
click at [77, 337] on input "text" at bounding box center [170, 335] width 314 height 17
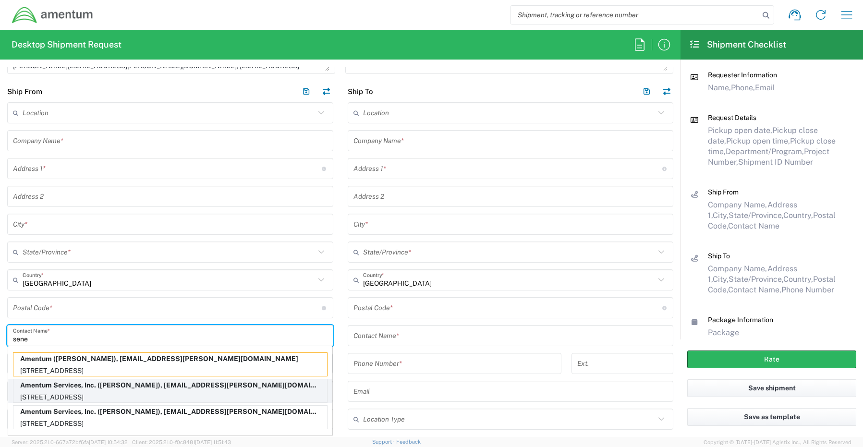
type input "sene"
click at [64, 391] on p "Amentum Services, Inc. (Senecia Morgan), senecia.morgan@amentum.com" at bounding box center [169, 385] width 313 height 12
type input "Amentum Services, Inc."
type input "13500 Heritage Parkway"
type input "Fort Worth"
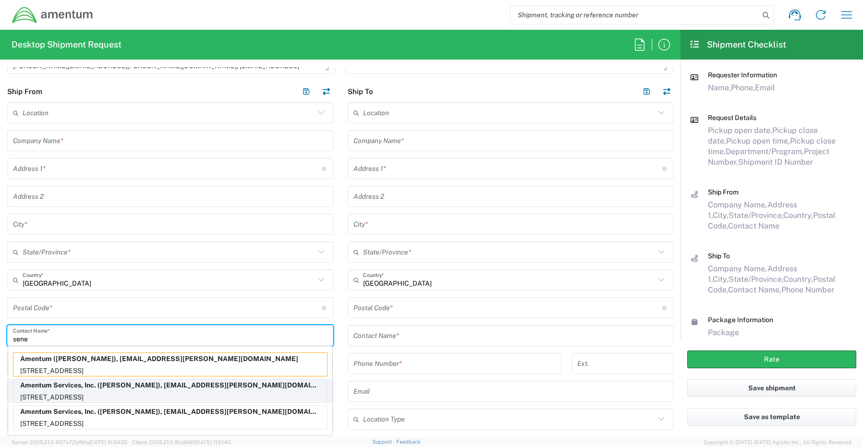
type input "Texas"
type input "76177"
type input "[PERSON_NAME]"
type input "817-224-1568"
type input "senecia.morgan@amentum.com"
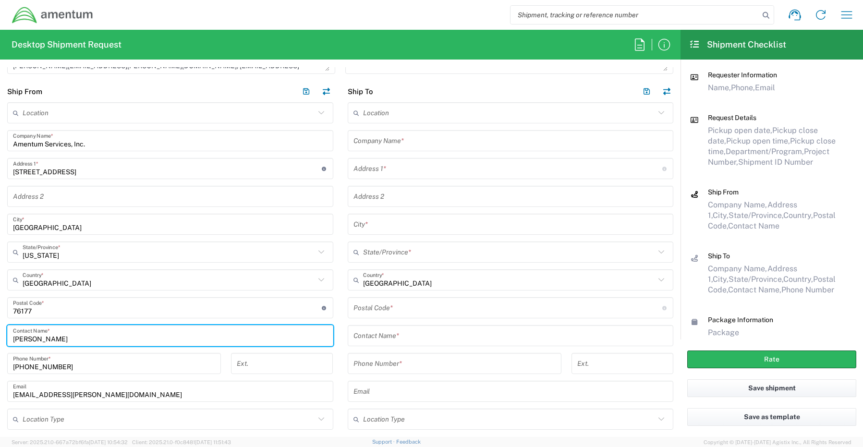
click at [59, 416] on input "text" at bounding box center [169, 419] width 292 height 17
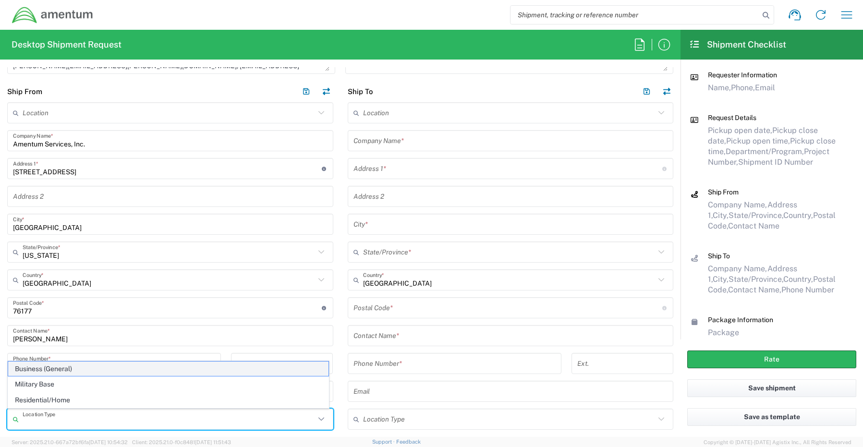
click at [63, 370] on span "Business (General)" at bounding box center [168, 368] width 320 height 15
type input "Business (General)"
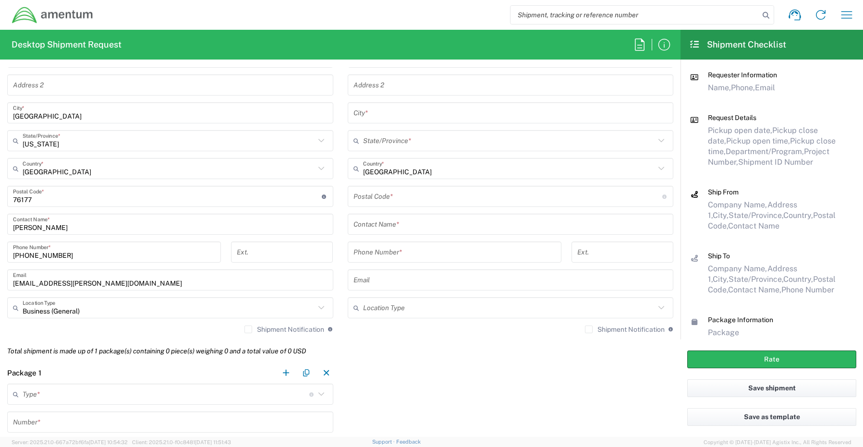
scroll to position [576, 0]
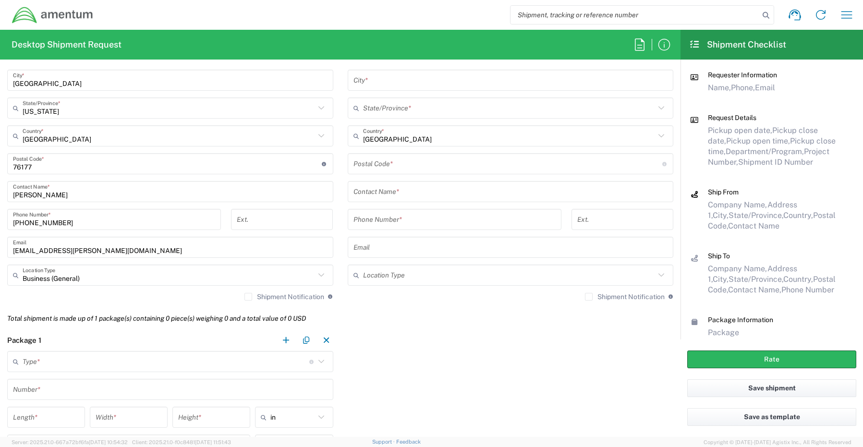
click at [245, 298] on label "Shipment Notification" at bounding box center [284, 297] width 80 height 8
click at [248, 297] on input "Shipment Notification" at bounding box center [248, 297] width 0 height 0
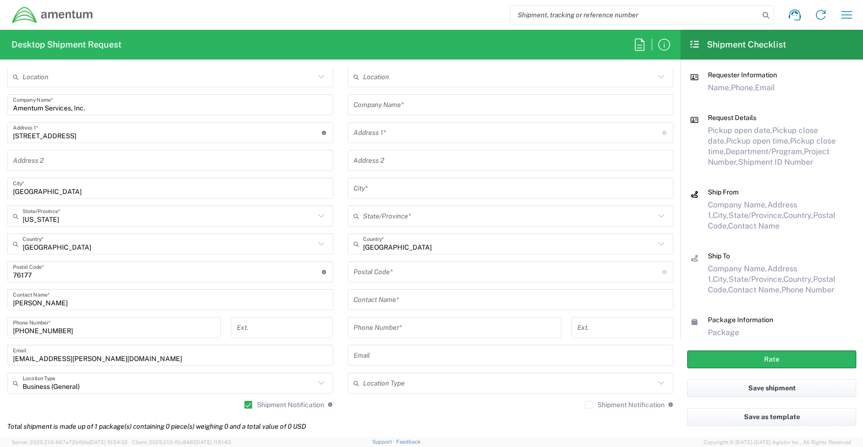
scroll to position [432, 0]
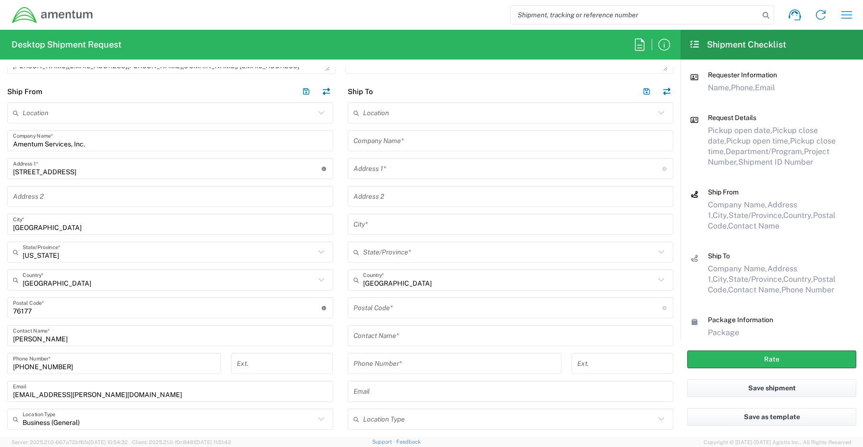
click at [393, 142] on input "text" at bounding box center [510, 140] width 314 height 17
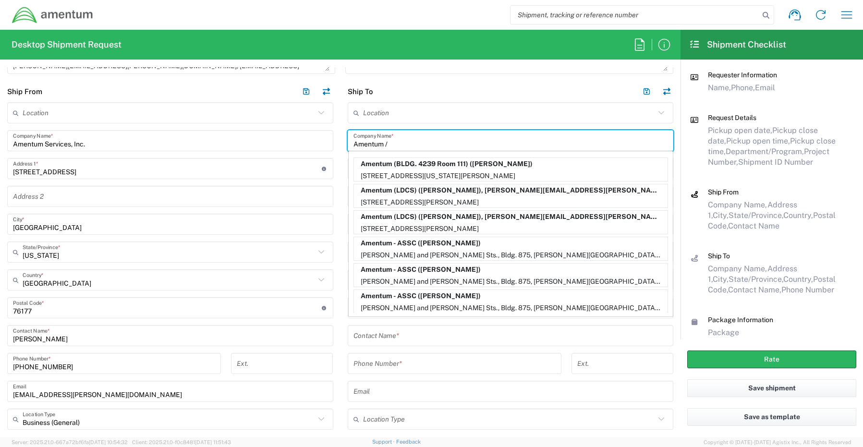
paste input "John Gibson"
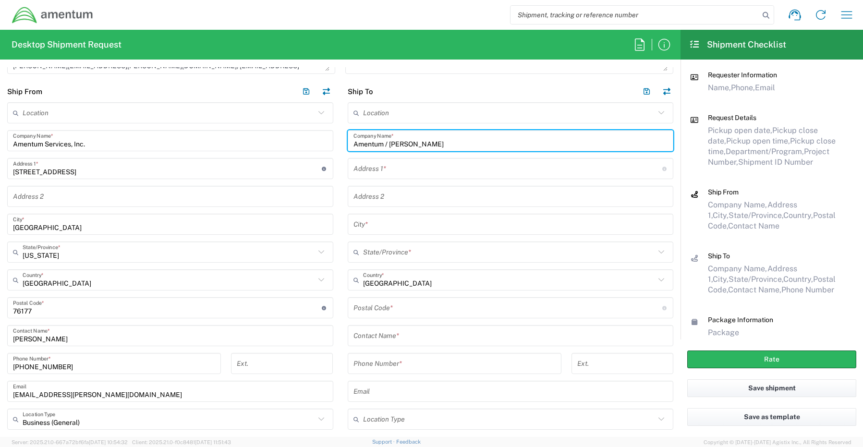
type input "Amentum / [PERSON_NAME]"
click at [389, 333] on input "text" at bounding box center [510, 335] width 314 height 17
paste input "ATTN To Patrick Metras"
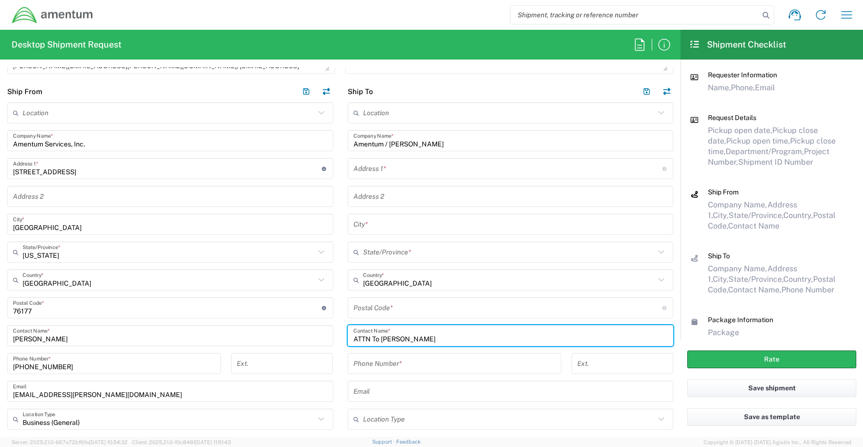
type input "ATTN To Patrick Metras"
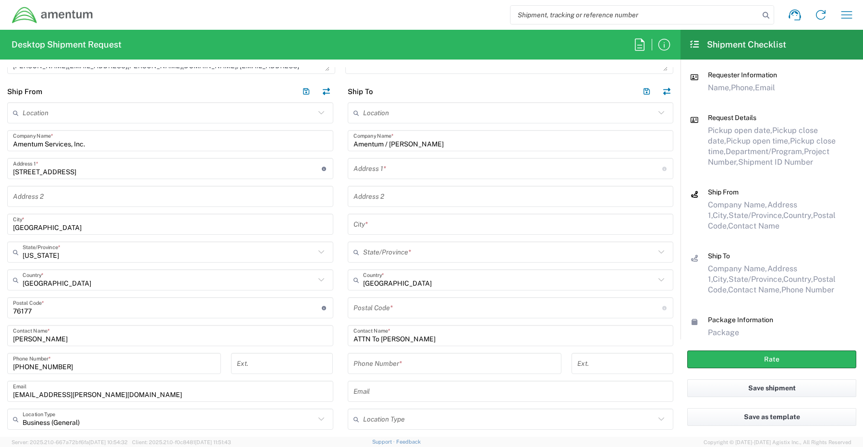
click at [386, 179] on div "Address 1 * For cross streets use street names with '&' or 'and' in between. Fo…" at bounding box center [511, 168] width 326 height 21
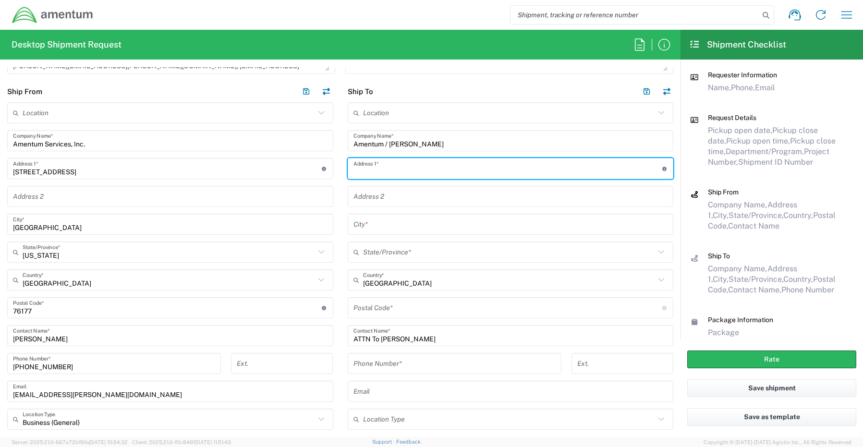
paste input "4800 Westfields Blvd"
type input "4800 Westfields Blvd"
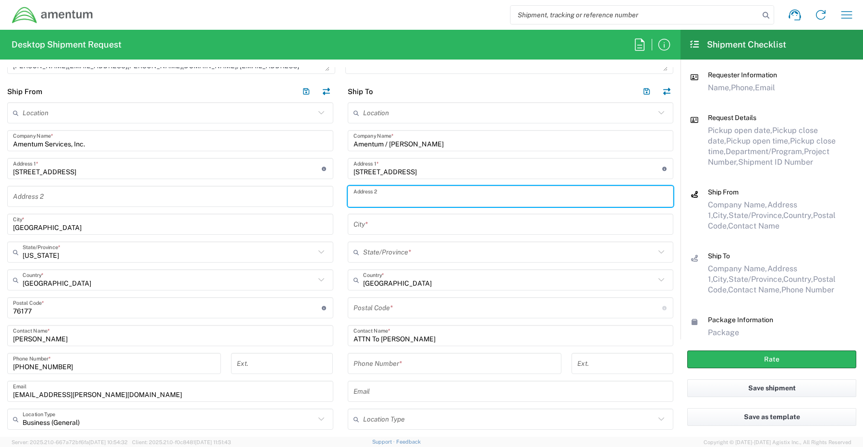
click at [386, 189] on input "text" at bounding box center [510, 196] width 314 height 17
type input "Ste 400"
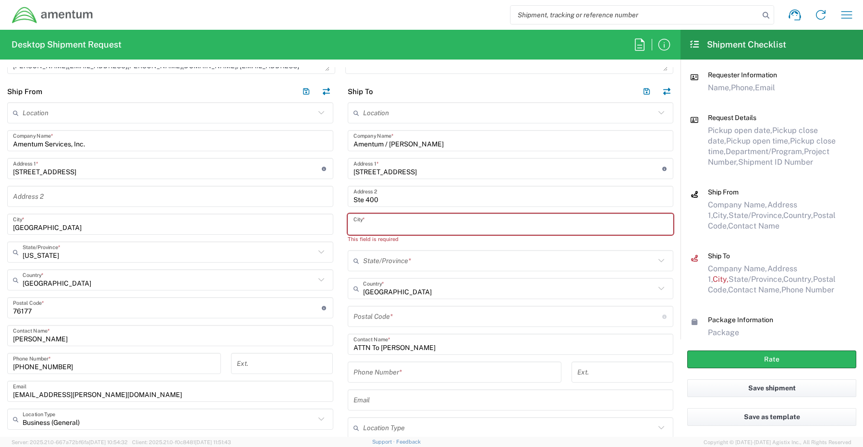
click at [366, 228] on input "text" at bounding box center [510, 224] width 314 height 17
paste input "Chantilly"
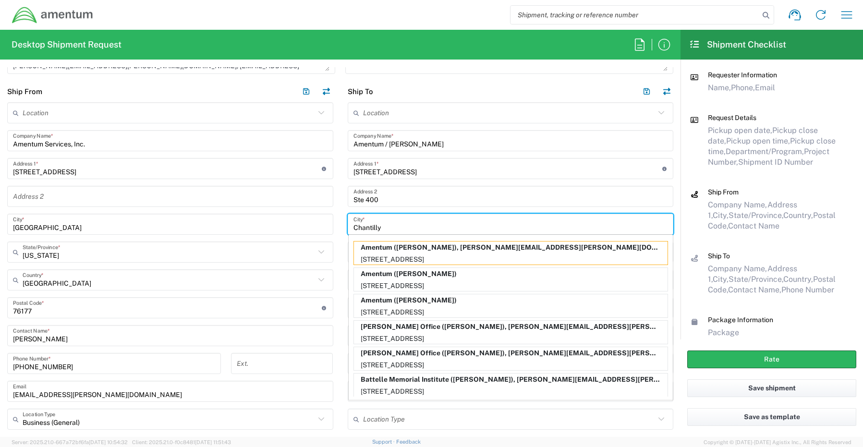
click at [385, 226] on input "Chantilly" at bounding box center [510, 224] width 314 height 17
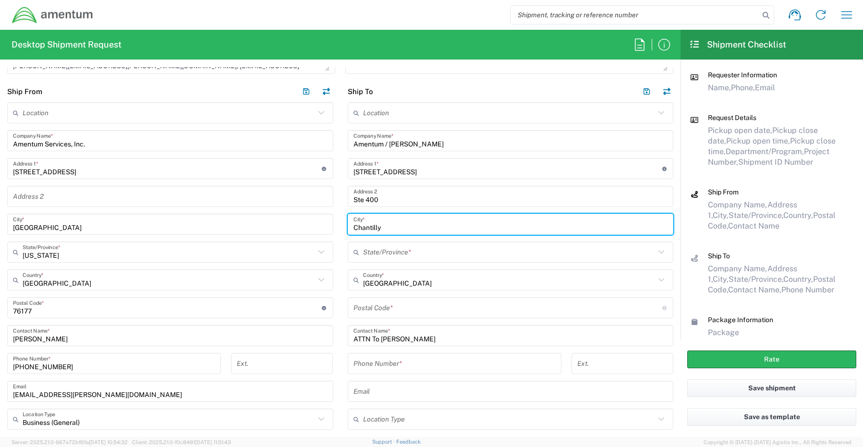
type input "Chantilly"
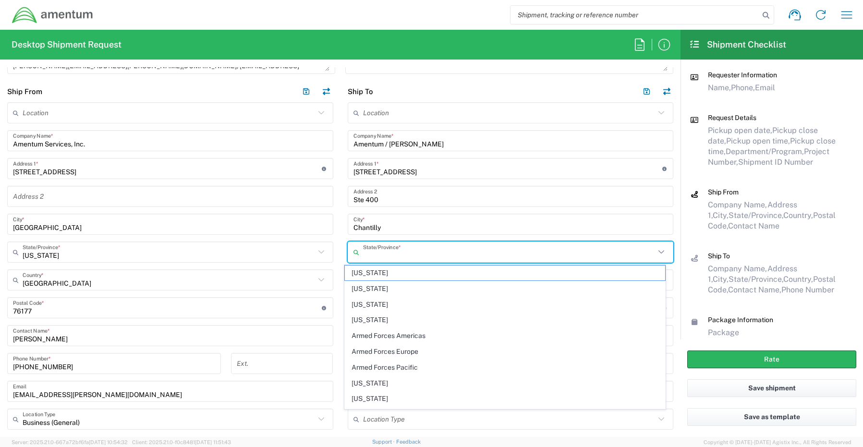
click at [376, 253] on input "text" at bounding box center [509, 252] width 292 height 17
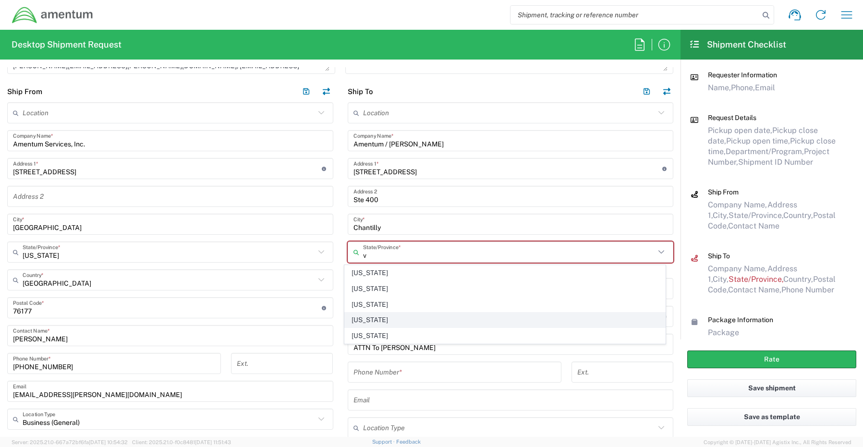
click at [374, 319] on span "Virginia" at bounding box center [505, 319] width 320 height 15
type input "Virginia"
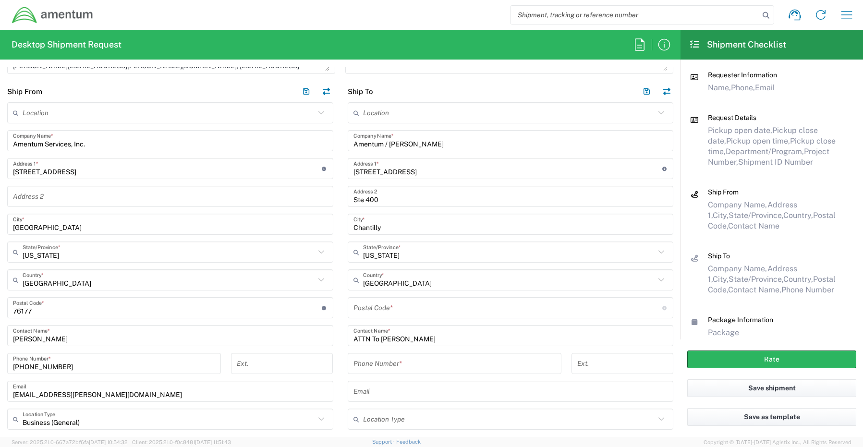
click at [376, 304] on input "undefined" at bounding box center [507, 308] width 309 height 17
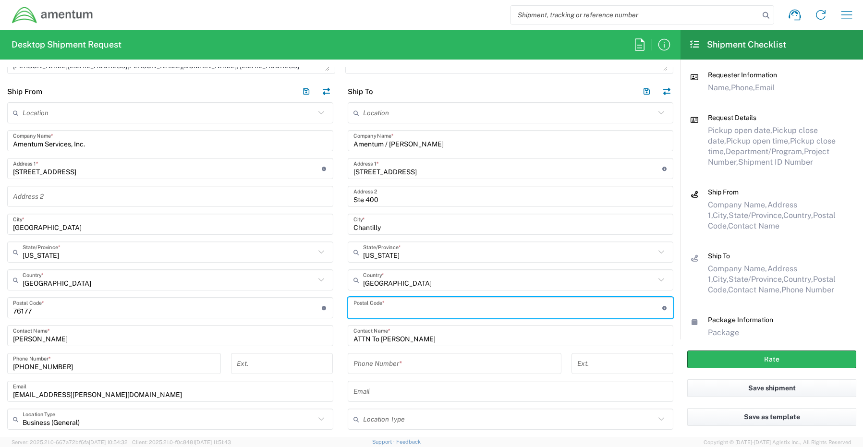
paste input "20151"
type input "20151"
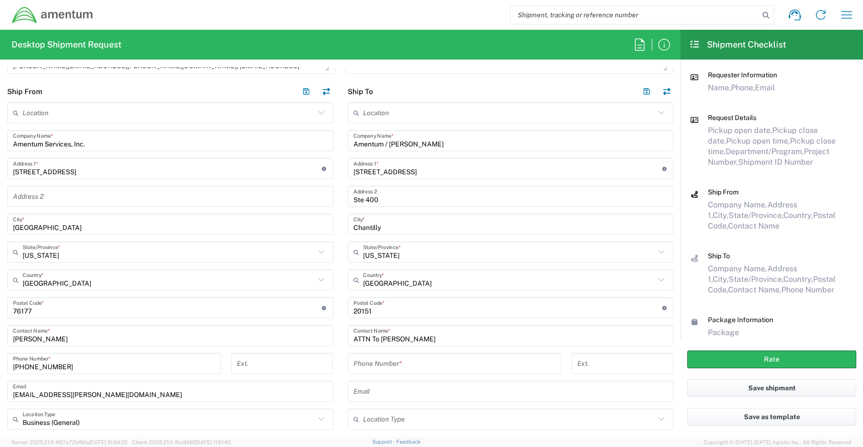
click at [375, 363] on input "tel" at bounding box center [454, 363] width 202 height 17
paste input "571-921-2399"
type input "571-921-2399"
click at [396, 396] on input "text" at bounding box center [510, 391] width 314 height 17
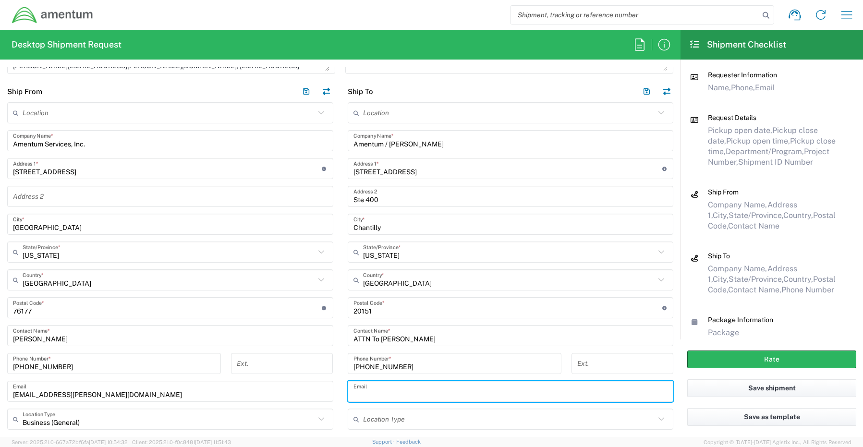
paste input "Patrick.Metras@amentum.com"
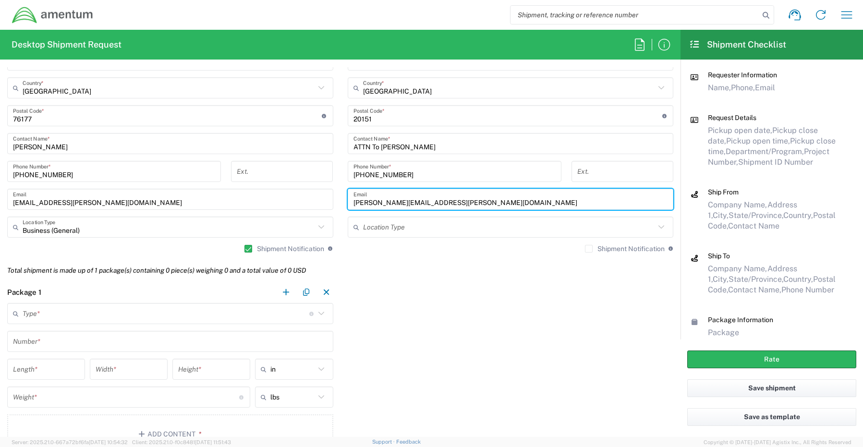
scroll to position [720, 0]
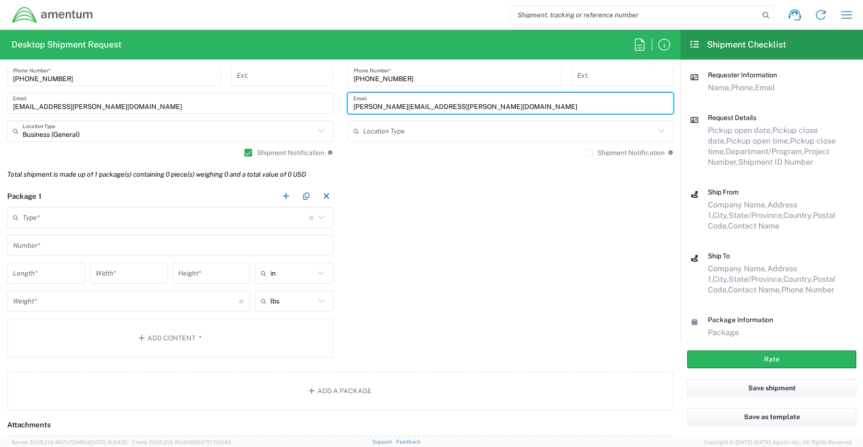
type input "Patrick.Metras@amentum.com"
click at [73, 217] on input "text" at bounding box center [166, 217] width 287 height 17
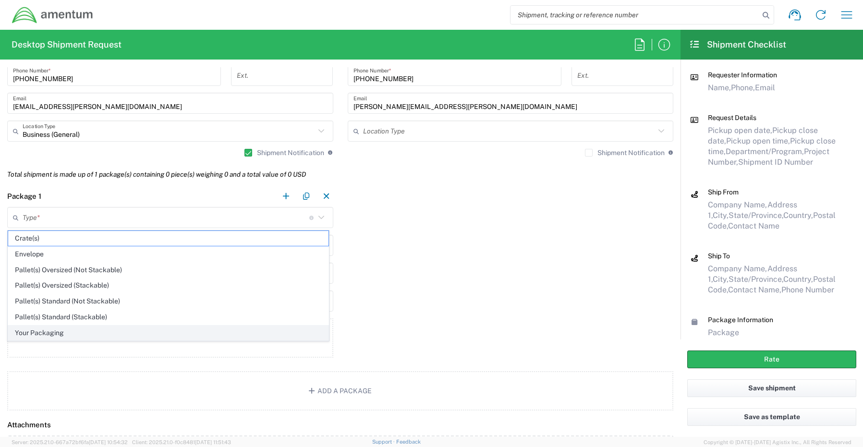
click at [57, 335] on span "Your Packaging" at bounding box center [168, 332] width 320 height 15
type input "Your Packaging"
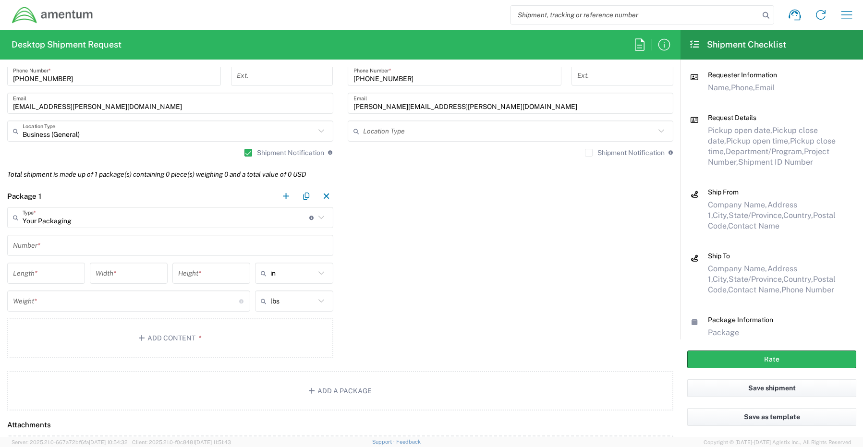
click at [54, 248] on input "text" at bounding box center [170, 245] width 314 height 17
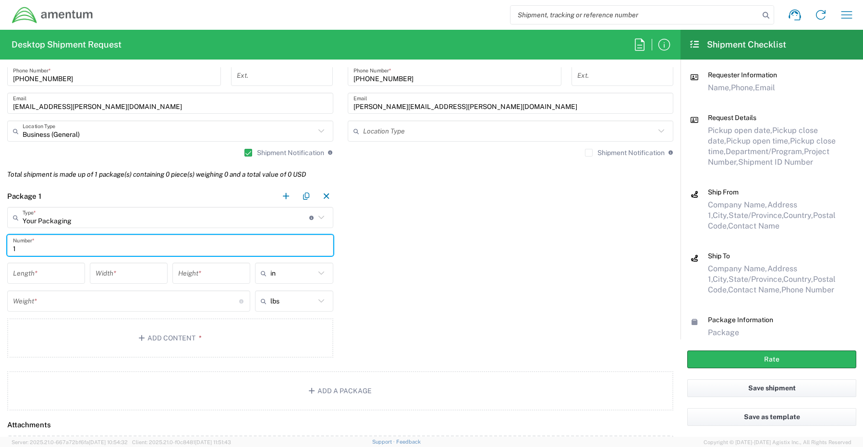
type input "1"
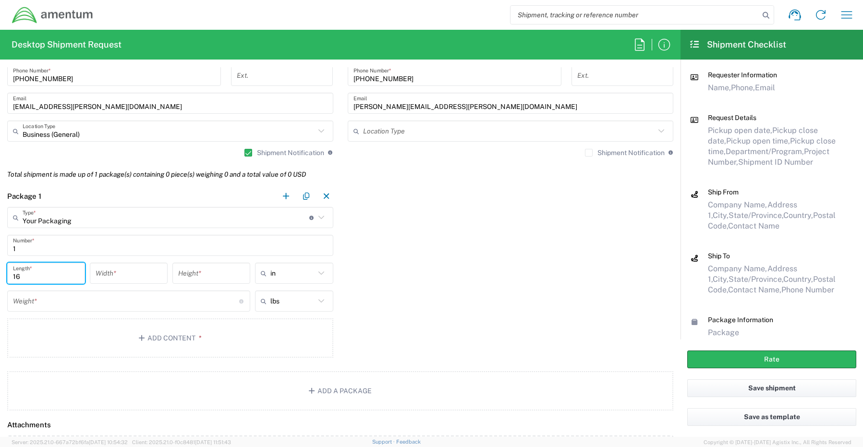
type input "16"
type input "14"
type input "3"
type input "in"
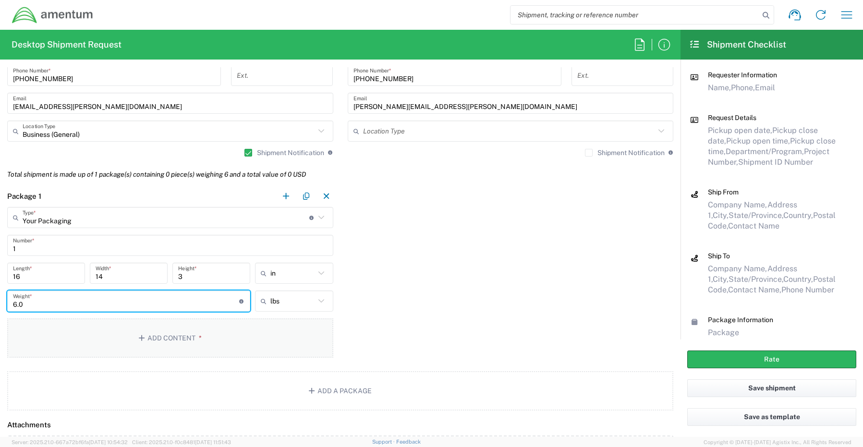
type input "6.0"
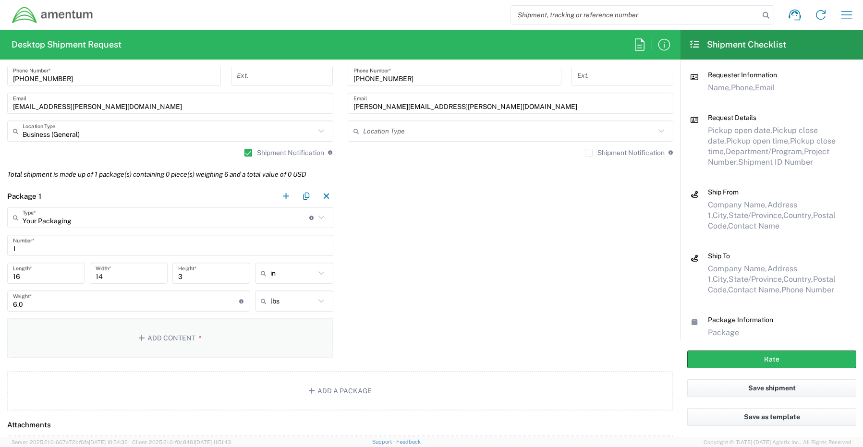
click at [151, 338] on button "Add Content *" at bounding box center [170, 337] width 326 height 39
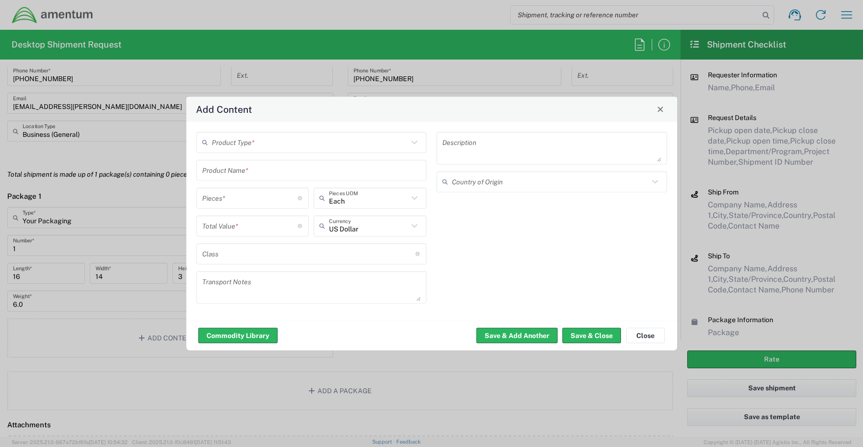
click at [255, 142] on input "text" at bounding box center [310, 142] width 197 height 17
click at [264, 180] on span "General Commodity" at bounding box center [311, 178] width 228 height 15
type input "General Commodity"
click at [254, 168] on input "text" at bounding box center [311, 170] width 219 height 17
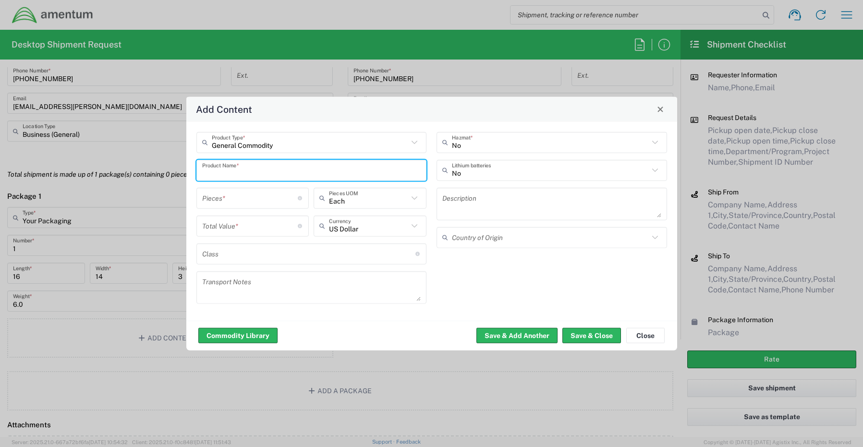
paste input "Laptop- CORP027294 (HSH07C4)"
type input "Laptop- CORP027294 (HSH07C4)"
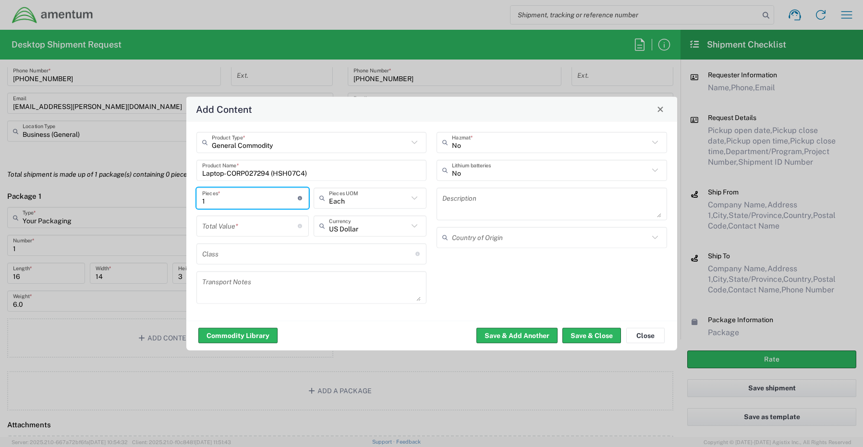
type input "1"
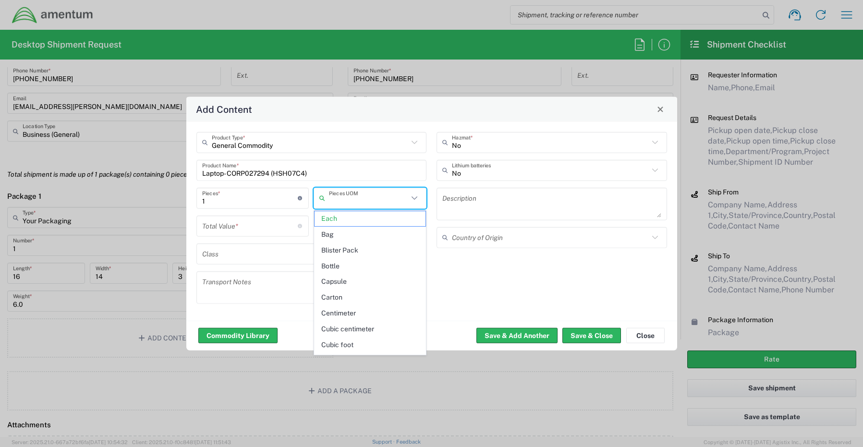
type input "Each"
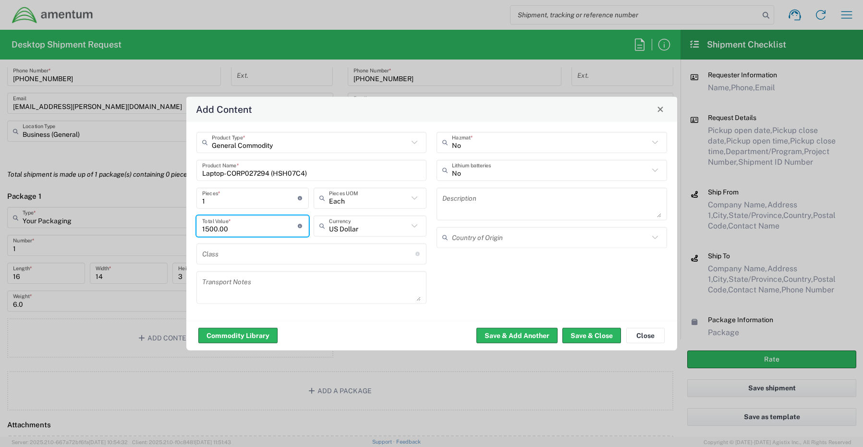
type input "1500.00"
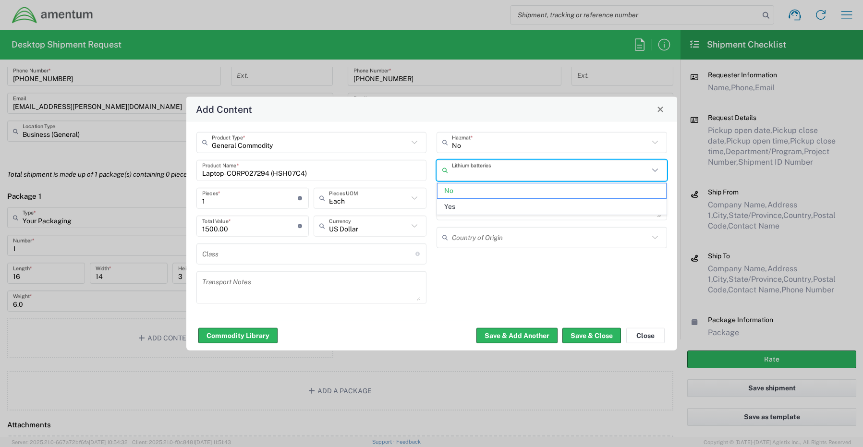
click at [488, 171] on input "text" at bounding box center [550, 170] width 197 height 17
click at [463, 204] on span "Yes" at bounding box center [551, 206] width 228 height 15
type input "Yes"
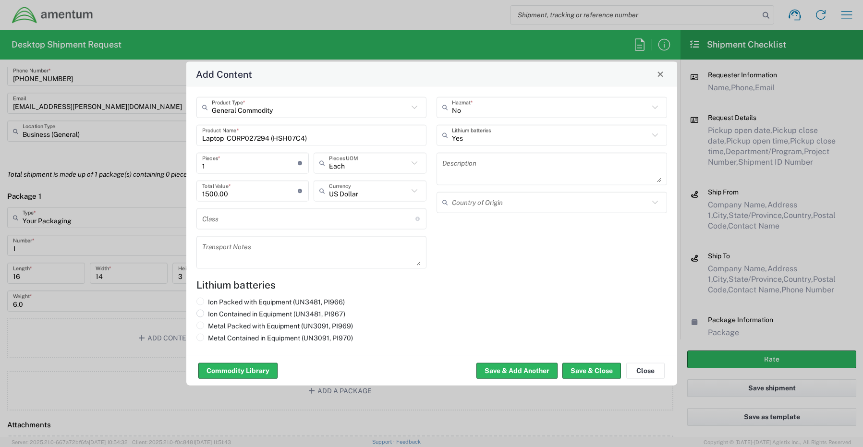
click at [212, 316] on label "Ion Contained in Equipment (UN3481, PI967)" at bounding box center [270, 313] width 149 height 9
click at [212, 315] on input "Ion Contained in Equipment (UN3481, PI967)" at bounding box center [211, 312] width 6 height 6
radio input "true"
click at [581, 374] on button "Save & Close" at bounding box center [591, 370] width 59 height 15
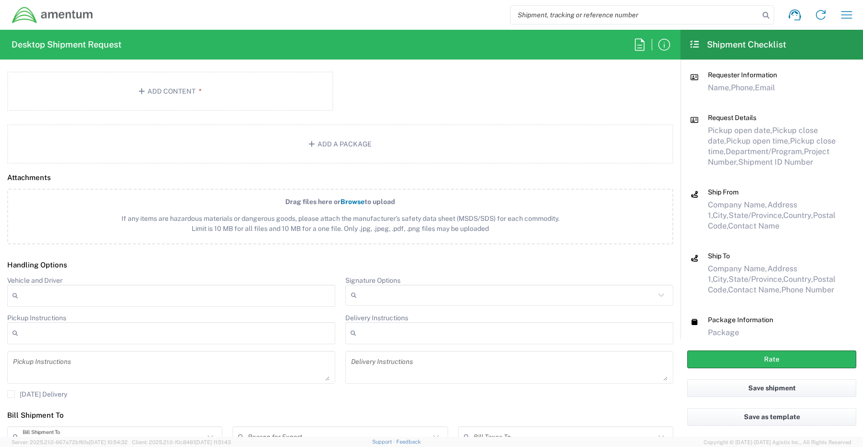
scroll to position [1056, 0]
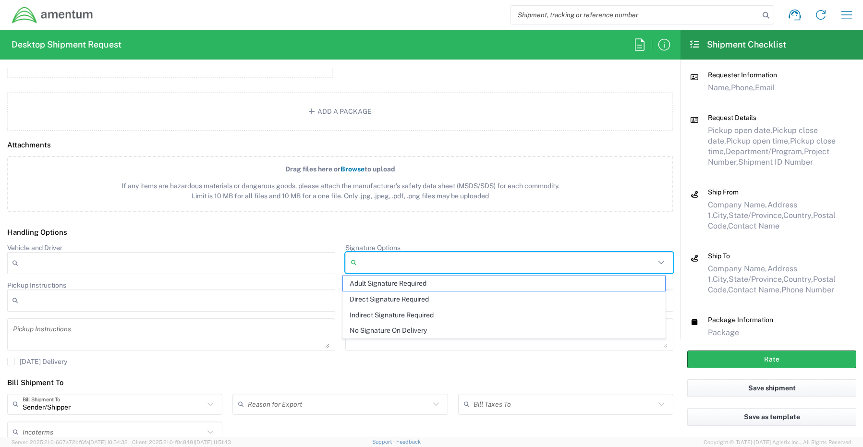
click at [360, 261] on input "Signature Options" at bounding box center [507, 262] width 294 height 15
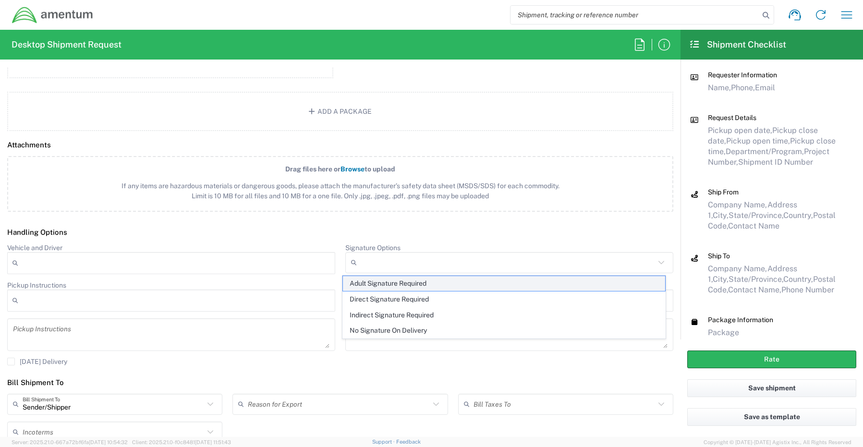
click at [361, 285] on span "Adult Signature Required" at bounding box center [504, 283] width 323 height 15
type input "Adult Signature Required"
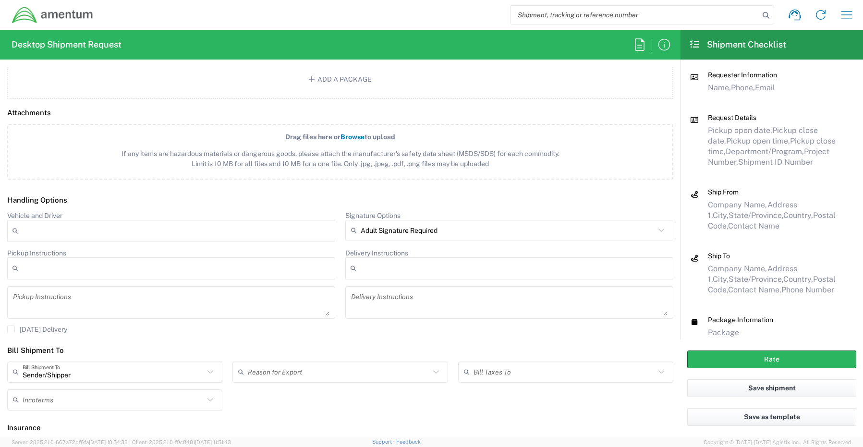
scroll to position [1127, 0]
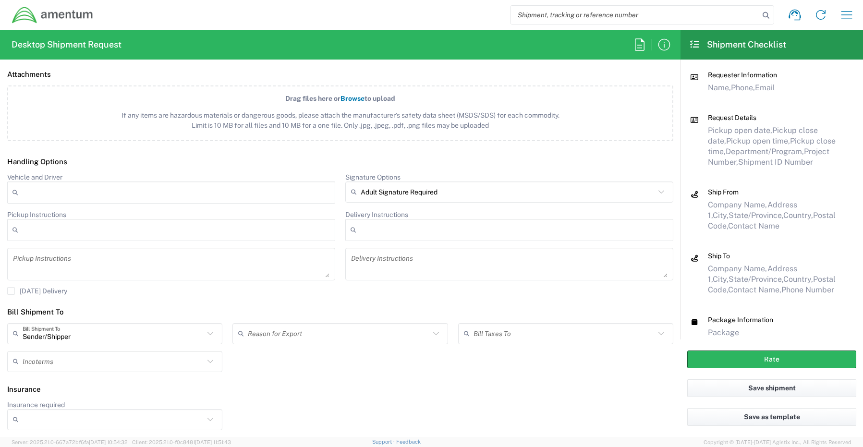
click at [86, 421] on input "Insurance required" at bounding box center [113, 419] width 181 height 15
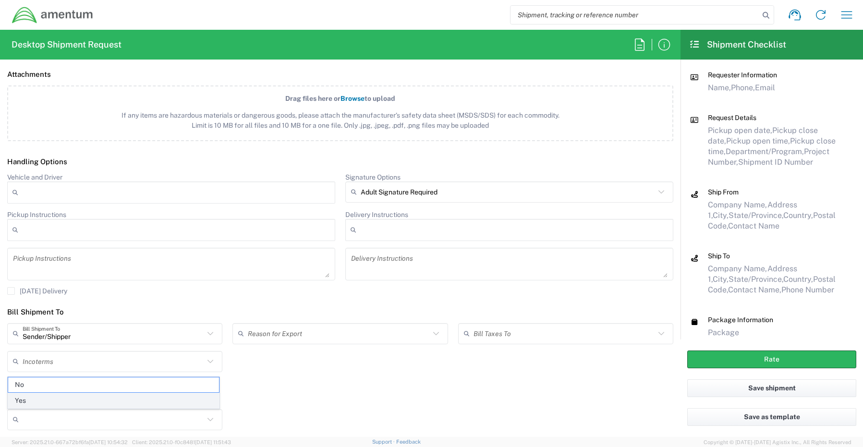
click at [36, 397] on span "Yes" at bounding box center [113, 400] width 211 height 15
type input "Yes"
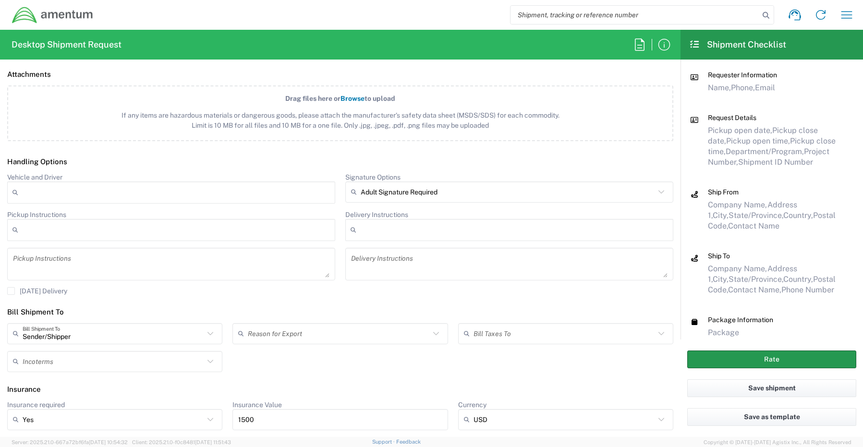
click at [756, 357] on button "Rate" at bounding box center [771, 359] width 169 height 18
type input "CORP"
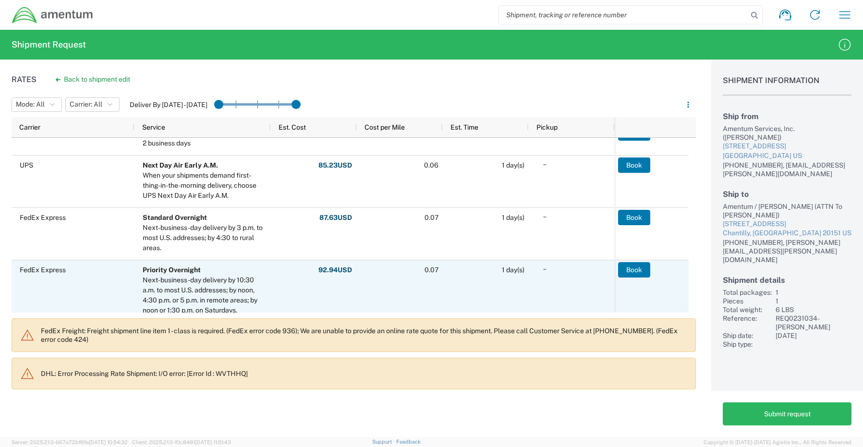
scroll to position [528, 0]
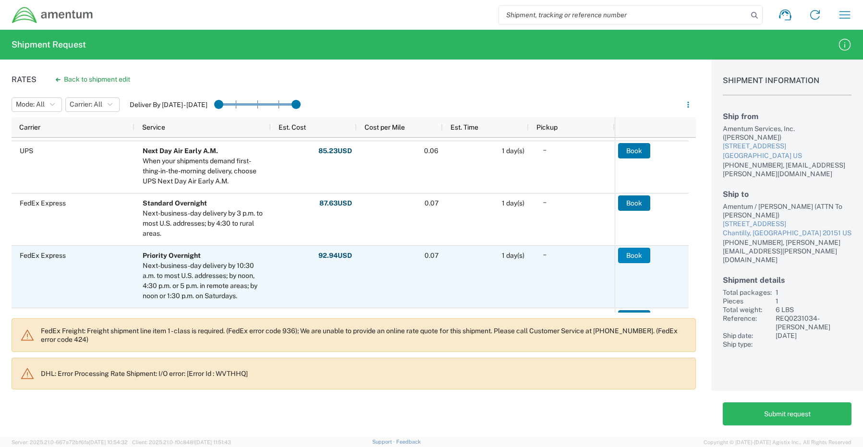
click at [639, 256] on button "Book" at bounding box center [634, 255] width 32 height 15
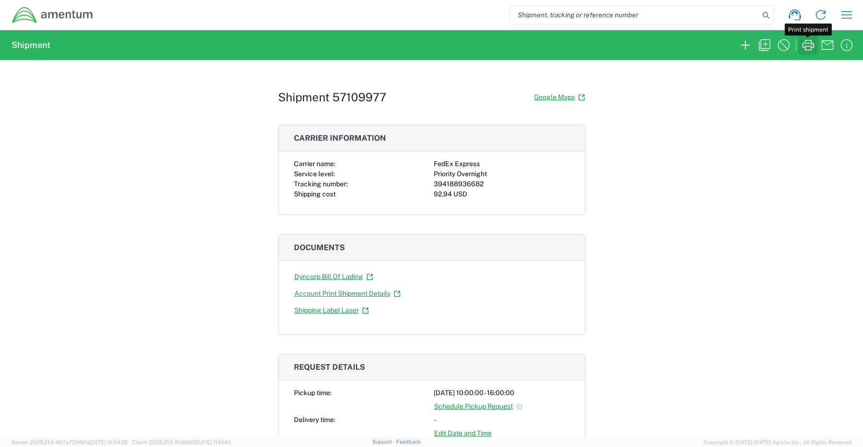
click at [806, 46] on icon "button" at bounding box center [807, 44] width 15 height 15
click at [848, 20] on icon "button" at bounding box center [846, 14] width 15 height 15
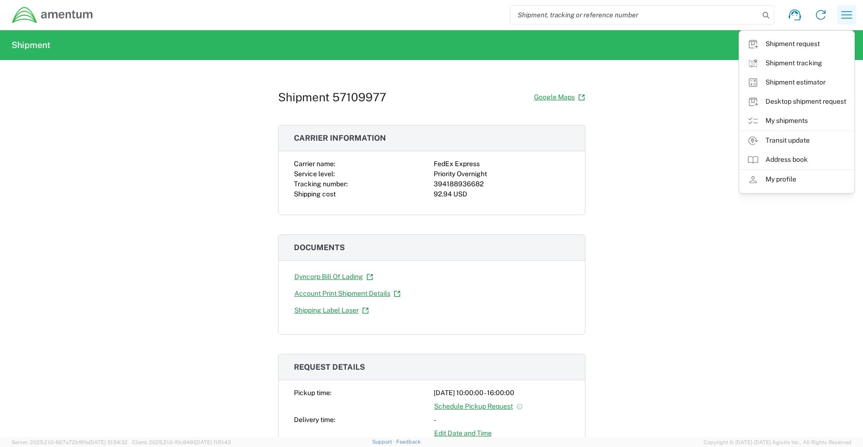
click at [848, 22] on icon "button" at bounding box center [846, 14] width 15 height 15
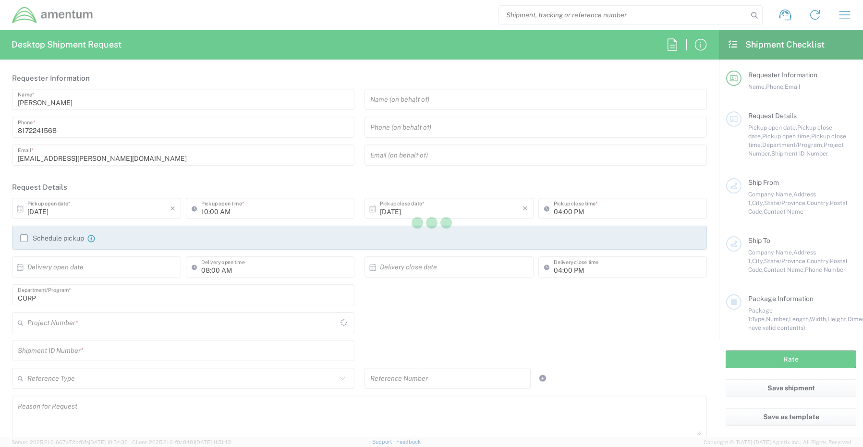
type input "United States"
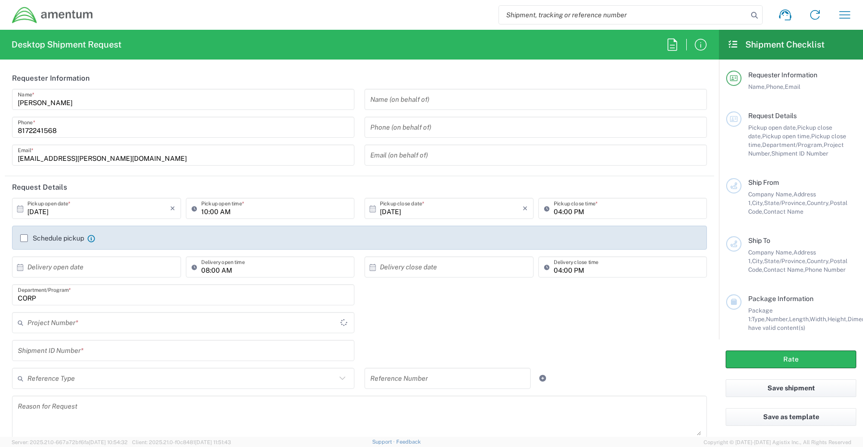
type input "CORP"
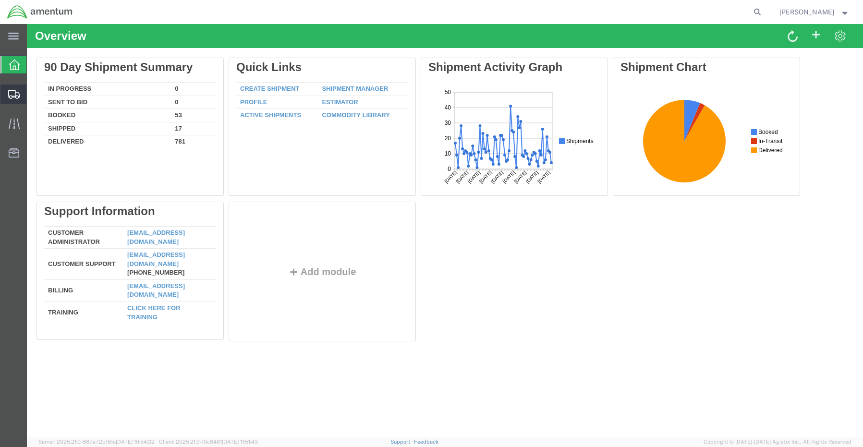
click at [0, 0] on span "Shipment Manager" at bounding box center [0, 0] width 0 height 0
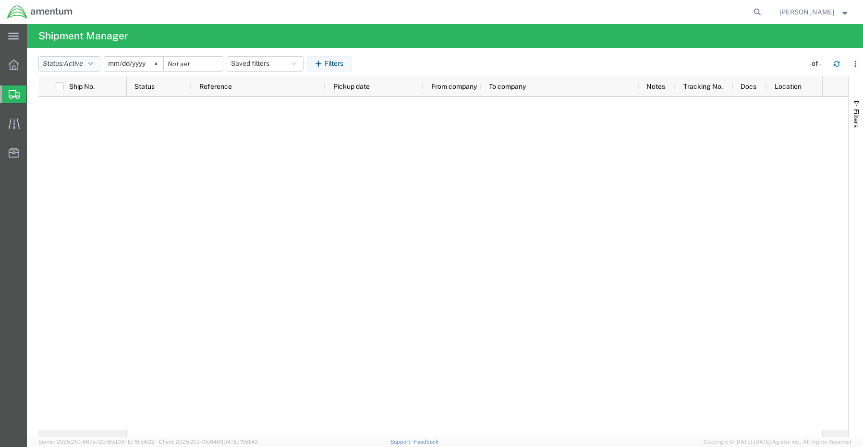
click at [83, 60] on span "Active" at bounding box center [73, 64] width 19 height 8
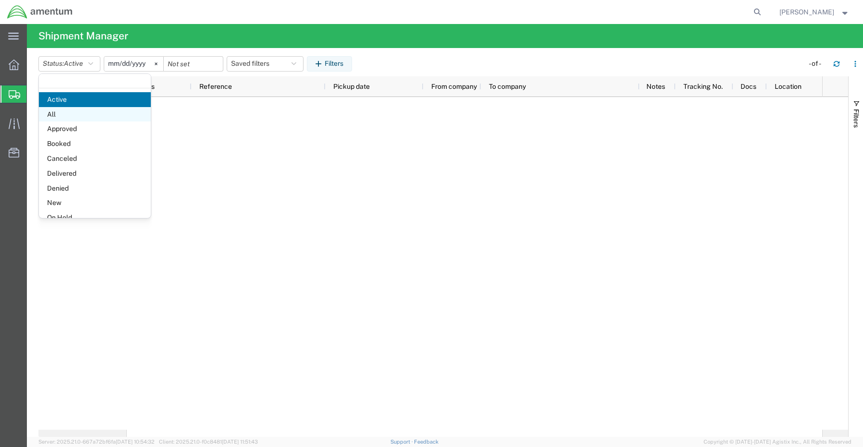
click at [61, 116] on span "All" at bounding box center [95, 114] width 112 height 15
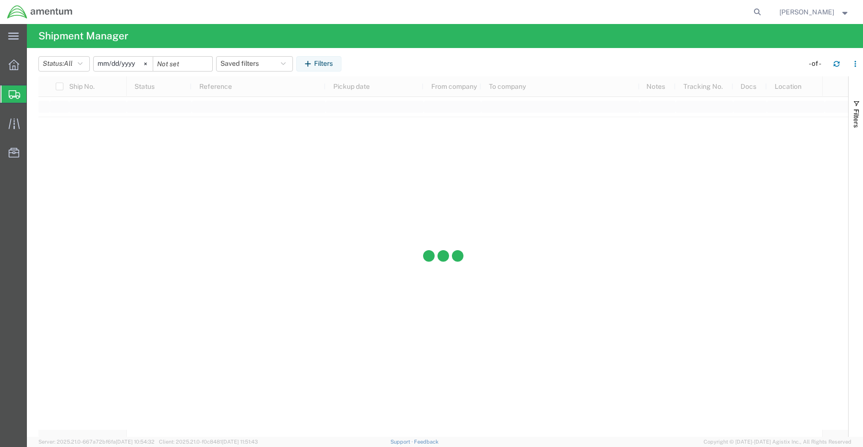
click at [130, 64] on input "[DATE]" at bounding box center [123, 64] width 59 height 14
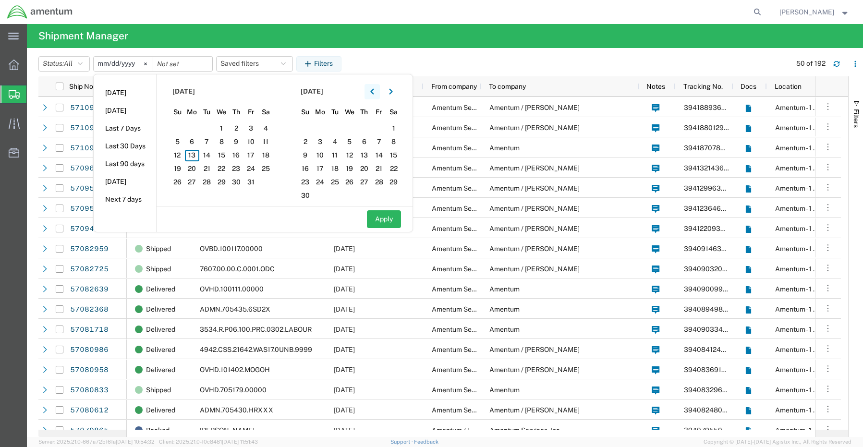
click at [373, 91] on icon "button" at bounding box center [372, 91] width 4 height 7
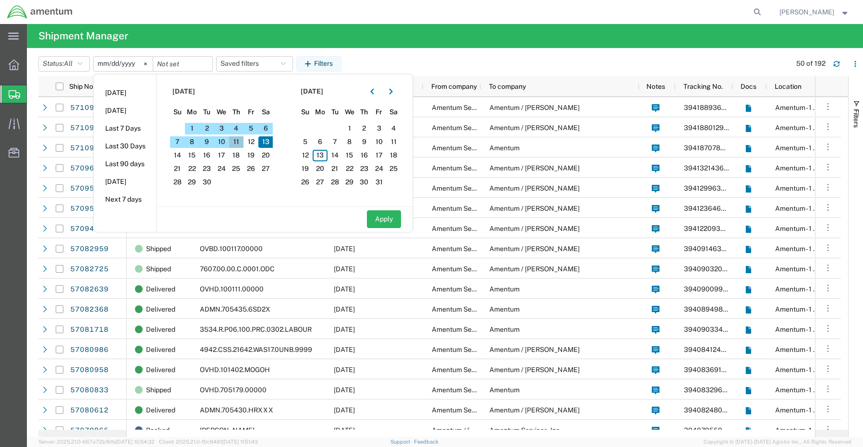
click at [241, 142] on span "11" at bounding box center [236, 142] width 15 height 12
click at [377, 93] on button "button" at bounding box center [371, 91] width 15 height 15
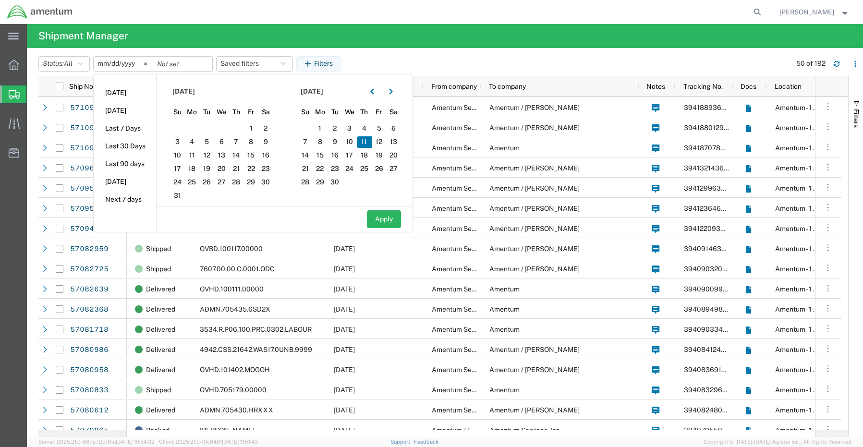
click at [364, 140] on span "11" at bounding box center [364, 142] width 15 height 12
click at [384, 225] on button "Apply" at bounding box center [384, 219] width 34 height 18
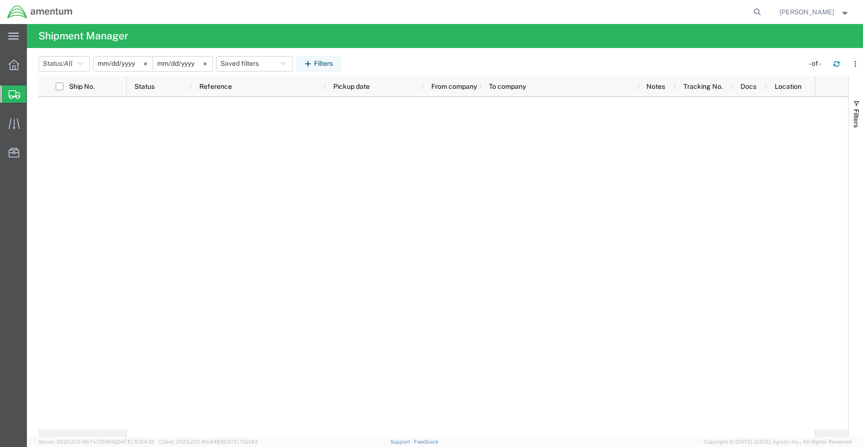
type input "[DATE]"
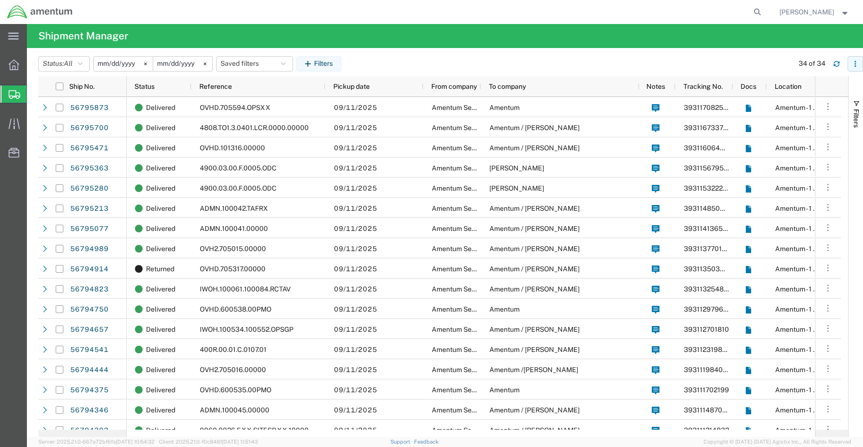
click at [852, 63] on icon "button" at bounding box center [855, 63] width 7 height 7
click at [787, 87] on div "Download" at bounding box center [805, 89] width 53 height 19
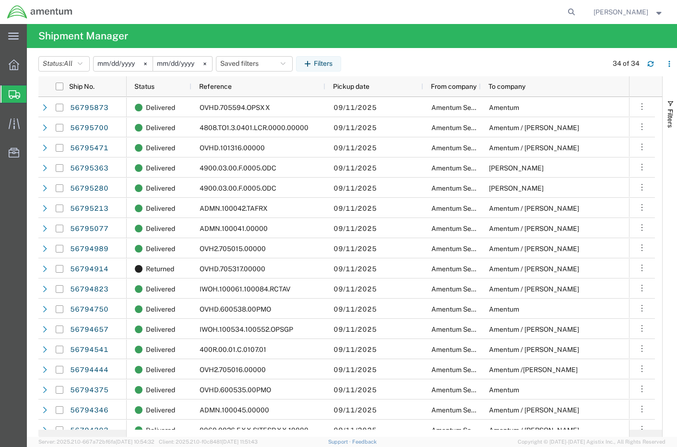
click at [121, 60] on input "[DATE]" at bounding box center [123, 64] width 59 height 14
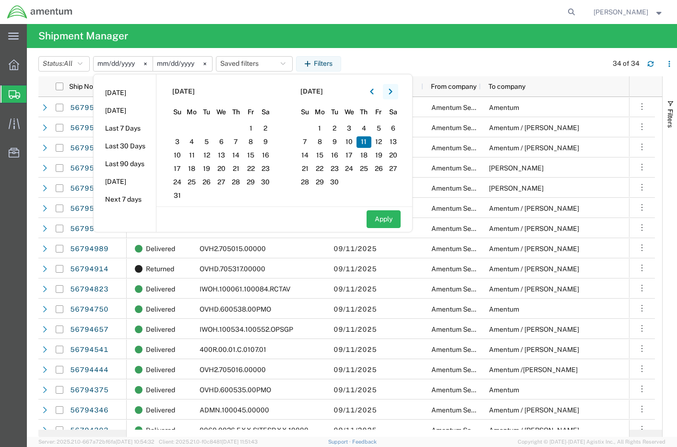
click at [396, 93] on button "button" at bounding box center [390, 91] width 15 height 15
click at [256, 143] on span "12" at bounding box center [250, 142] width 15 height 12
click at [255, 142] on span "12" at bounding box center [250, 142] width 15 height 12
click at [373, 90] on icon "button" at bounding box center [371, 91] width 3 height 6
click at [385, 143] on span "12" at bounding box center [379, 142] width 15 height 12
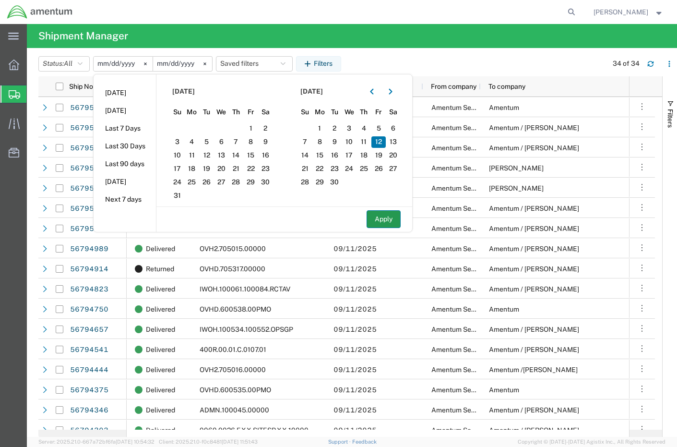
click at [382, 217] on button "Apply" at bounding box center [384, 219] width 34 height 18
type input "[DATE]"
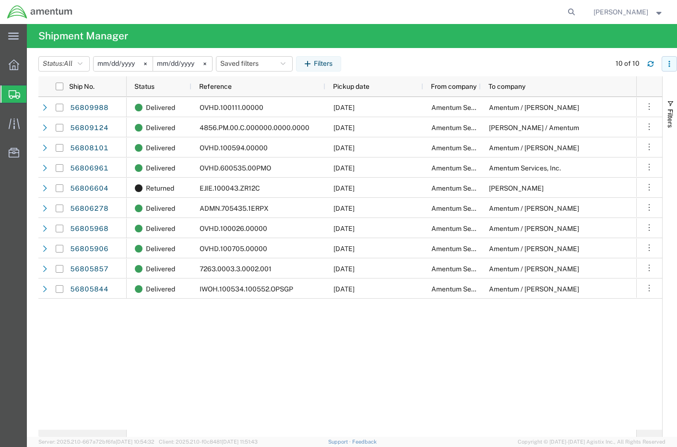
click at [668, 61] on icon "button" at bounding box center [669, 63] width 7 height 7
click at [607, 91] on div "Download" at bounding box center [619, 89] width 53 height 19
click at [119, 60] on input "[DATE]" at bounding box center [123, 64] width 59 height 14
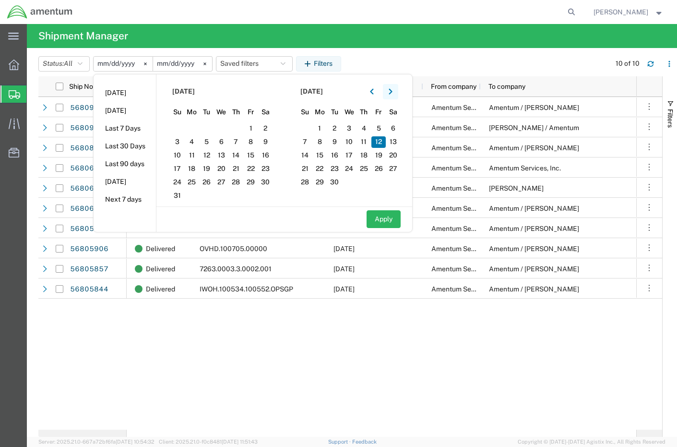
click at [392, 92] on icon "button" at bounding box center [391, 91] width 4 height 7
click at [197, 155] on span "15" at bounding box center [192, 156] width 15 height 12
click at [374, 90] on icon "button" at bounding box center [372, 91] width 4 height 7
click at [324, 155] on span "15" at bounding box center [319, 156] width 15 height 12
click at [381, 214] on button "Apply" at bounding box center [384, 219] width 34 height 18
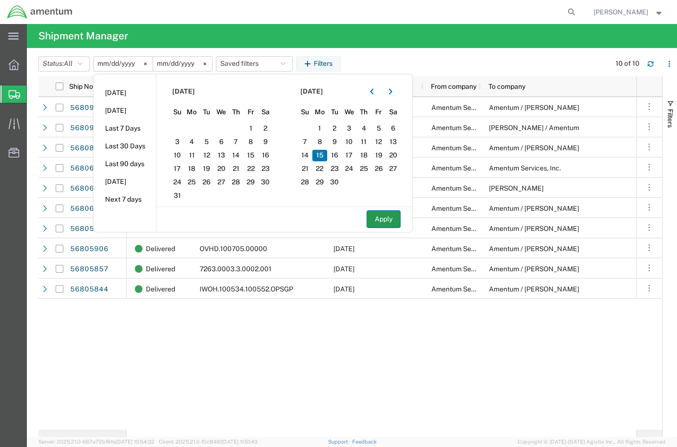
type input "[DATE]"
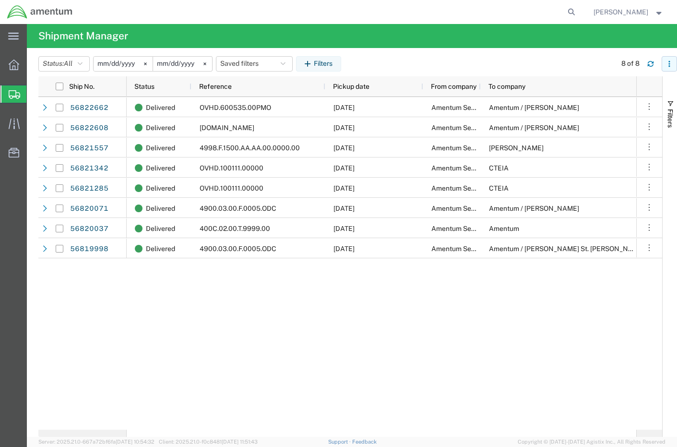
click at [669, 61] on icon "button" at bounding box center [669, 60] width 1 height 1
click at [615, 88] on div "Download" at bounding box center [619, 89] width 53 height 19
click at [116, 60] on input "[DATE]" at bounding box center [123, 64] width 59 height 14
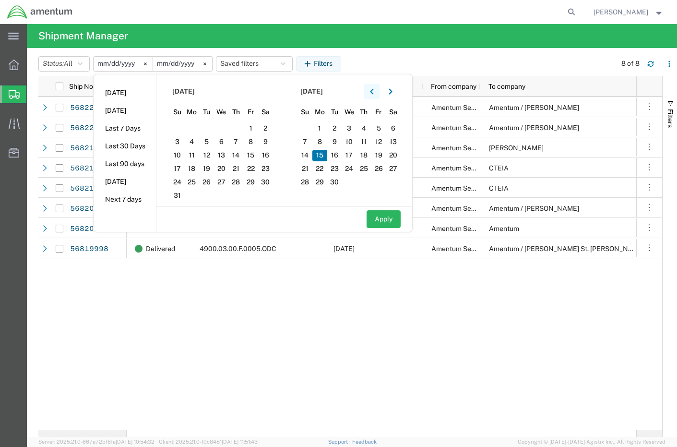
click at [374, 94] on icon "button" at bounding box center [372, 91] width 4 height 7
click at [393, 92] on icon "button" at bounding box center [391, 91] width 4 height 7
click at [393, 90] on icon "button" at bounding box center [391, 91] width 4 height 7
click at [210, 156] on span "16" at bounding box center [206, 156] width 15 height 12
click at [393, 92] on icon "button" at bounding box center [391, 91] width 4 height 7
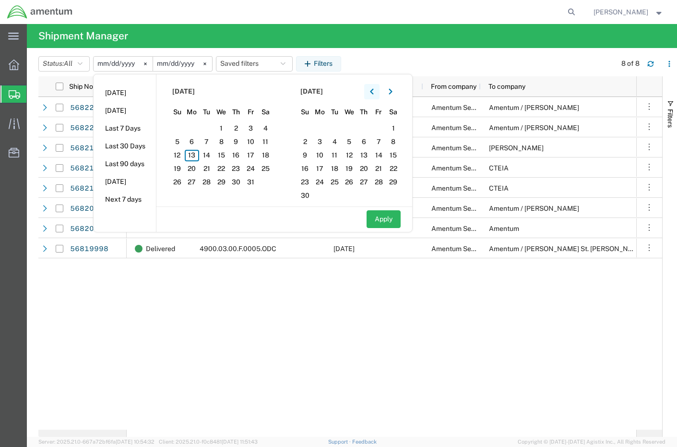
click at [374, 89] on icon "button" at bounding box center [372, 91] width 4 height 7
click at [338, 154] on span "16" at bounding box center [334, 156] width 15 height 12
click at [379, 214] on button "Apply" at bounding box center [384, 219] width 34 height 18
type input "[DATE]"
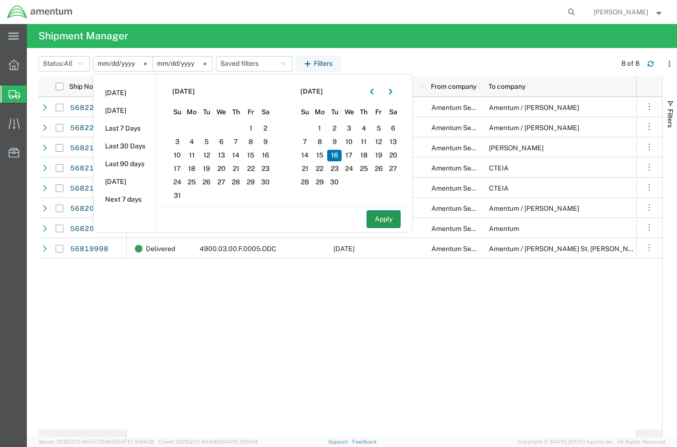
type input "[DATE]"
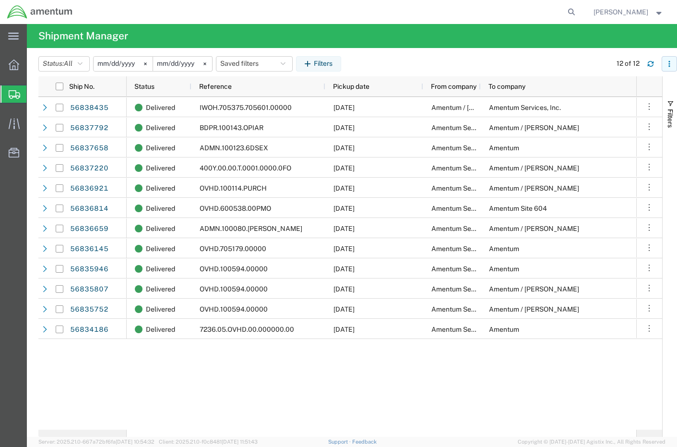
click at [669, 63] on icon "button" at bounding box center [669, 63] width 7 height 7
click at [602, 91] on div "Download" at bounding box center [619, 89] width 53 height 19
click at [129, 61] on input "[DATE]" at bounding box center [123, 64] width 59 height 14
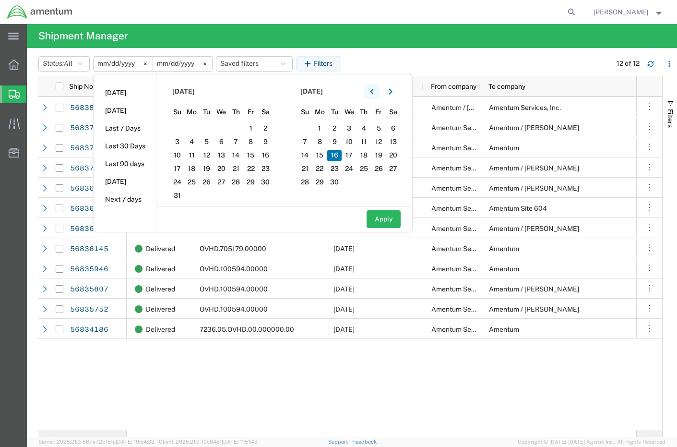
click at [373, 92] on icon "button" at bounding box center [371, 91] width 3 height 6
click at [397, 93] on button "button" at bounding box center [390, 91] width 15 height 15
click at [398, 94] on button "button" at bounding box center [390, 91] width 15 height 15
click at [224, 154] on span "17" at bounding box center [221, 156] width 15 height 12
click at [372, 92] on button "button" at bounding box center [371, 91] width 15 height 15
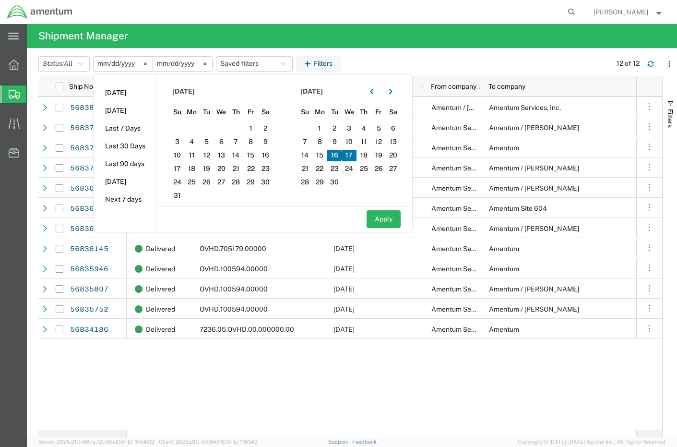
click at [352, 156] on span "17" at bounding box center [349, 156] width 15 height 12
click at [382, 223] on button "Apply" at bounding box center [384, 219] width 34 height 18
type input "[DATE]"
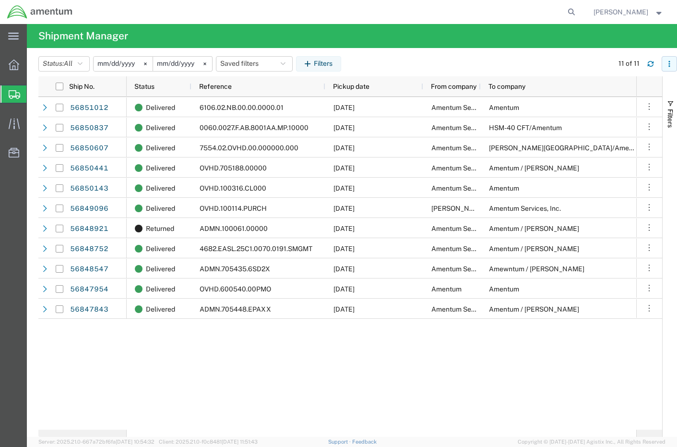
click at [667, 59] on button "button" at bounding box center [669, 63] width 15 height 15
click at [600, 87] on div "Download" at bounding box center [619, 89] width 53 height 19
click at [117, 62] on input "[DATE]" at bounding box center [123, 64] width 59 height 14
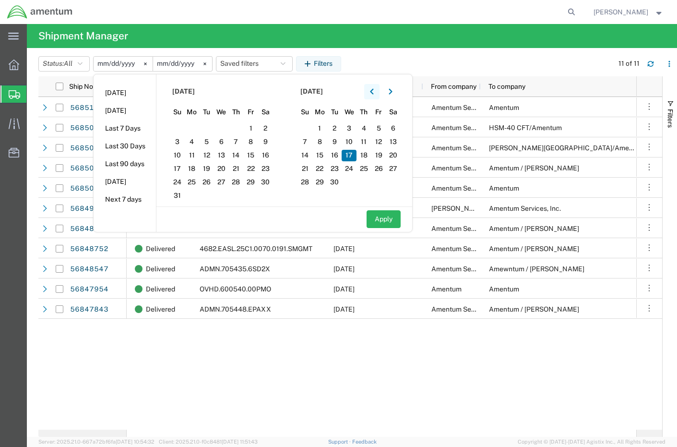
click at [373, 90] on icon "button" at bounding box center [372, 91] width 4 height 7
click at [393, 92] on icon "button" at bounding box center [391, 91] width 4 height 7
click at [242, 156] on span "18" at bounding box center [236, 156] width 15 height 12
click at [372, 92] on button "button" at bounding box center [371, 91] width 15 height 15
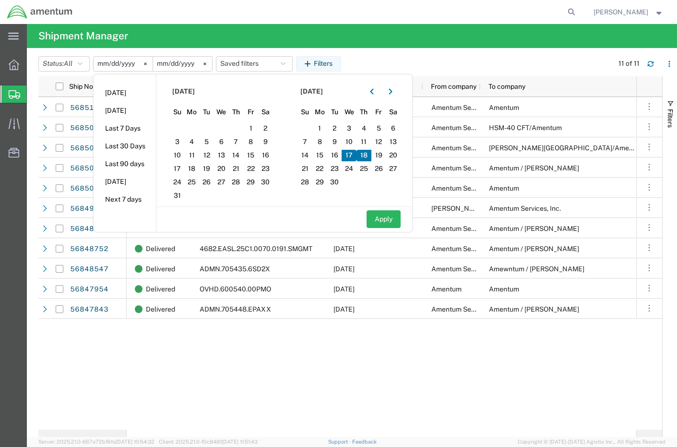
click at [367, 155] on span "18" at bounding box center [364, 156] width 15 height 12
click at [386, 219] on button "Apply" at bounding box center [384, 219] width 34 height 18
type input "[DATE]"
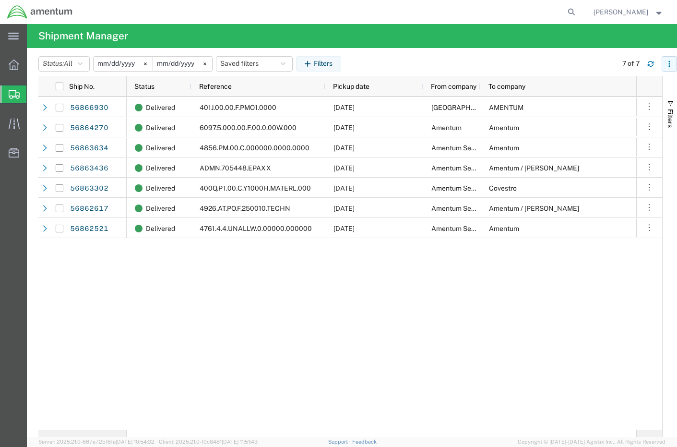
click at [672, 61] on icon "button" at bounding box center [669, 63] width 7 height 7
click at [610, 88] on div "Download" at bounding box center [619, 89] width 53 height 19
click at [131, 64] on input "[DATE]" at bounding box center [123, 64] width 59 height 14
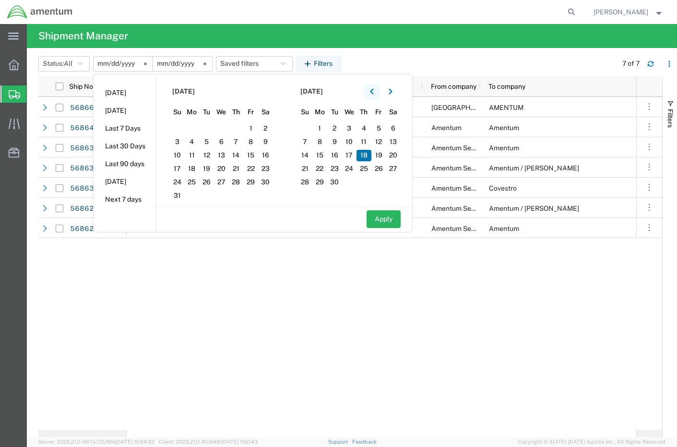
click at [373, 93] on icon "button" at bounding box center [371, 91] width 3 height 6
click at [395, 95] on button "button" at bounding box center [390, 91] width 15 height 15
click at [257, 158] on span "19" at bounding box center [250, 156] width 15 height 12
click at [370, 93] on button "button" at bounding box center [371, 91] width 15 height 15
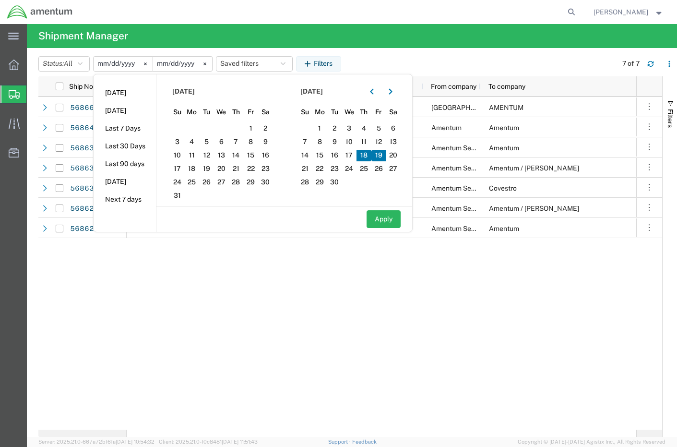
click at [381, 158] on span "19" at bounding box center [379, 156] width 15 height 12
click at [386, 221] on button "Apply" at bounding box center [384, 219] width 34 height 18
type input "[DATE]"
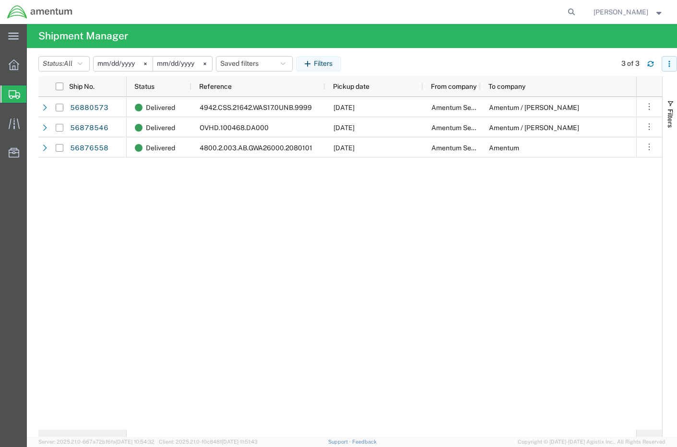
click at [668, 62] on icon "button" at bounding box center [669, 63] width 7 height 7
click at [609, 89] on div "Download" at bounding box center [619, 89] width 53 height 19
click at [120, 59] on input "[DATE]" at bounding box center [123, 64] width 59 height 14
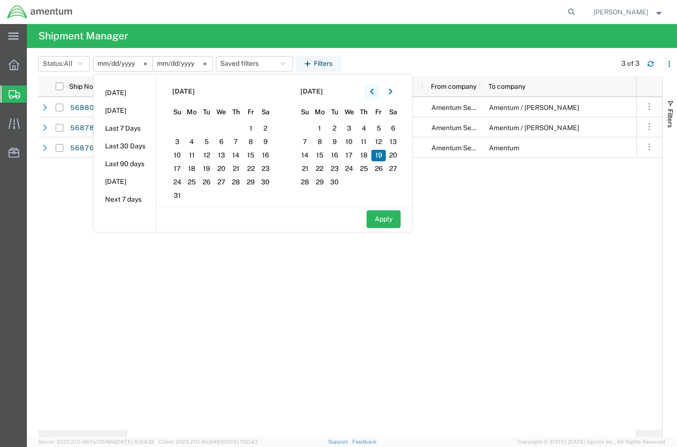
click at [373, 91] on icon "button" at bounding box center [372, 91] width 4 height 7
click at [392, 92] on icon "button" at bounding box center [390, 91] width 3 height 6
click at [392, 91] on icon "button" at bounding box center [390, 91] width 3 height 6
click at [192, 173] on span "22" at bounding box center [192, 169] width 15 height 12
click at [373, 94] on icon "button" at bounding box center [372, 91] width 4 height 7
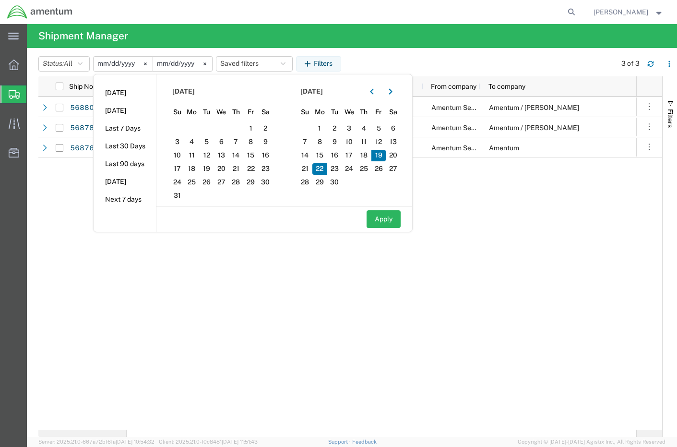
click at [321, 169] on span "22" at bounding box center [319, 169] width 15 height 12
click at [380, 215] on button "Apply" at bounding box center [384, 219] width 34 height 18
type input "[DATE]"
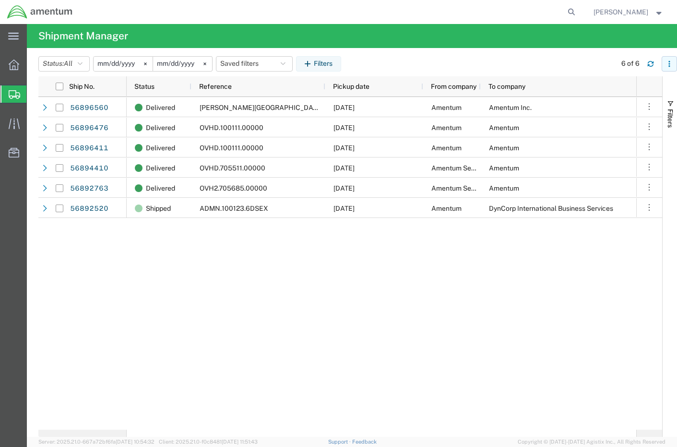
click at [666, 64] on icon "button" at bounding box center [669, 63] width 7 height 7
click at [597, 90] on div "Download" at bounding box center [619, 89] width 53 height 19
click at [125, 63] on input "[DATE]" at bounding box center [123, 64] width 59 height 14
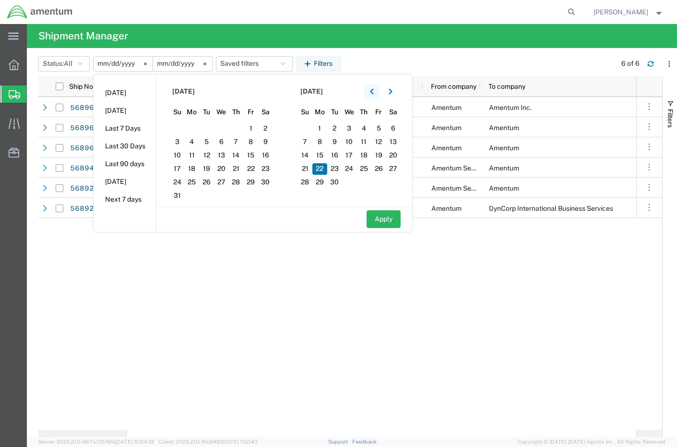
click at [374, 92] on icon "button" at bounding box center [372, 91] width 4 height 7
click at [390, 91] on button "button" at bounding box center [390, 91] width 15 height 15
click at [209, 167] on span "23" at bounding box center [206, 169] width 15 height 12
click at [374, 92] on icon "button" at bounding box center [372, 91] width 4 height 7
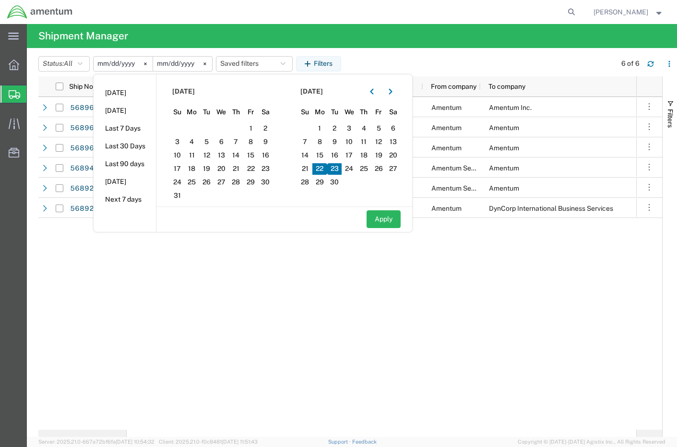
click at [338, 169] on span "23" at bounding box center [334, 169] width 15 height 12
click at [393, 222] on button "Apply" at bounding box center [384, 219] width 34 height 18
type input "[DATE]"
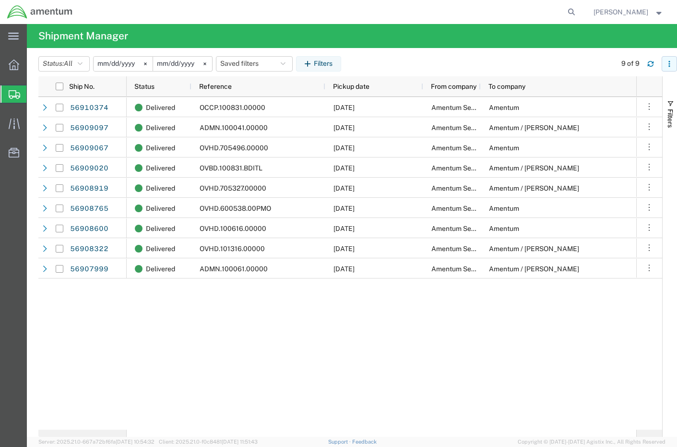
click at [671, 64] on icon "button" at bounding box center [669, 63] width 7 height 7
click at [600, 92] on div "Download" at bounding box center [619, 89] width 53 height 19
click at [127, 64] on input "[DATE]" at bounding box center [123, 64] width 59 height 14
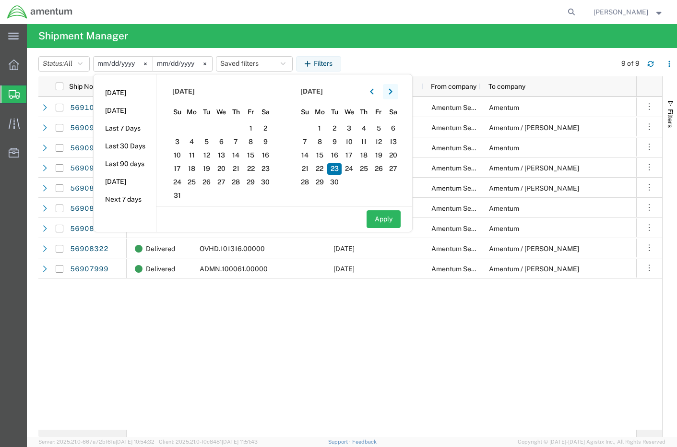
click at [391, 94] on button "button" at bounding box center [390, 91] width 15 height 15
click at [225, 168] on span "24" at bounding box center [221, 169] width 15 height 12
click at [373, 90] on icon "button" at bounding box center [371, 91] width 3 height 6
click at [349, 167] on span "24" at bounding box center [349, 169] width 15 height 12
click at [384, 217] on button "Apply" at bounding box center [384, 219] width 34 height 18
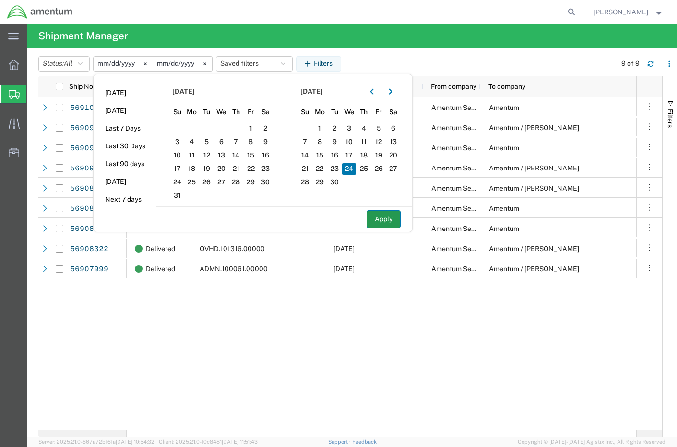
type input "[DATE]"
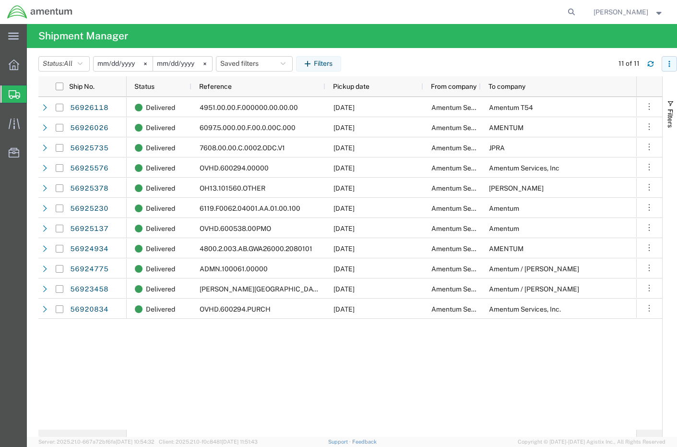
click at [666, 64] on button "button" at bounding box center [669, 63] width 15 height 15
click at [603, 95] on div "Download" at bounding box center [619, 89] width 53 height 19
click at [130, 62] on input "[DATE]" at bounding box center [123, 64] width 59 height 14
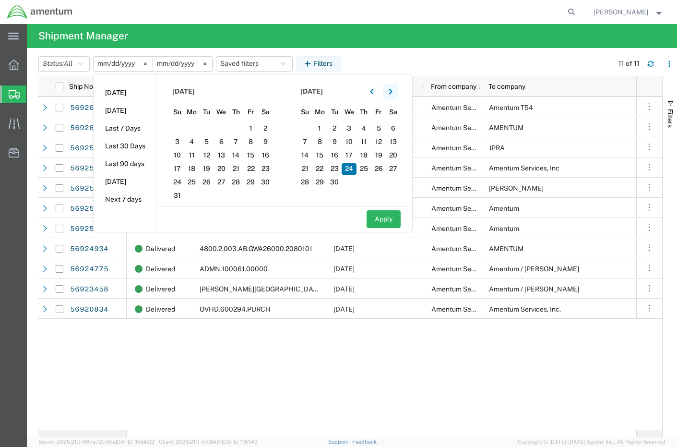
click at [392, 93] on icon "button" at bounding box center [391, 91] width 4 height 7
click at [239, 167] on span "25" at bounding box center [236, 169] width 15 height 12
click at [373, 87] on button "button" at bounding box center [371, 91] width 15 height 15
click at [367, 168] on span "25" at bounding box center [364, 169] width 15 height 12
click at [386, 219] on button "Apply" at bounding box center [384, 219] width 34 height 18
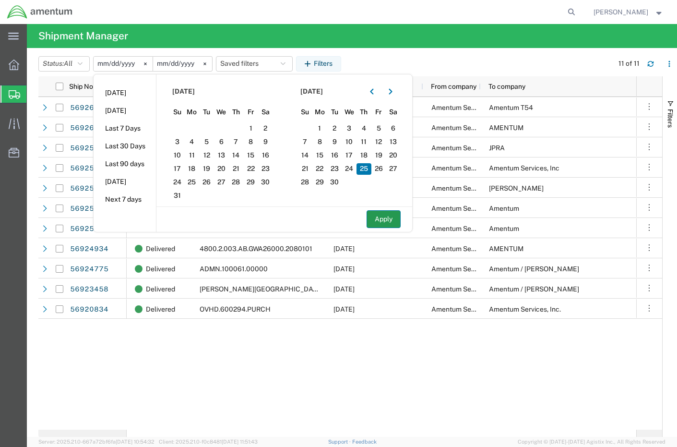
type input "[DATE]"
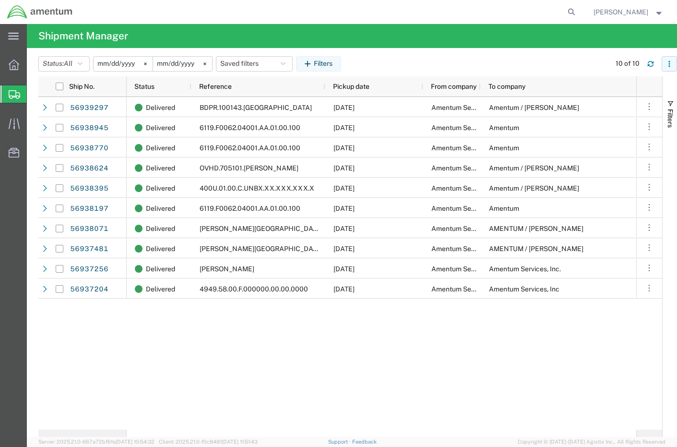
click at [666, 61] on icon "button" at bounding box center [669, 63] width 7 height 7
click at [599, 90] on div "Download" at bounding box center [619, 89] width 53 height 19
click at [672, 64] on icon "button" at bounding box center [669, 63] width 7 height 7
click at [605, 91] on div "Download" at bounding box center [619, 89] width 53 height 19
click at [120, 63] on input "[DATE]" at bounding box center [123, 64] width 59 height 14
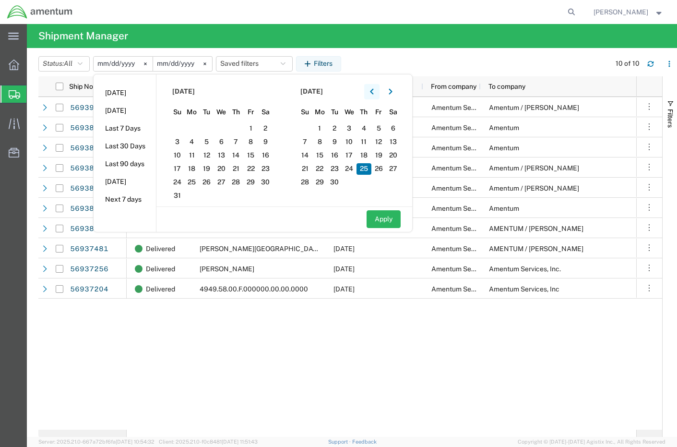
click at [374, 90] on icon "button" at bounding box center [372, 91] width 4 height 7
click at [392, 90] on icon "button" at bounding box center [390, 91] width 3 height 6
click at [256, 168] on span "26" at bounding box center [250, 169] width 15 height 12
click at [377, 96] on button "button" at bounding box center [371, 91] width 15 height 15
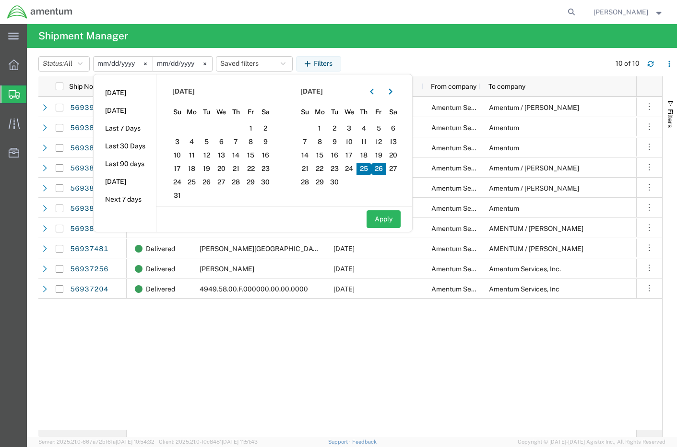
click at [382, 169] on span "26" at bounding box center [379, 169] width 15 height 12
click at [382, 219] on button "Apply" at bounding box center [384, 219] width 34 height 18
type input "[DATE]"
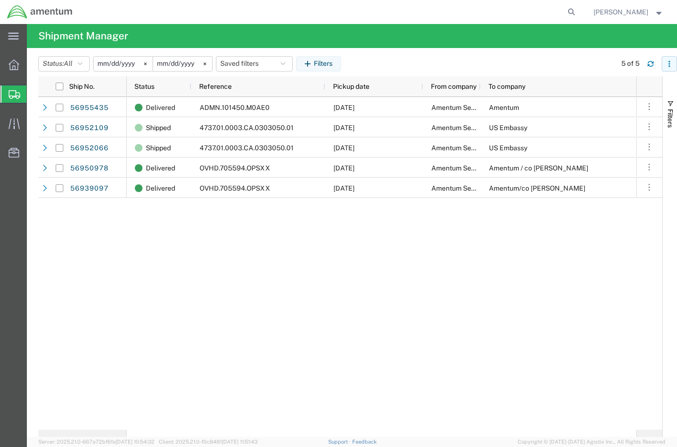
click at [670, 63] on icon "button" at bounding box center [669, 63] width 7 height 7
click at [617, 87] on div "Download" at bounding box center [619, 89] width 53 height 19
click at [133, 64] on input "[DATE]" at bounding box center [123, 64] width 59 height 14
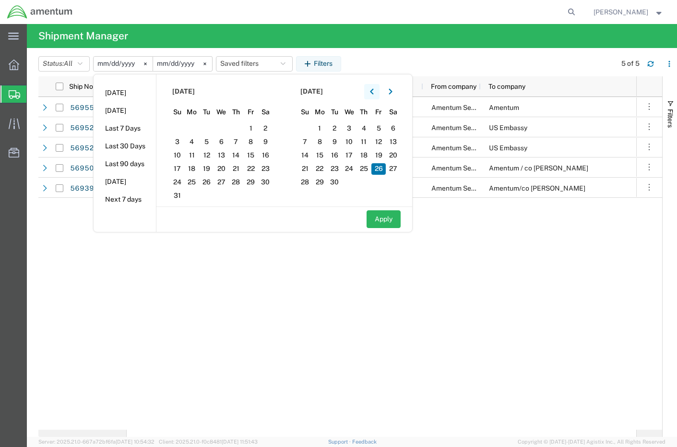
click at [374, 91] on icon "button" at bounding box center [372, 91] width 4 height 7
click at [392, 91] on icon "button" at bounding box center [390, 91] width 3 height 6
click at [191, 181] on span "29" at bounding box center [192, 183] width 15 height 12
click at [374, 92] on icon "button" at bounding box center [372, 91] width 4 height 7
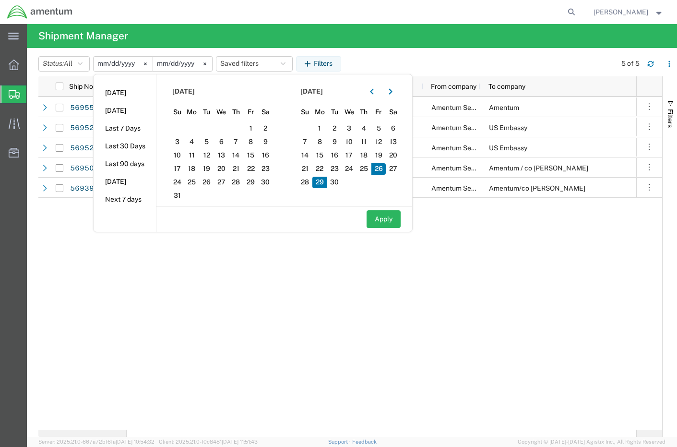
click at [323, 184] on span "29" at bounding box center [319, 183] width 15 height 12
click at [384, 219] on button "Apply" at bounding box center [384, 219] width 34 height 18
type input "[DATE]"
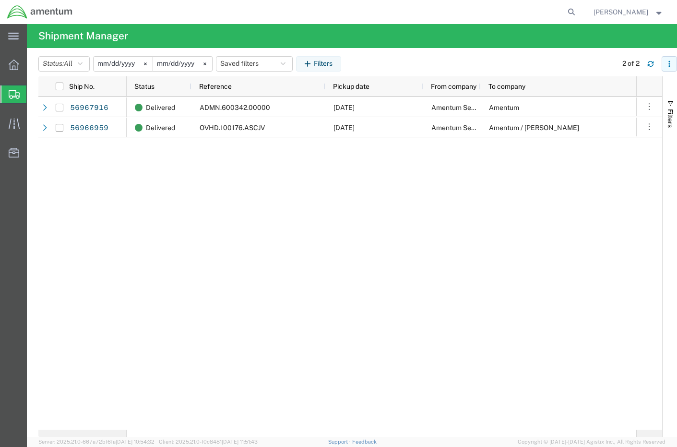
click at [668, 63] on icon "button" at bounding box center [669, 63] width 7 height 7
click at [595, 93] on div "Download" at bounding box center [619, 89] width 53 height 19
click at [107, 60] on input "[DATE]" at bounding box center [123, 64] width 59 height 14
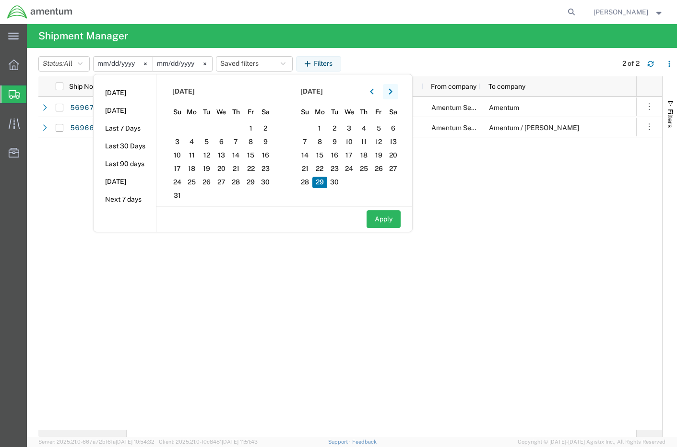
click at [392, 92] on icon "button" at bounding box center [390, 91] width 3 height 6
click at [209, 182] on span "30" at bounding box center [206, 183] width 15 height 12
click at [373, 94] on icon "button" at bounding box center [371, 91] width 3 height 6
click at [338, 183] on span "30" at bounding box center [334, 183] width 15 height 12
click at [387, 219] on button "Apply" at bounding box center [384, 219] width 34 height 18
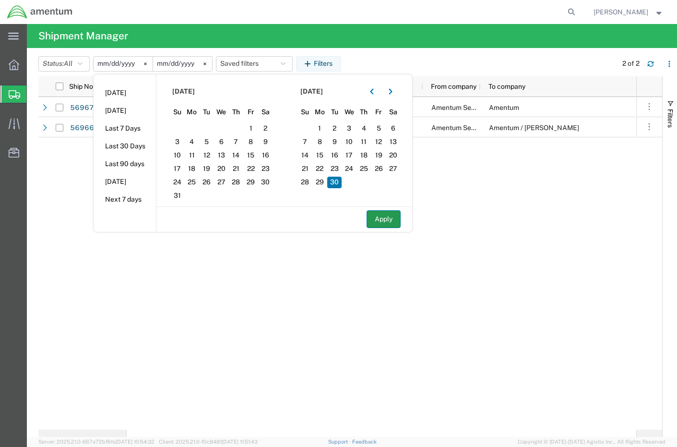
type input "[DATE]"
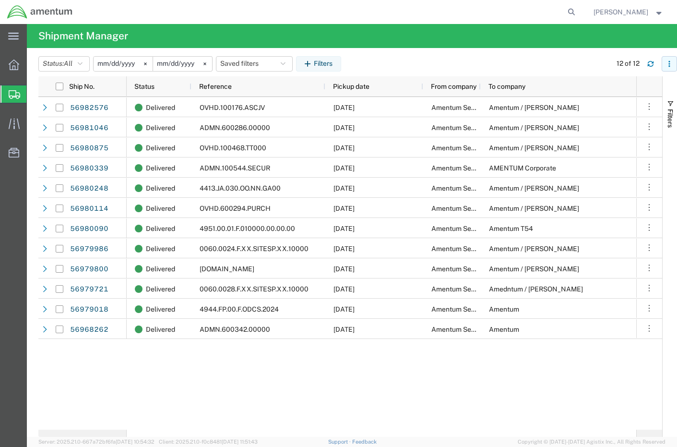
click at [669, 63] on icon "button" at bounding box center [669, 63] width 7 height 7
click at [615, 92] on div "Download" at bounding box center [619, 89] width 53 height 19
click at [636, 12] on span "[PERSON_NAME]" at bounding box center [621, 12] width 55 height 11
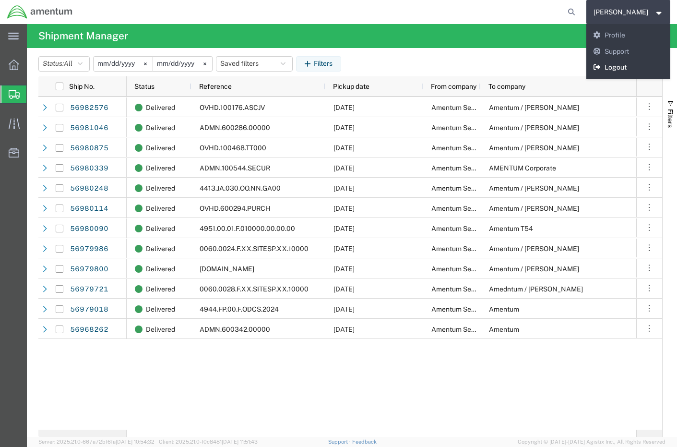
click at [613, 65] on link "Logout" at bounding box center [629, 68] width 84 height 16
